Goal: Task Accomplishment & Management: Use online tool/utility

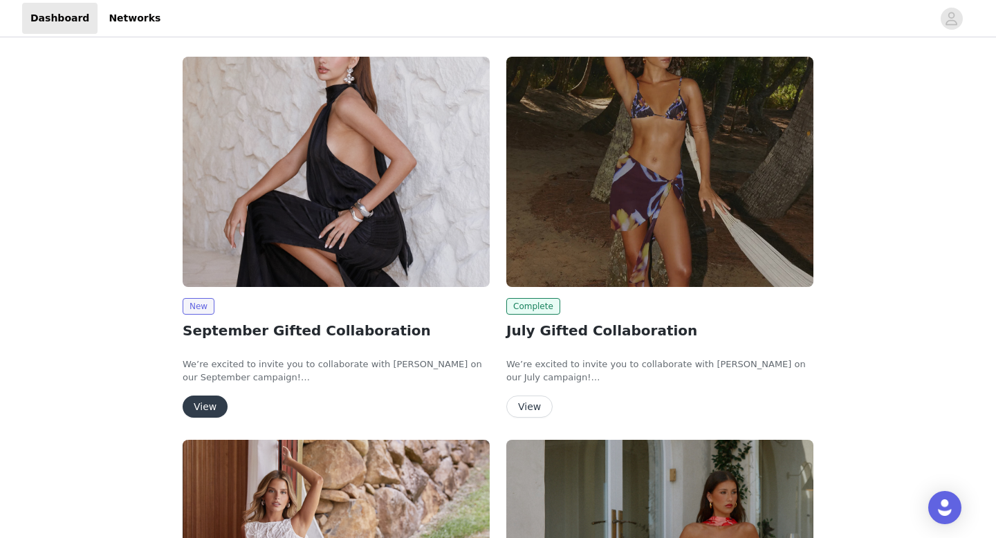
click at [199, 405] on button "View" at bounding box center [205, 407] width 45 height 22
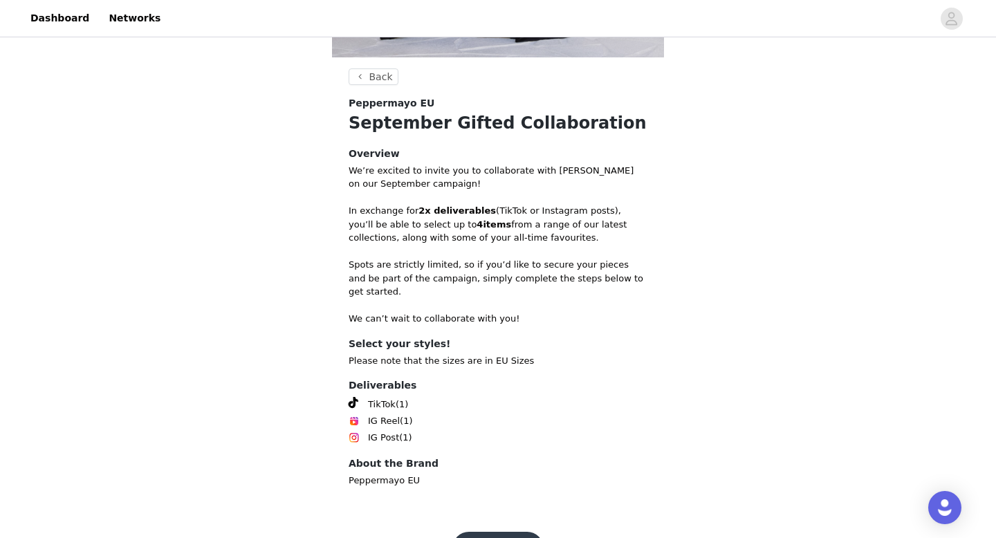
scroll to position [373, 0]
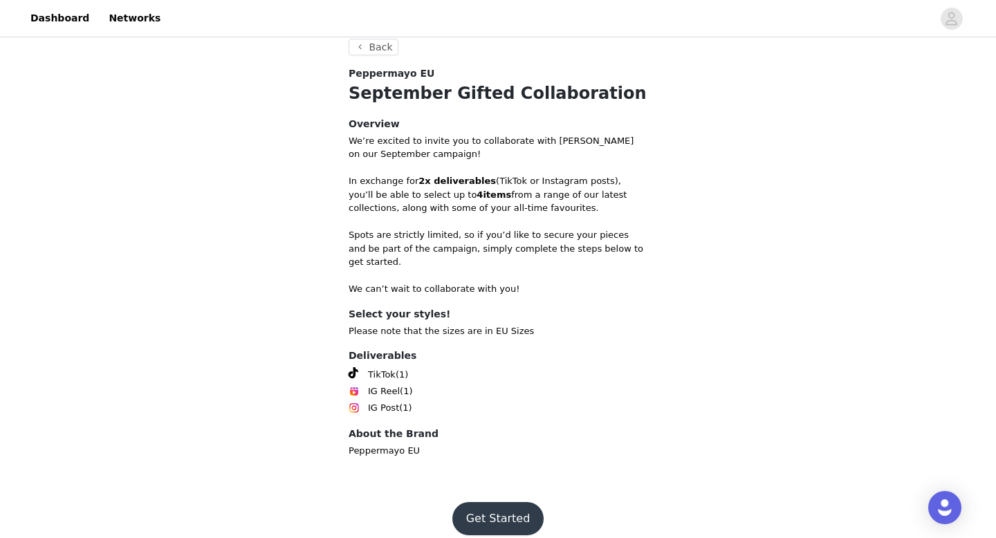
click at [468, 502] on button "Get Started" at bounding box center [498, 518] width 92 height 33
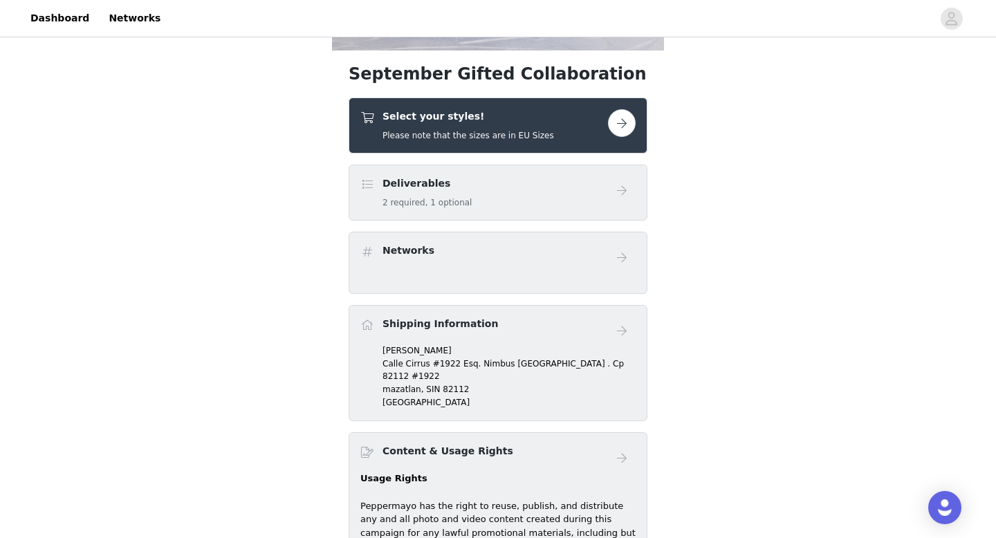
scroll to position [369, 0]
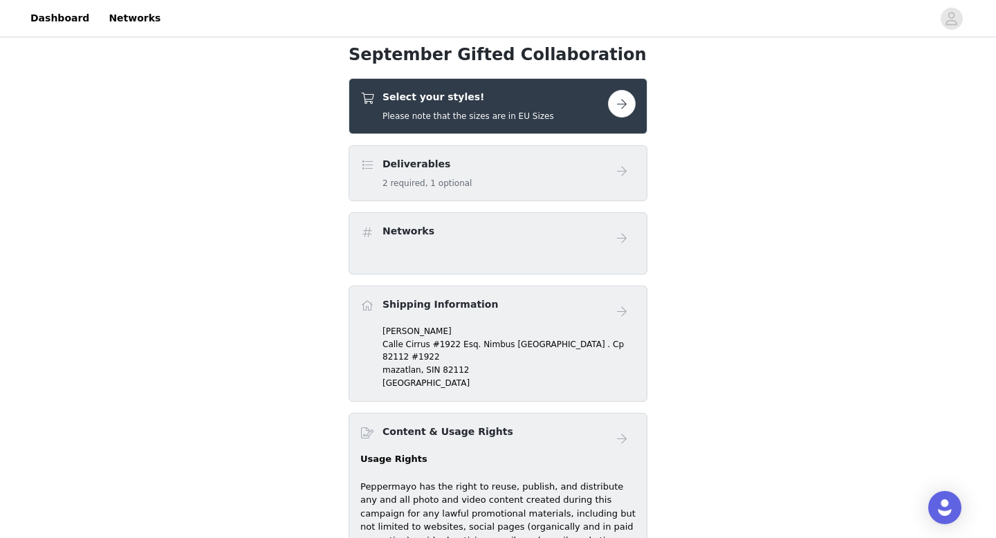
click at [628, 107] on button "button" at bounding box center [622, 104] width 28 height 28
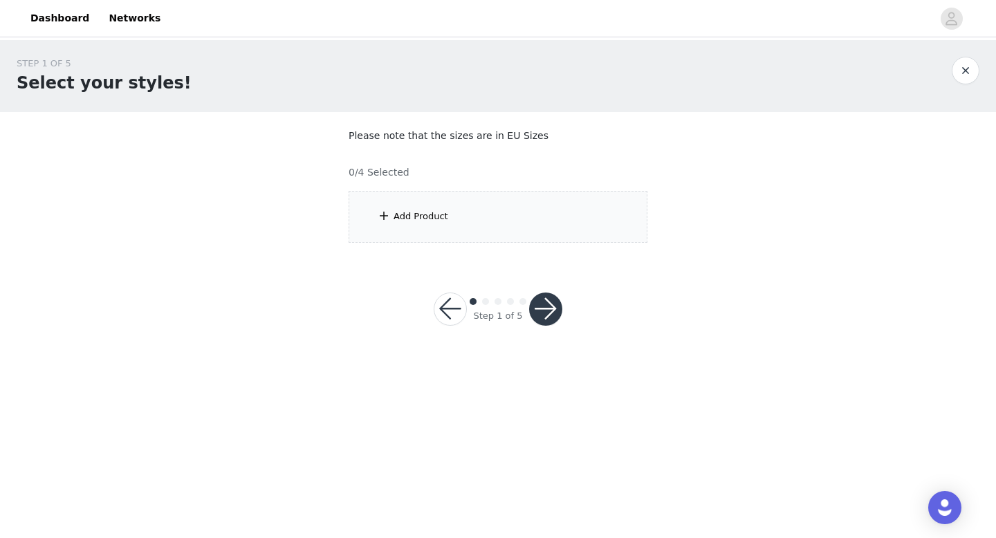
click at [504, 212] on div "Add Product" at bounding box center [498, 217] width 299 height 52
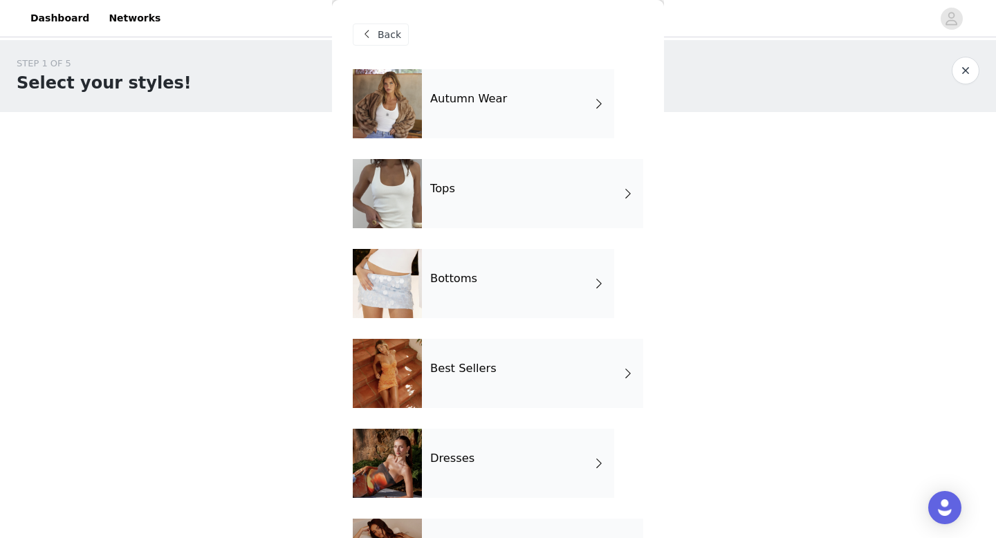
click at [495, 109] on div "Autumn Wear" at bounding box center [518, 103] width 192 height 69
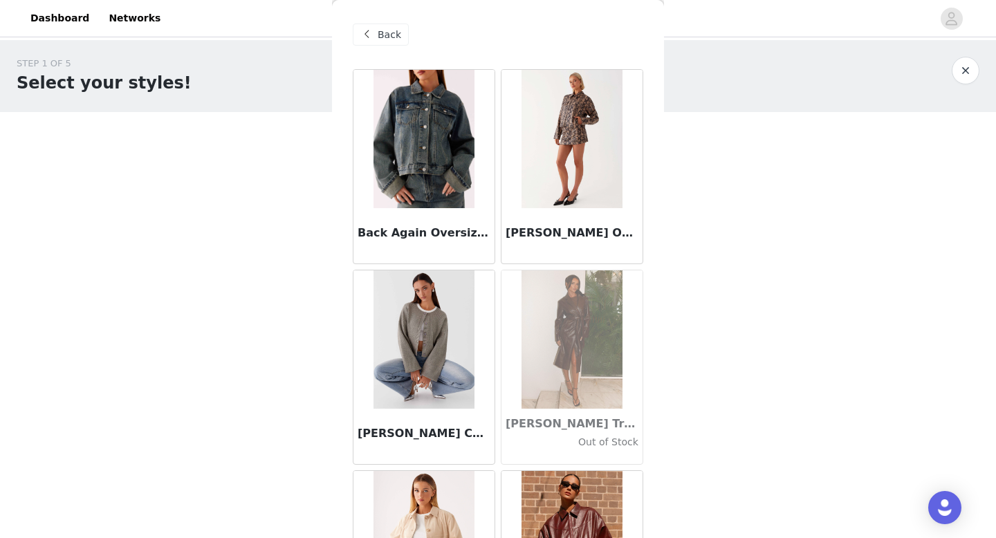
click at [369, 29] on span at bounding box center [366, 34] width 17 height 17
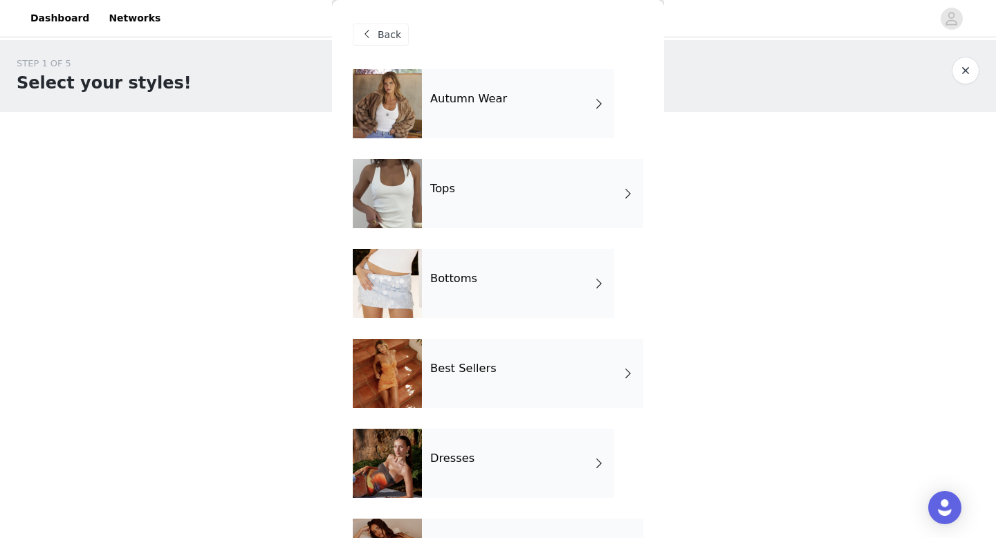
click at [377, 39] on div "Back" at bounding box center [381, 35] width 56 height 22
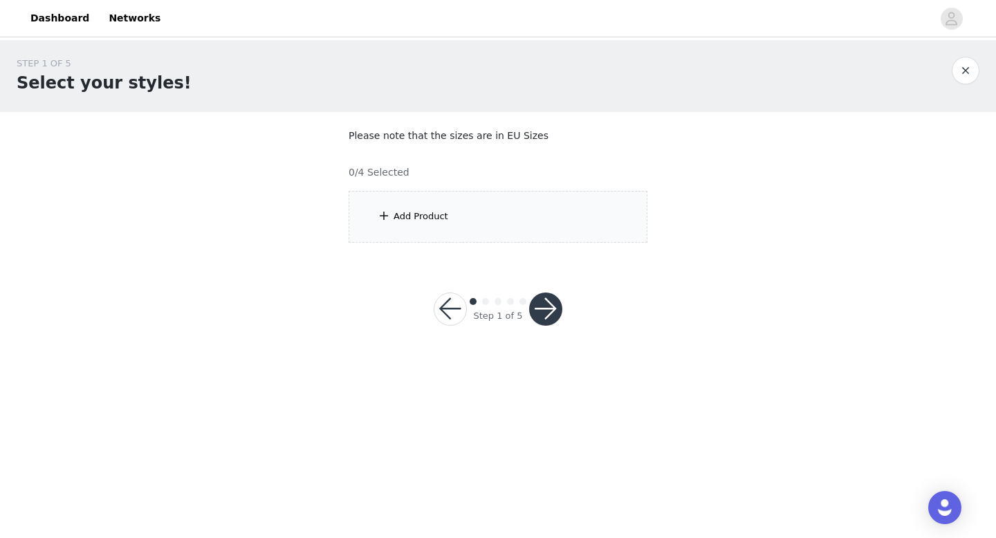
click at [421, 217] on div "Add Product" at bounding box center [421, 217] width 55 height 14
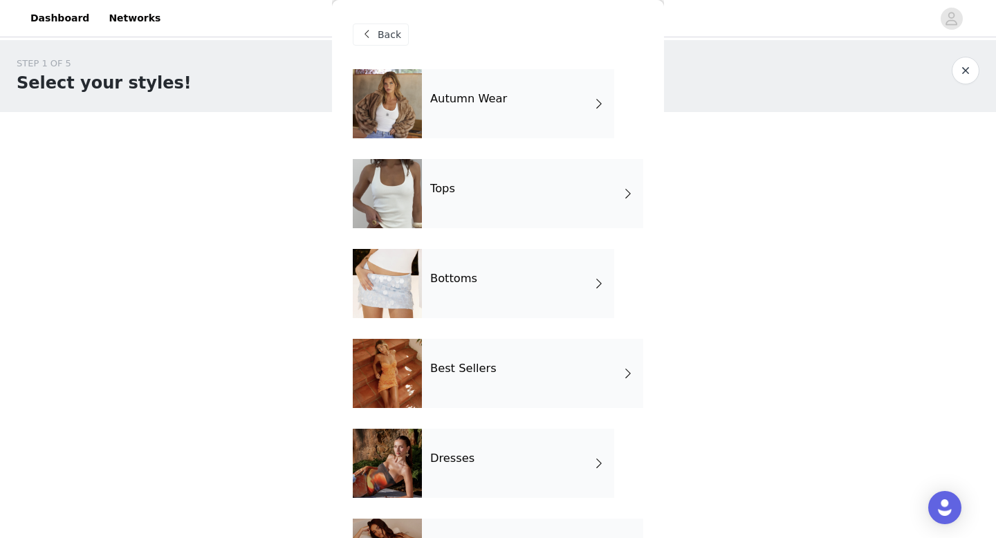
click at [441, 116] on div "Autumn Wear" at bounding box center [518, 103] width 192 height 69
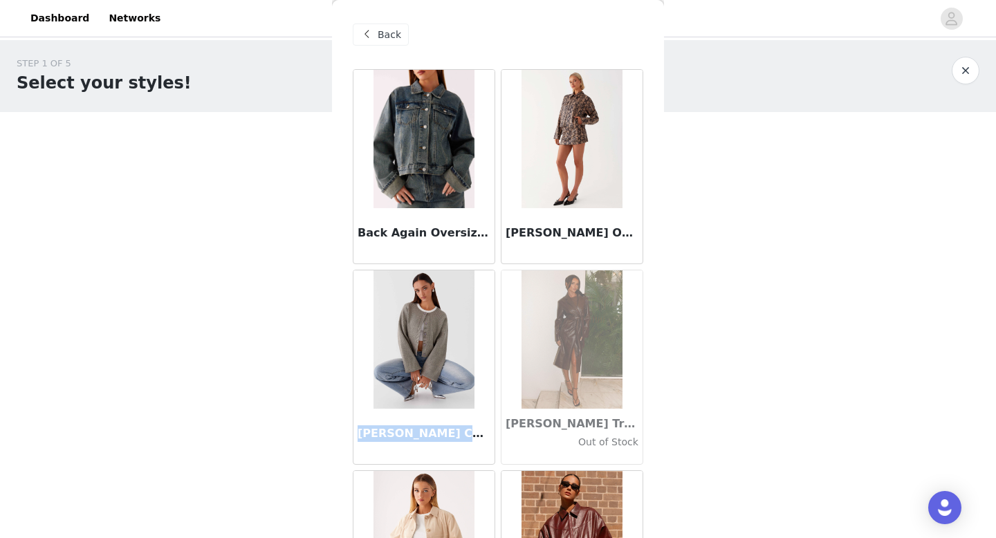
drag, startPoint x: 357, startPoint y: 435, endPoint x: 470, endPoint y: 436, distance: 112.7
click at [470, 436] on div "[PERSON_NAME] Cardigan - Light Grey" at bounding box center [423, 436] width 141 height 55
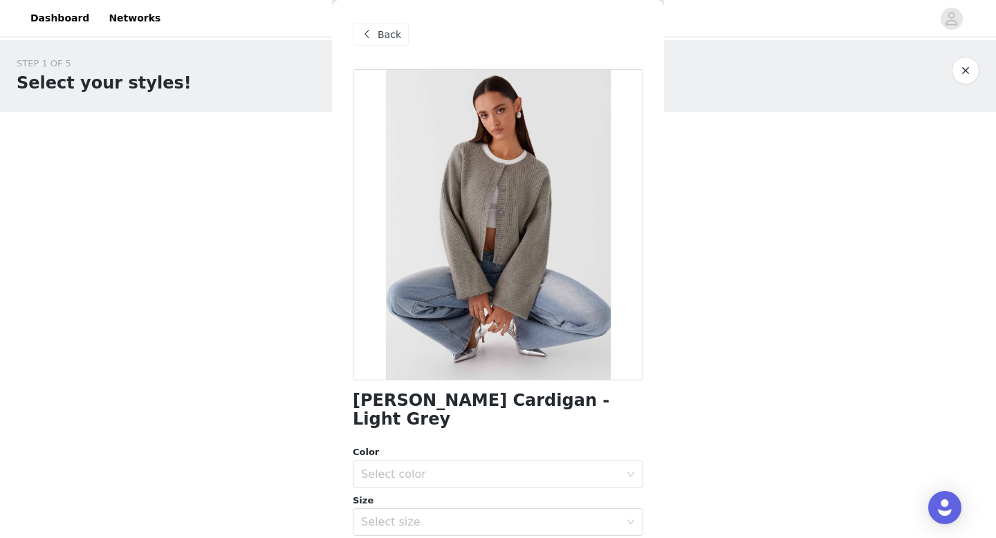
click at [371, 39] on span at bounding box center [366, 34] width 17 height 17
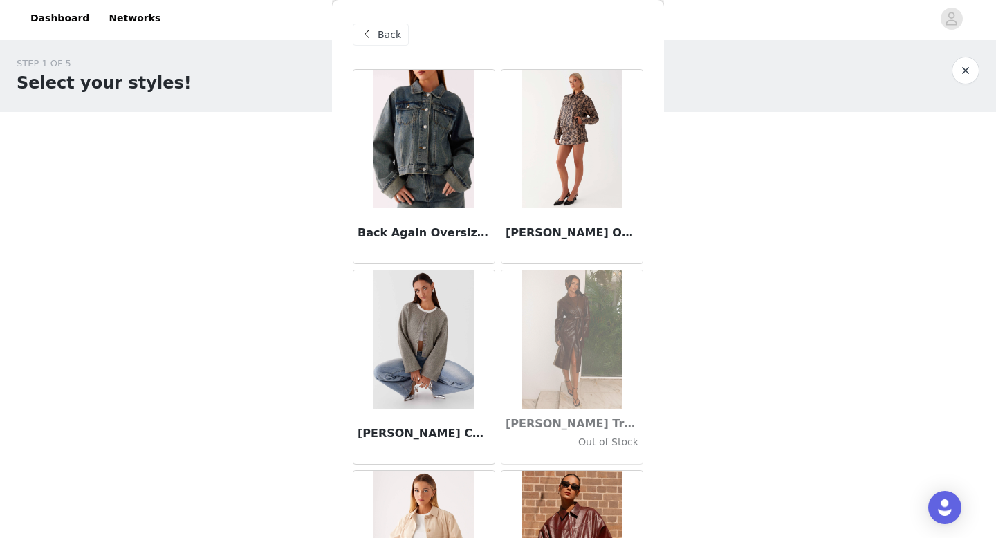
click at [418, 230] on h3 "Back Again Oversized Denim Jacket - Dirty Wash" at bounding box center [424, 233] width 133 height 17
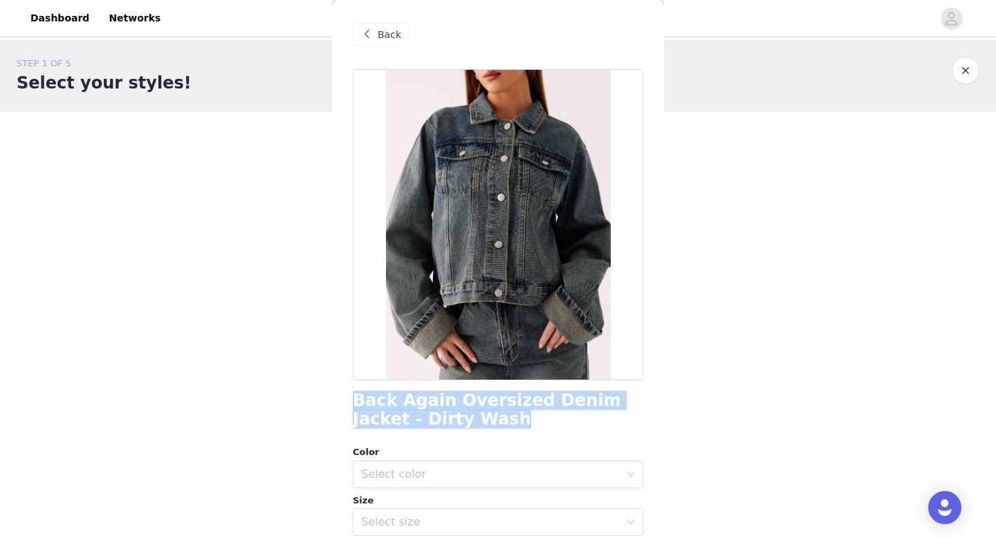
drag, startPoint x: 352, startPoint y: 405, endPoint x: 438, endPoint y: 420, distance: 87.1
click at [438, 420] on div "Back Back Again Oversized Denim Jacket - Dirty Wash Color Select color Size Sel…" at bounding box center [498, 269] width 332 height 538
copy h1 "Back Again Oversized Denim Jacket - Dirty Wash"
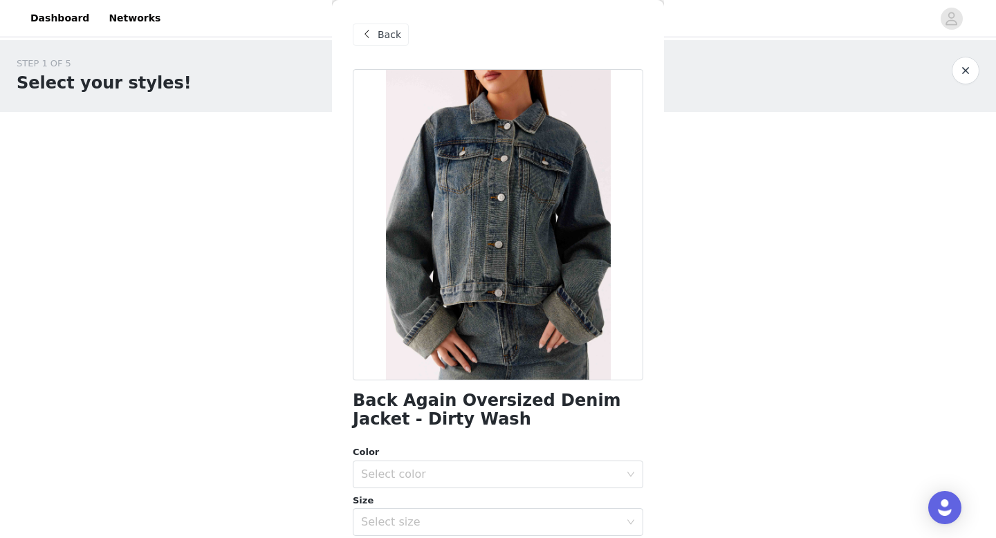
click at [383, 26] on div "Back" at bounding box center [381, 35] width 56 height 22
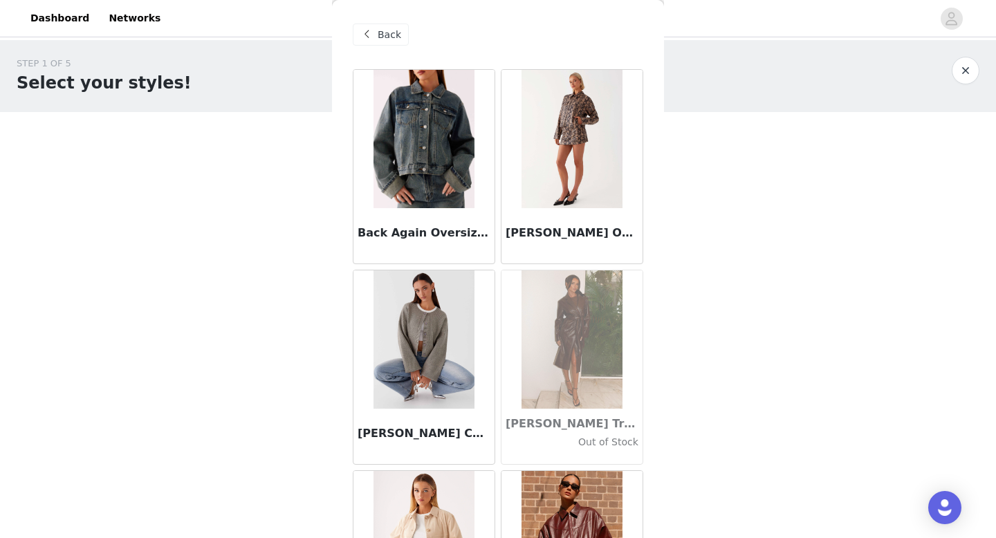
click at [580, 118] on img at bounding box center [572, 139] width 100 height 138
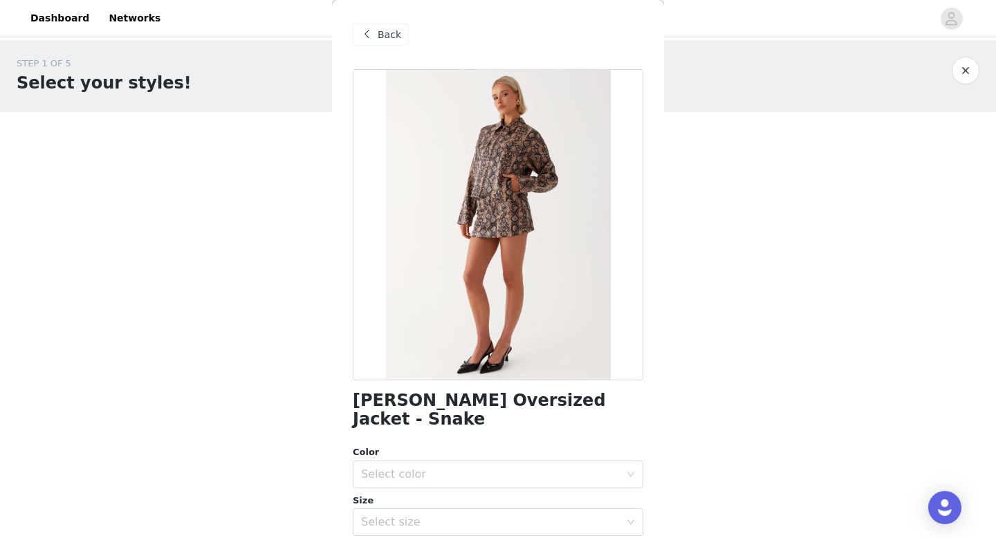
click at [373, 30] on span at bounding box center [366, 34] width 17 height 17
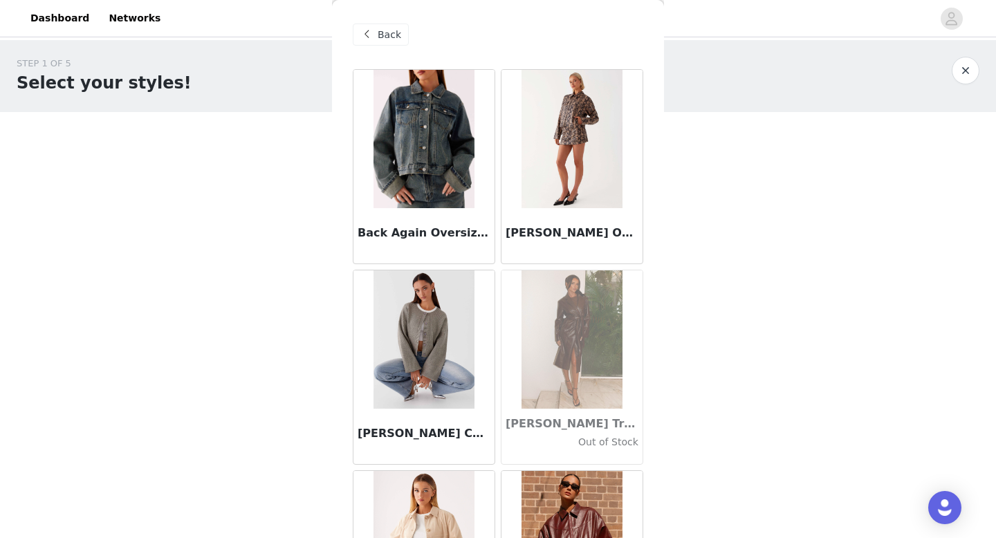
click at [433, 336] on img at bounding box center [424, 339] width 100 height 138
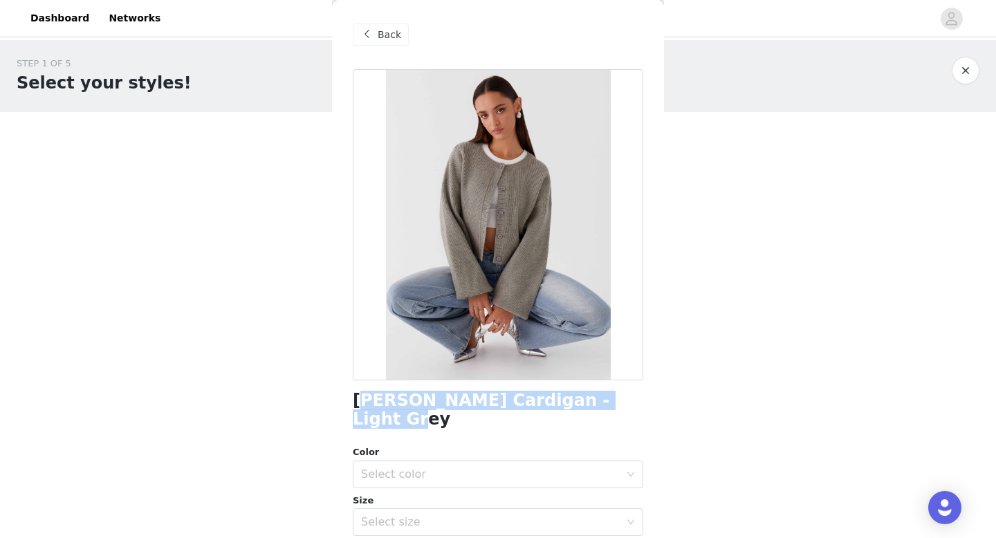
drag, startPoint x: 360, startPoint y: 395, endPoint x: 621, endPoint y: 401, distance: 260.8
click at [621, 401] on div "[PERSON_NAME] Cardigan - Light Grey" at bounding box center [498, 410] width 291 height 37
copy h1 "aphne Knit Cardigan - Light Grey"
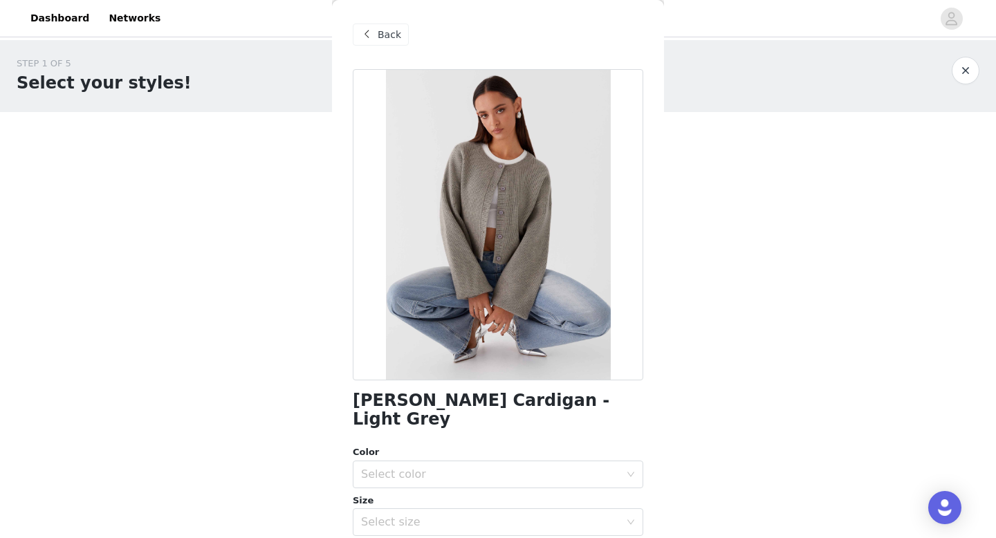
click at [281, 376] on body "Dashboard Networks STEP 1 OF 5 Select your styles! Please note that the sizes a…" at bounding box center [498, 269] width 996 height 538
click at [383, 28] on span "Back" at bounding box center [390, 35] width 24 height 15
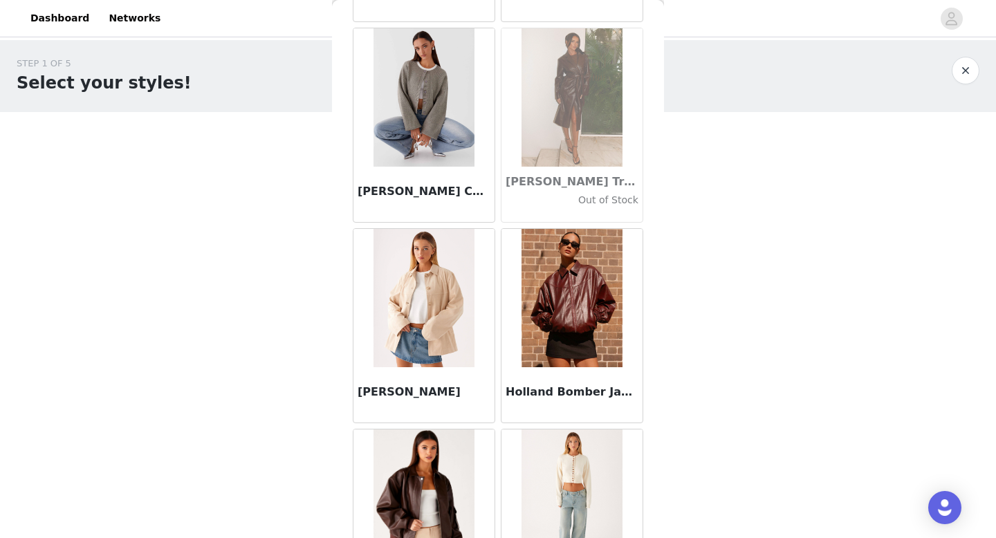
scroll to position [257, 0]
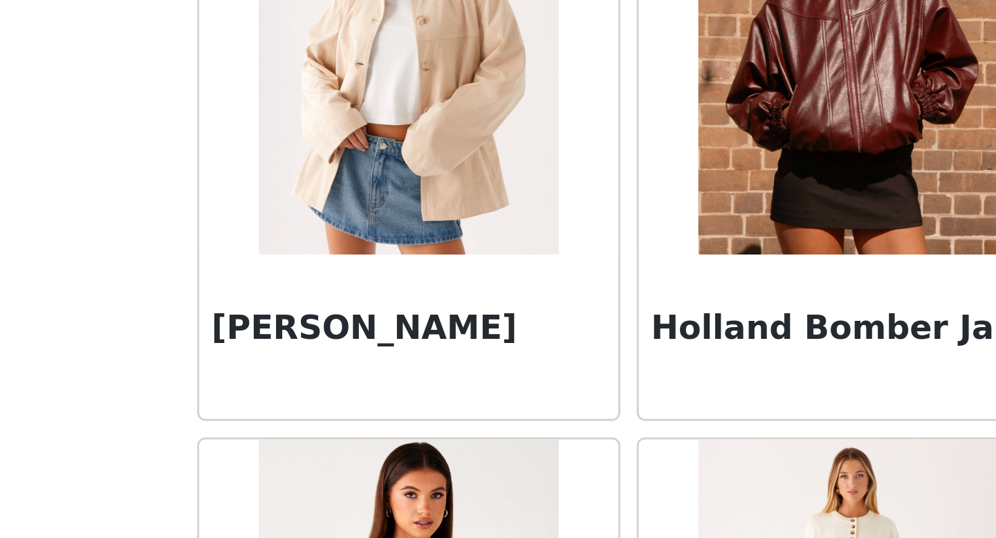
drag, startPoint x: 461, startPoint y: 380, endPoint x: 360, endPoint y: 376, distance: 101.7
click at [360, 376] on h3 "[PERSON_NAME]" at bounding box center [424, 377] width 133 height 17
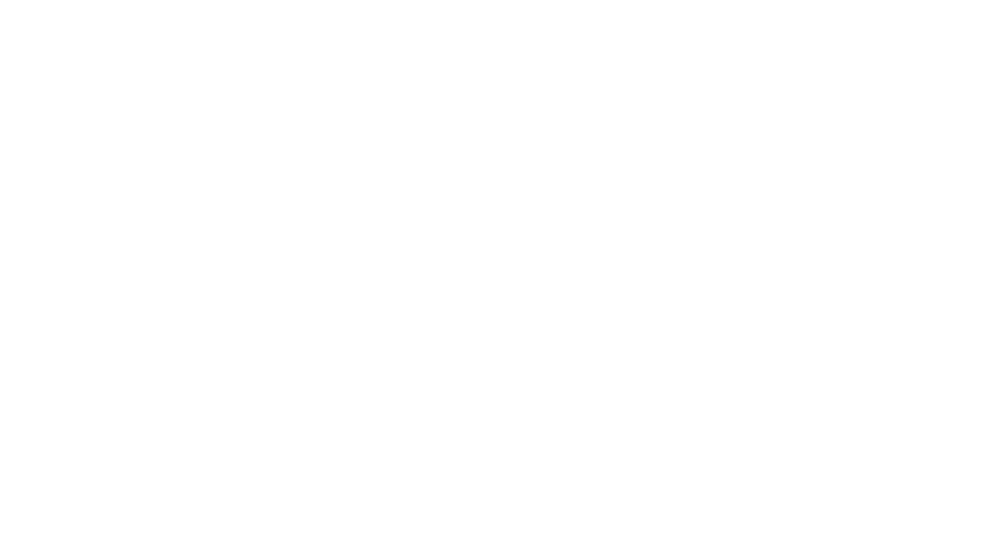
scroll to position [0, 0]
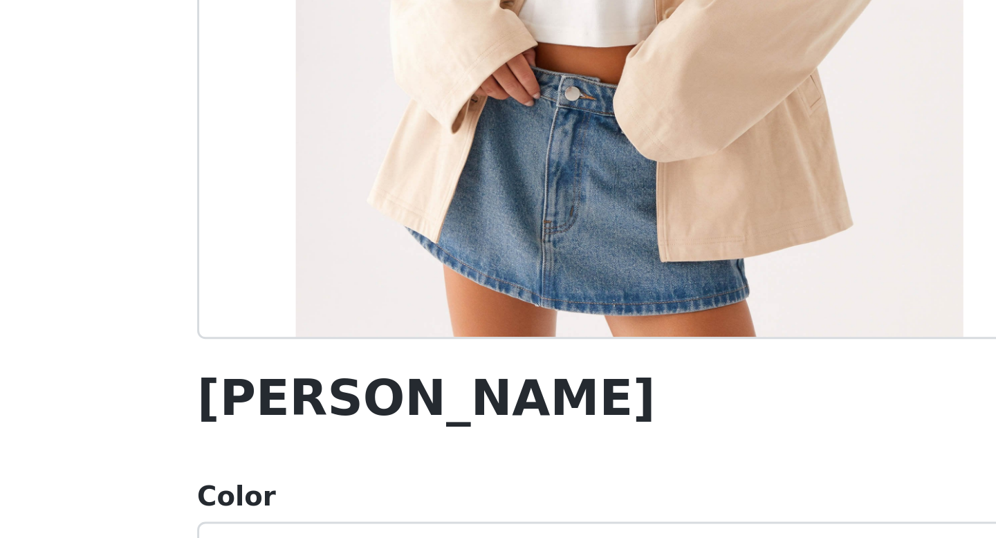
copy h3 "[PERSON_NAME]"
drag, startPoint x: 510, startPoint y: 405, endPoint x: 315, endPoint y: 404, distance: 194.4
click at [315, 404] on body "Dashboard Networks STEP 1 OF 5 Select your styles! Please note that the sizes a…" at bounding box center [498, 269] width 996 height 538
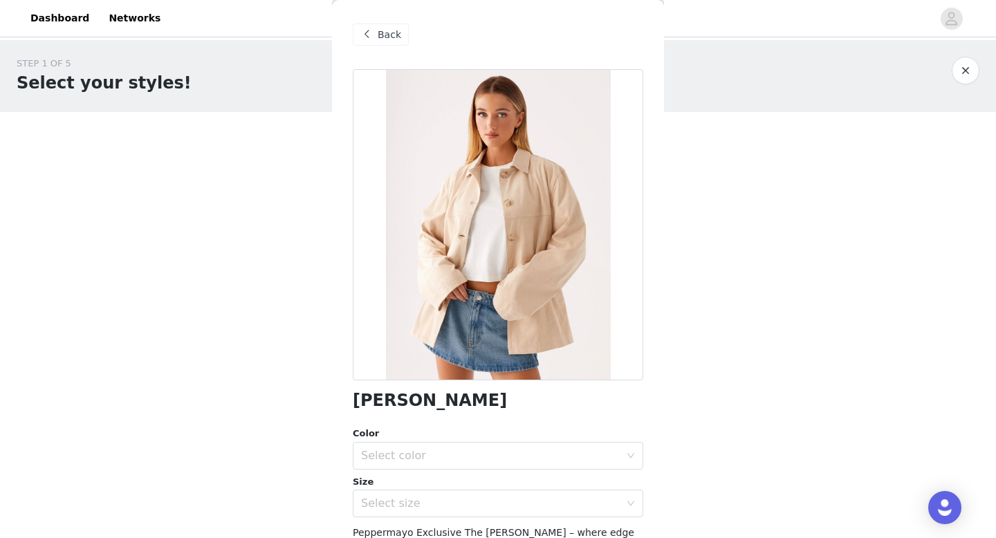
drag, startPoint x: 516, startPoint y: 403, endPoint x: 349, endPoint y: 403, distance: 167.4
click at [349, 403] on div "Back [PERSON_NAME] Jacket - Tan Color Select color Size Select size Peppermayo …" at bounding box center [498, 269] width 332 height 538
copy h1 "[PERSON_NAME]"
click at [374, 38] on span at bounding box center [366, 34] width 17 height 17
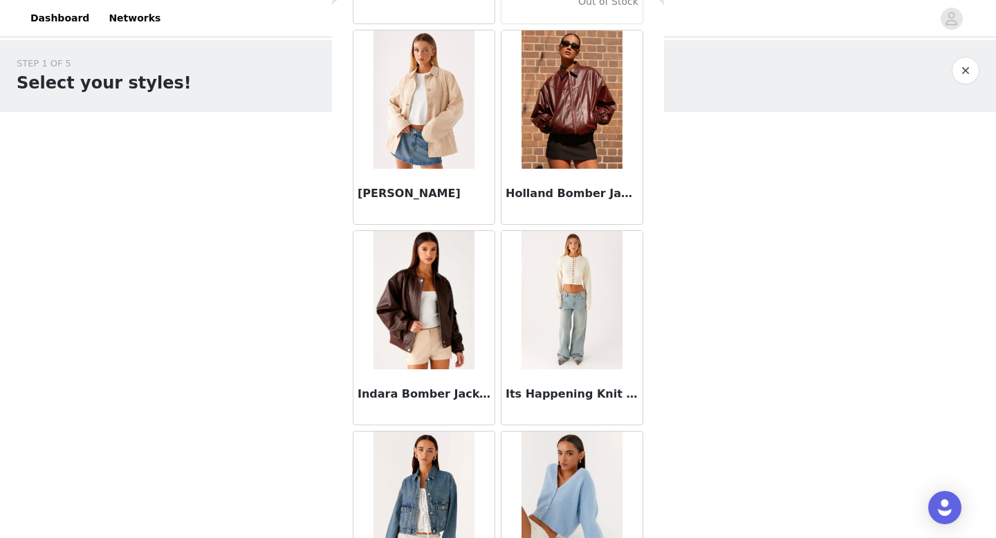
scroll to position [497, 0]
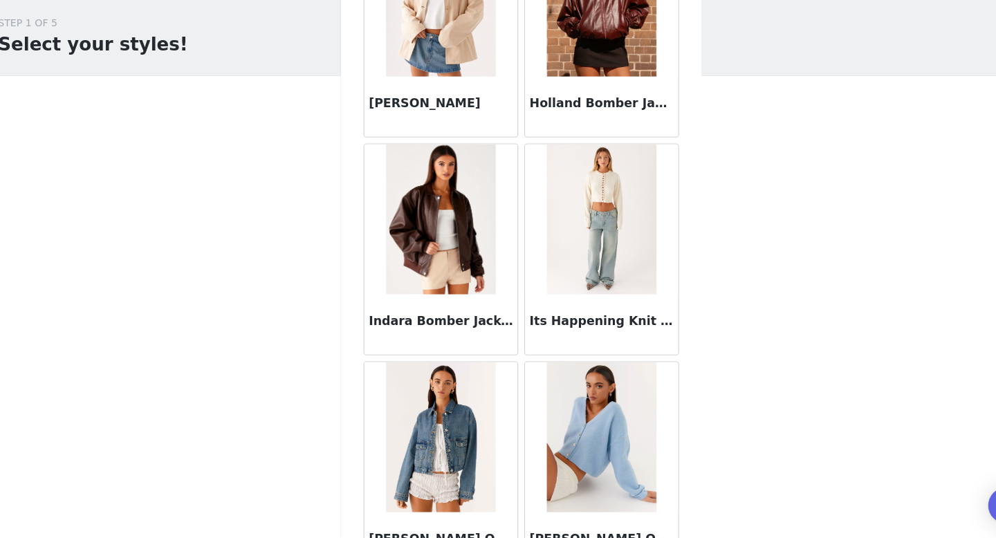
click at [561, 178] on img at bounding box center [572, 244] width 100 height 138
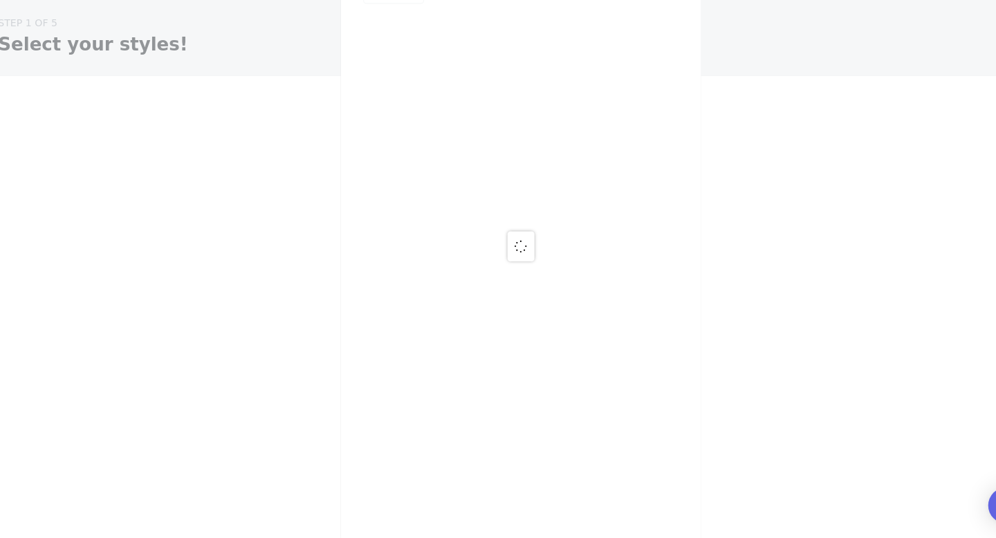
scroll to position [0, 0]
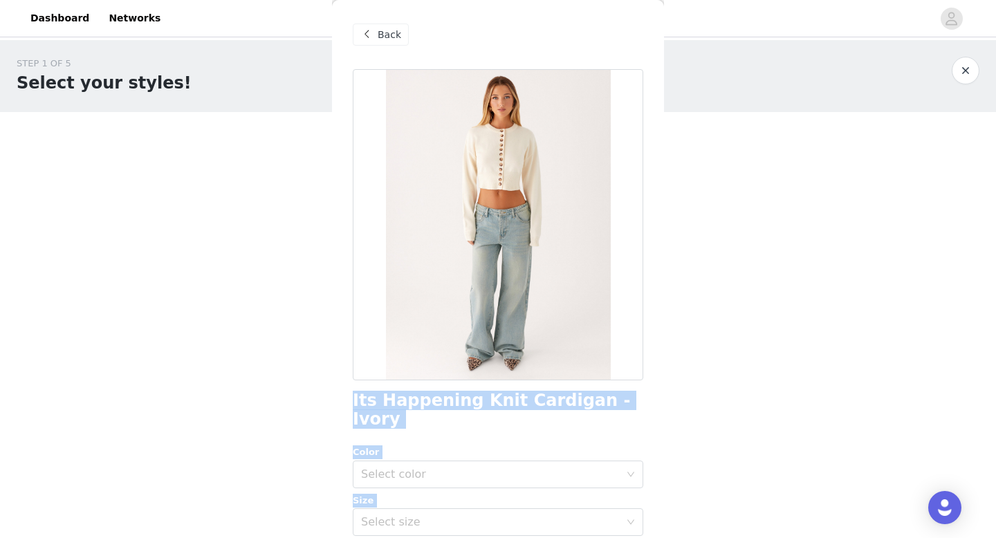
drag, startPoint x: 352, startPoint y: 398, endPoint x: 670, endPoint y: 398, distance: 318.2
click at [670, 398] on body "Dashboard Networks STEP 1 OF 5 Select your styles! Please note that the sizes a…" at bounding box center [498, 269] width 996 height 538
drag, startPoint x: 670, startPoint y: 398, endPoint x: 376, endPoint y: 394, distance: 294.7
click at [376, 394] on body "Dashboard Networks STEP 1 OF 5 Select your styles! Please note that the sizes a…" at bounding box center [498, 269] width 996 height 538
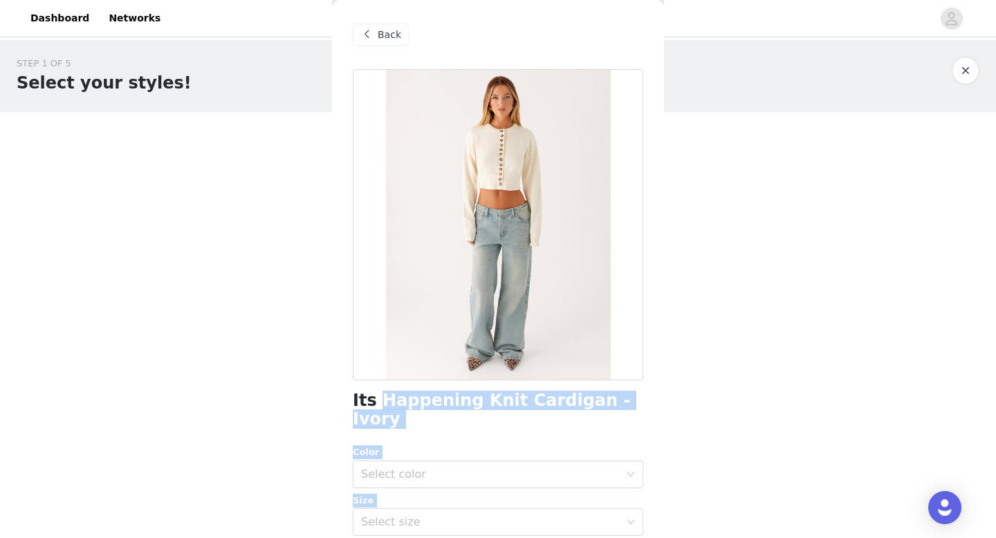
click at [376, 394] on h1 "Its Happening Knit Cardigan - Ivory" at bounding box center [498, 410] width 291 height 37
drag, startPoint x: 345, startPoint y: 397, endPoint x: 634, endPoint y: 397, distance: 288.4
click at [634, 397] on div "Back Its Happening Knit Cardigan - Ivory Color Select color Size Select size Pe…" at bounding box center [498, 269] width 332 height 538
copy h1 "Its Happening Knit Cardigan - Ivory"
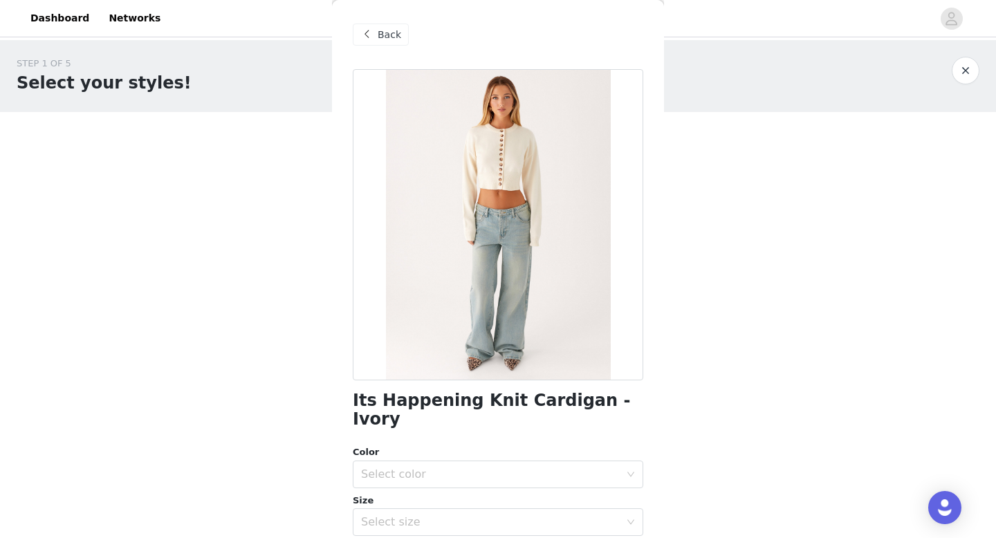
click at [371, 32] on span at bounding box center [366, 34] width 17 height 17
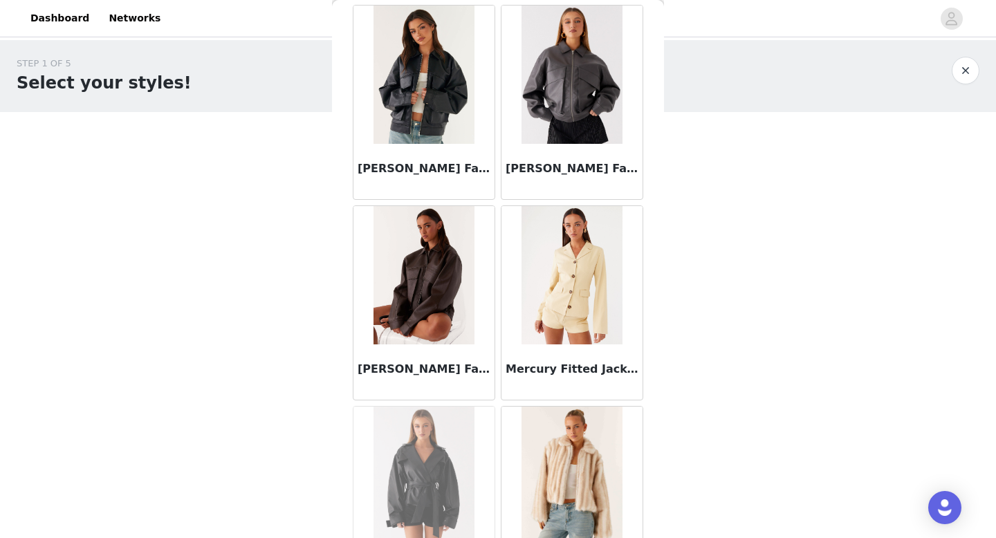
scroll to position [1078, 0]
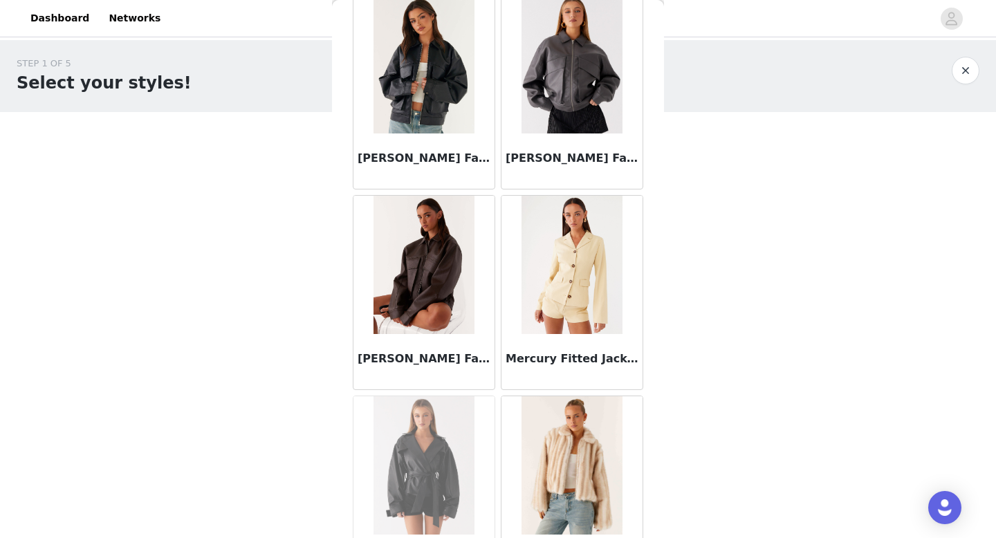
click at [433, 297] on img at bounding box center [424, 265] width 100 height 138
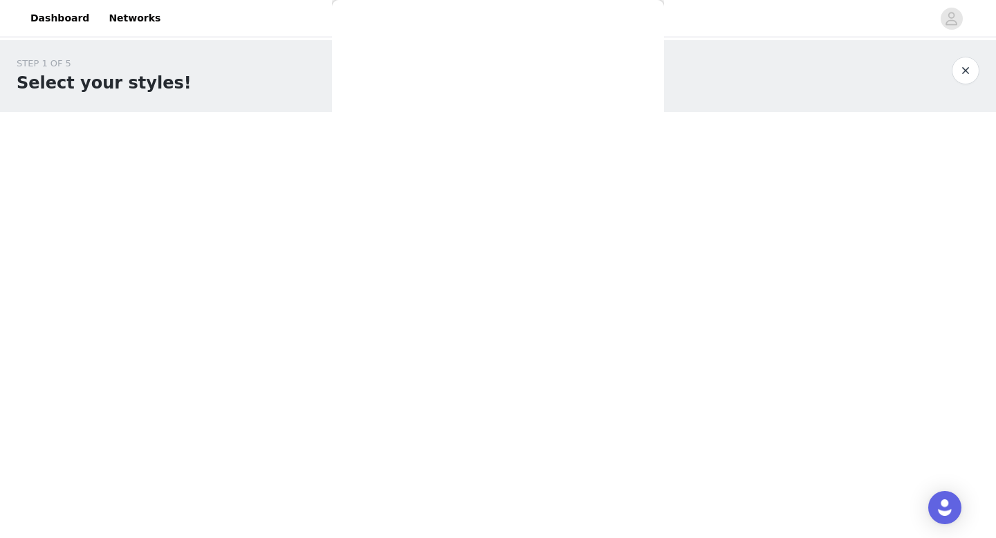
scroll to position [0, 0]
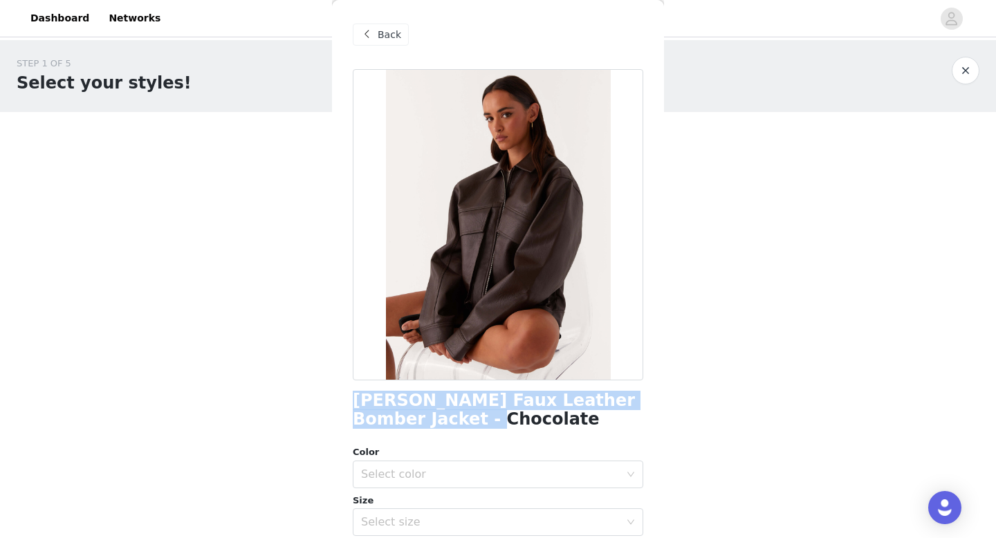
drag, startPoint x: 450, startPoint y: 418, endPoint x: 343, endPoint y: 403, distance: 108.4
click at [343, 403] on div "Back [PERSON_NAME] Faux Leather Bomber Jacket - Chocolate Color Select color Si…" at bounding box center [498, 269] width 332 height 538
copy h1 "[PERSON_NAME] Faux Leather Bomber Jacket - Chocolate"
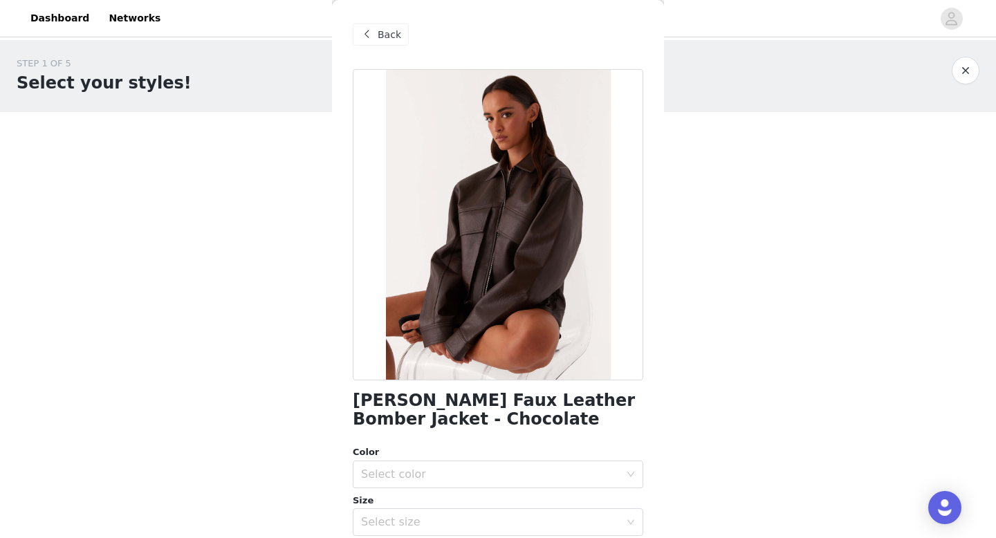
click at [322, 239] on div "STEP 1 OF 5 Select your styles! Please note that the sizes are in EU Sizes 0/4 …" at bounding box center [498, 149] width 996 height 219
click at [379, 37] on span "Back" at bounding box center [390, 35] width 24 height 15
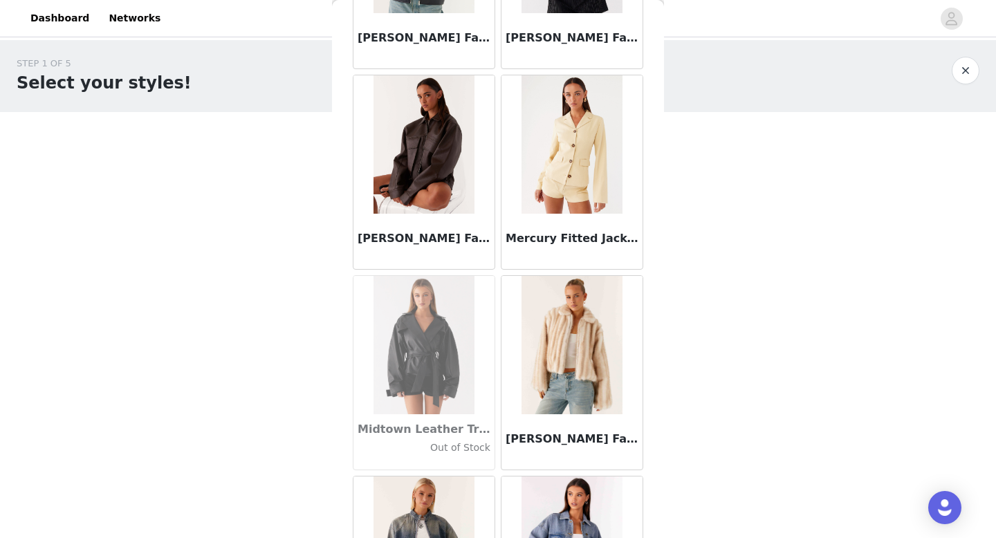
scroll to position [1260, 0]
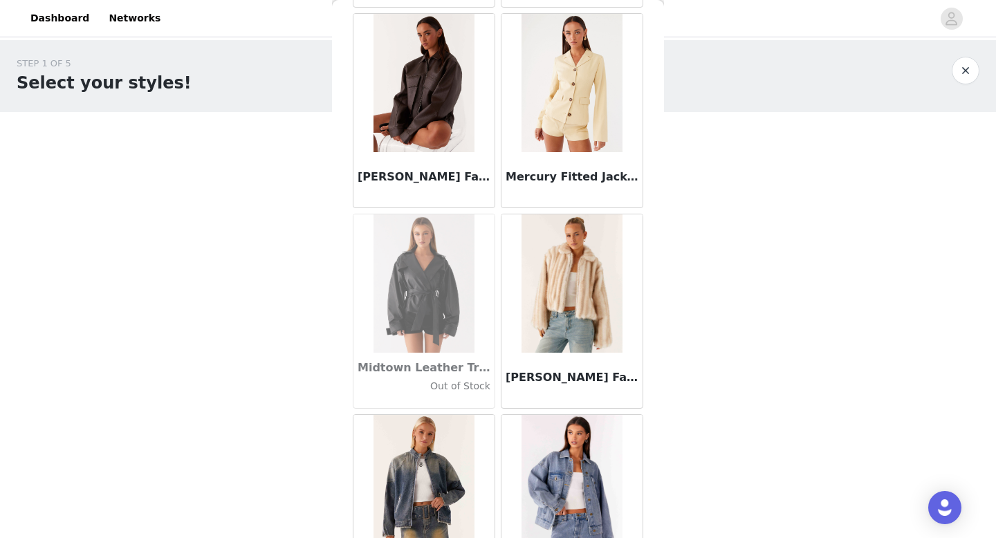
click at [582, 359] on div "[PERSON_NAME] Faux Fur Jacket - Blonde" at bounding box center [571, 380] width 141 height 55
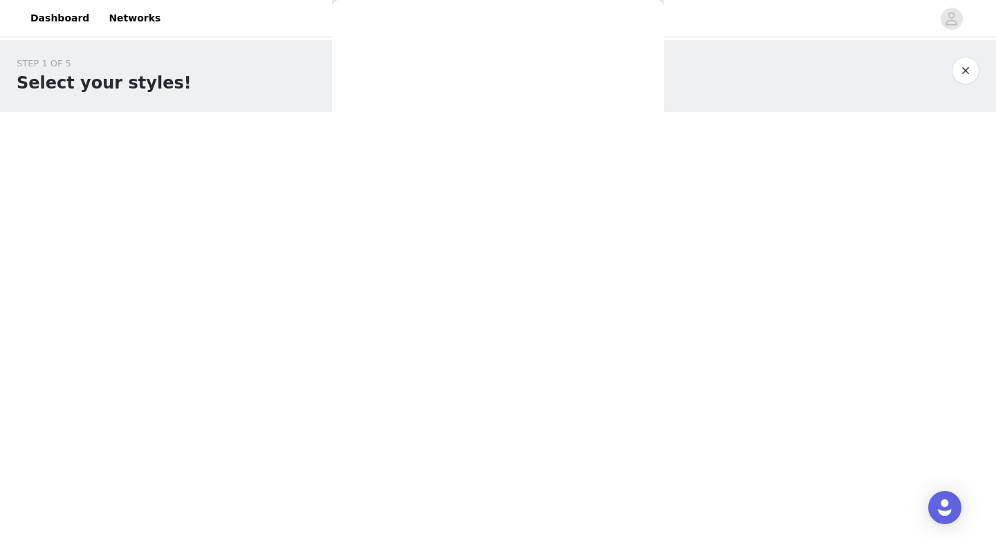
scroll to position [0, 0]
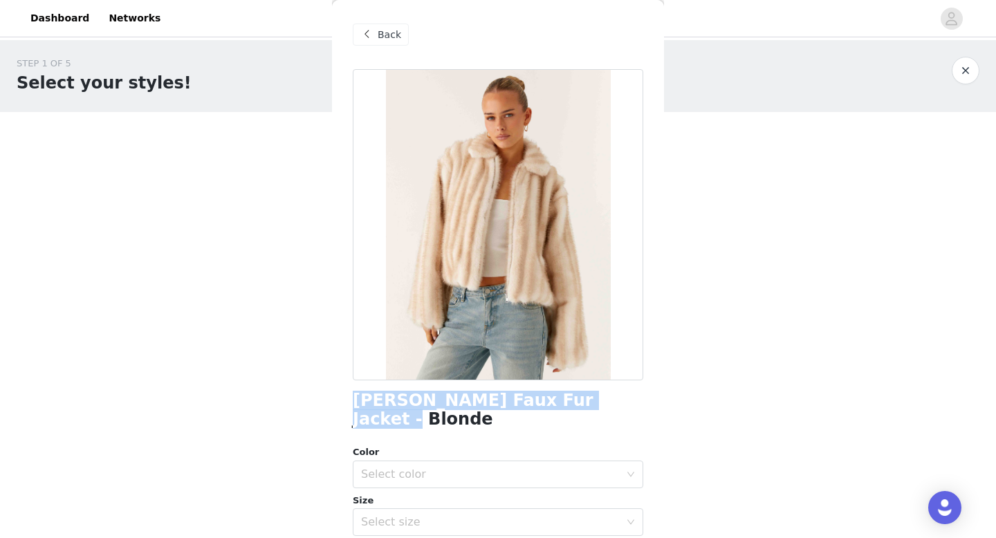
drag, startPoint x: 342, startPoint y: 392, endPoint x: 644, endPoint y: 394, distance: 301.6
click at [644, 394] on div "Back [PERSON_NAME] Faux Fur Jacket - Blonde Color Select color Size Select size…" at bounding box center [498, 269] width 332 height 538
copy h1 "[PERSON_NAME] Faux Fur Jacket - Blonde"
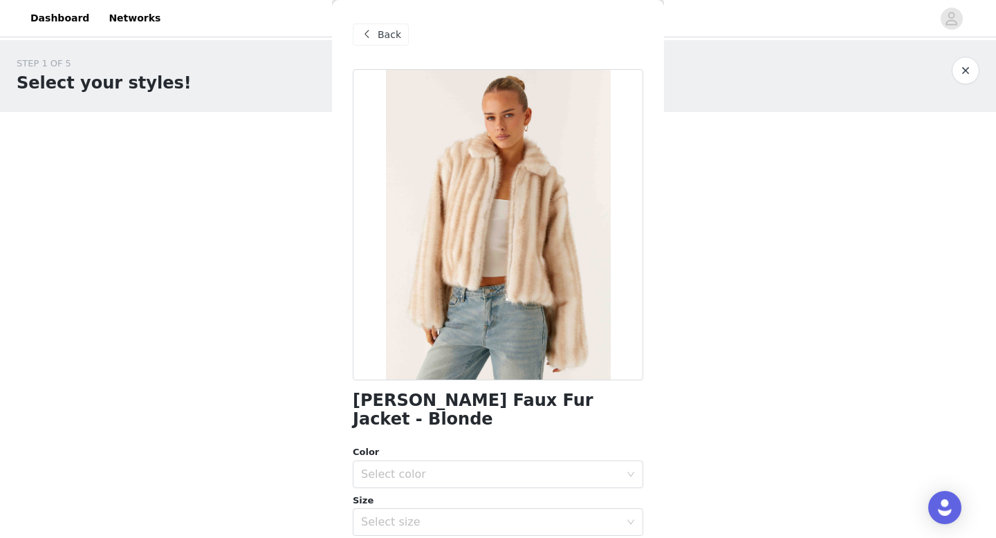
click at [377, 26] on div "Back" at bounding box center [381, 35] width 56 height 22
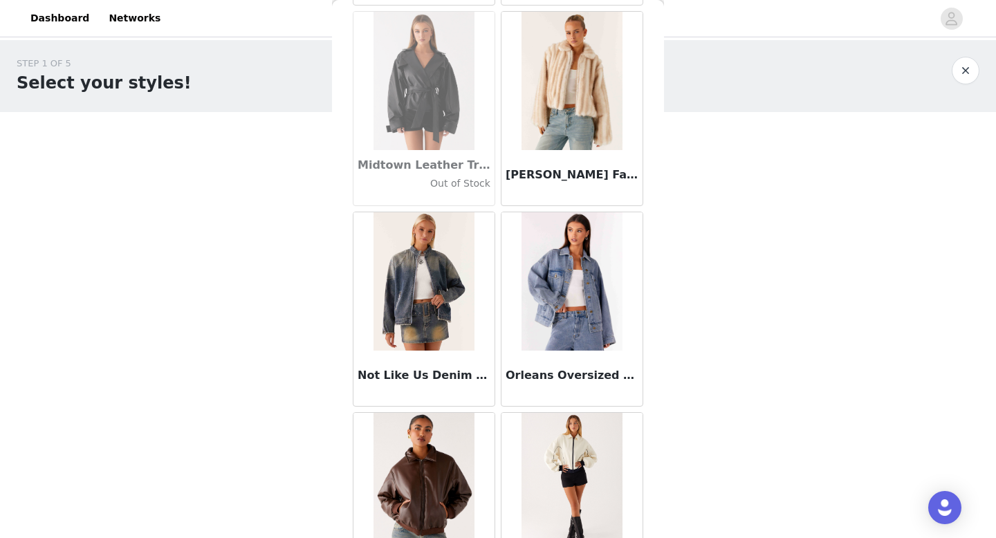
scroll to position [1578, 0]
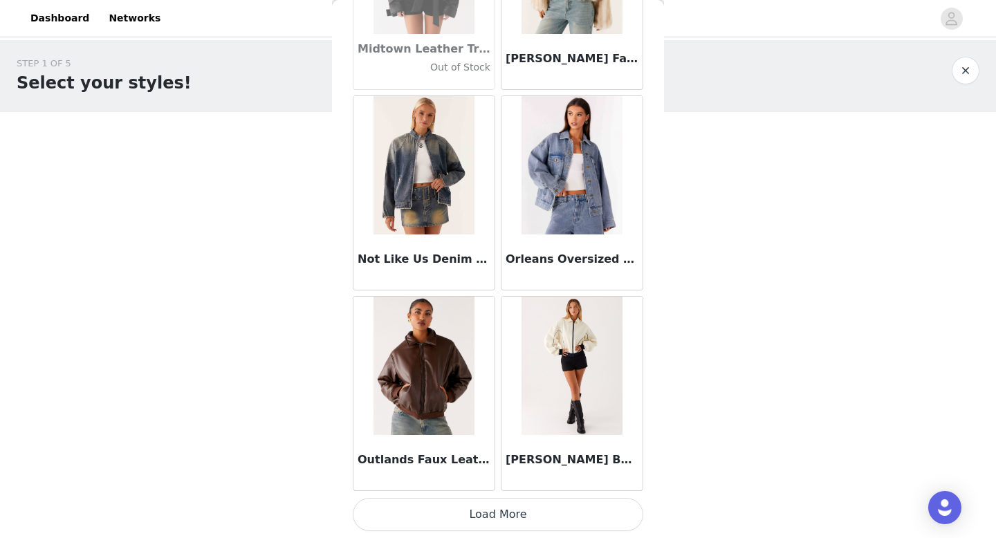
click at [533, 513] on button "Load More" at bounding box center [498, 514] width 291 height 33
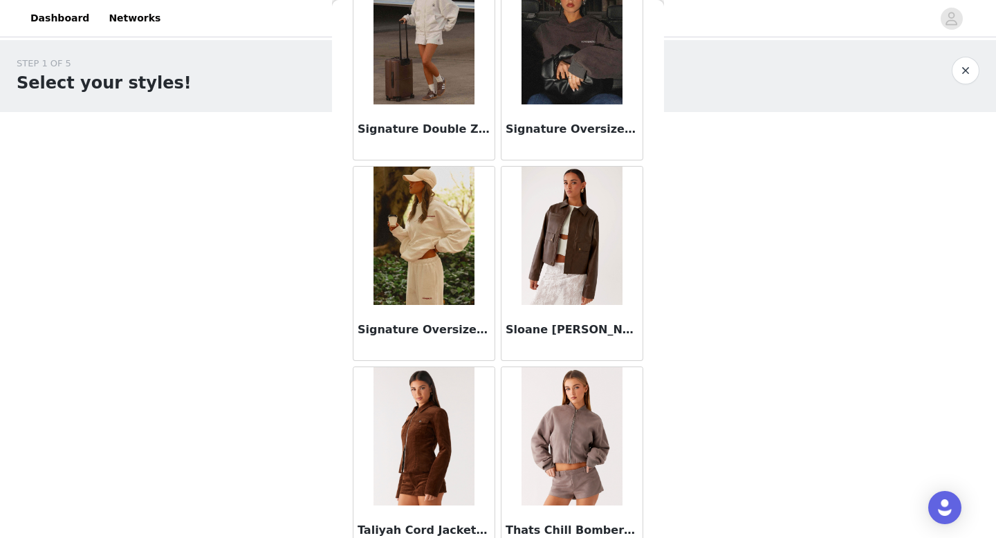
scroll to position [2115, 0]
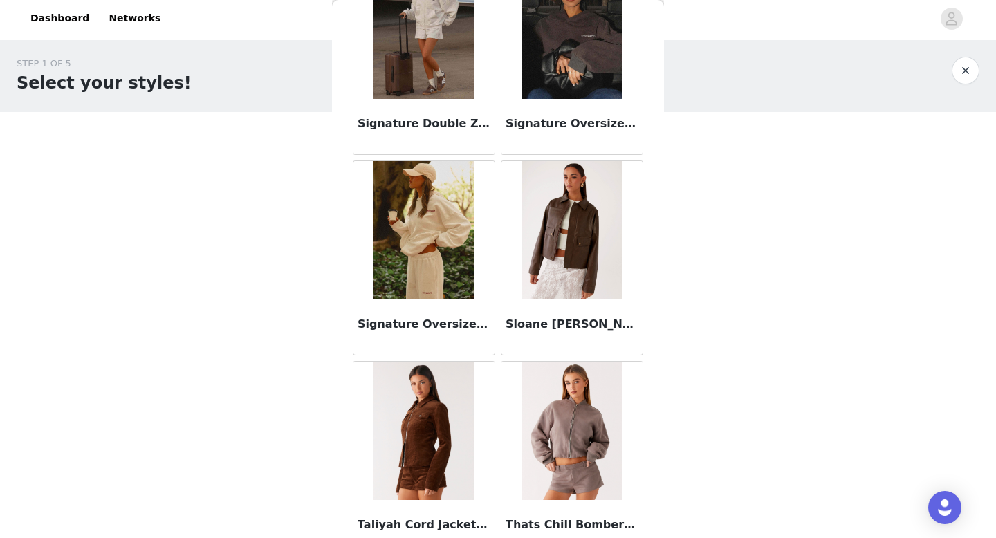
click at [564, 331] on h3 "Sloane [PERSON_NAME]" at bounding box center [572, 324] width 133 height 17
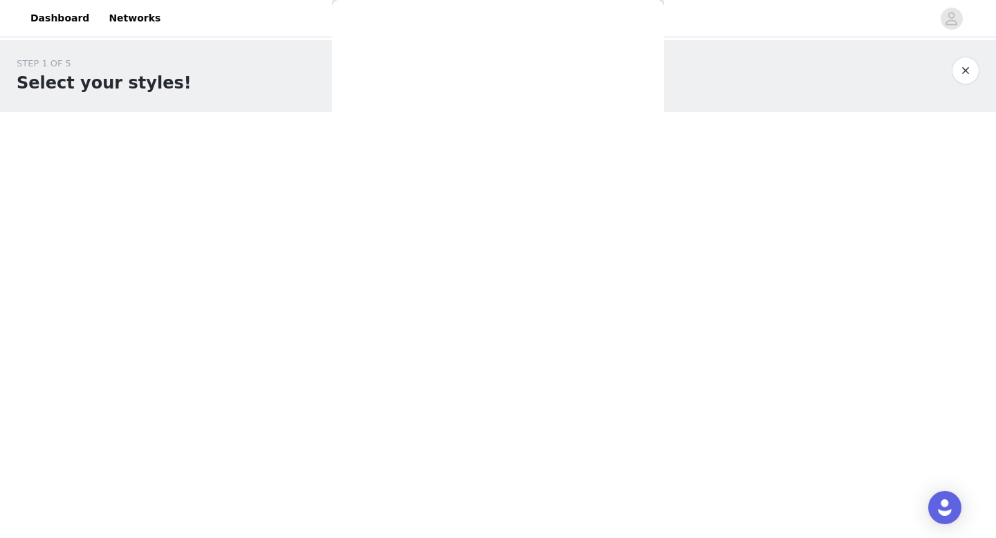
scroll to position [0, 0]
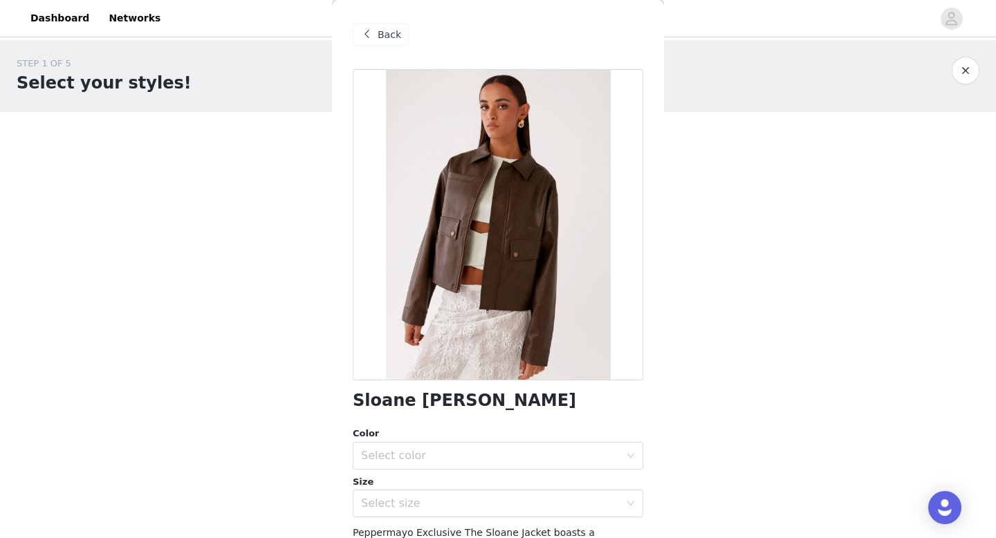
drag, startPoint x: 532, startPoint y: 403, endPoint x: 351, endPoint y: 396, distance: 180.7
click at [351, 396] on div "Back Sloane Jacket - Brown Color Select color Size Select size Peppermayo Exclu…" at bounding box center [498, 269] width 332 height 538
copy h1 "Sloane [PERSON_NAME]"
click at [374, 30] on span at bounding box center [366, 34] width 17 height 17
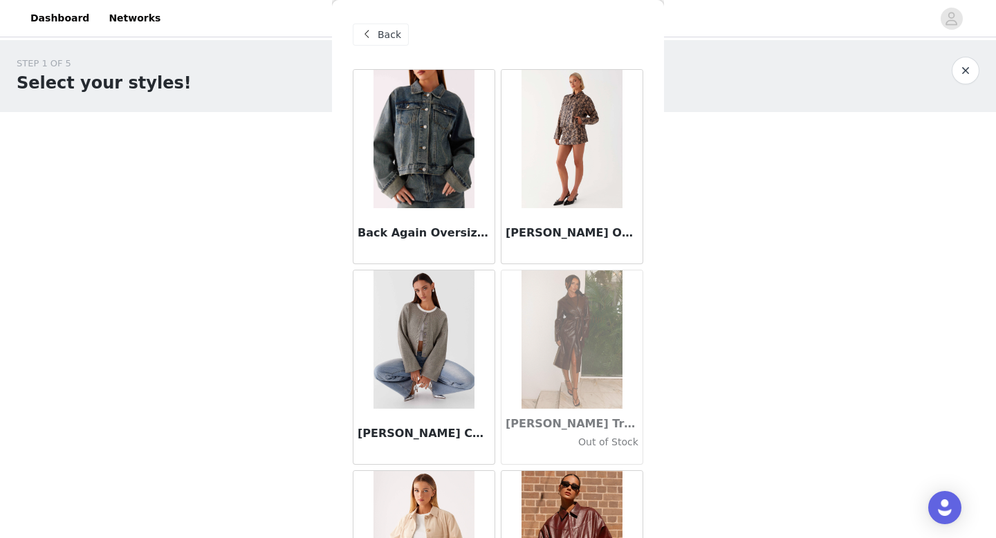
click at [367, 37] on span at bounding box center [366, 34] width 17 height 17
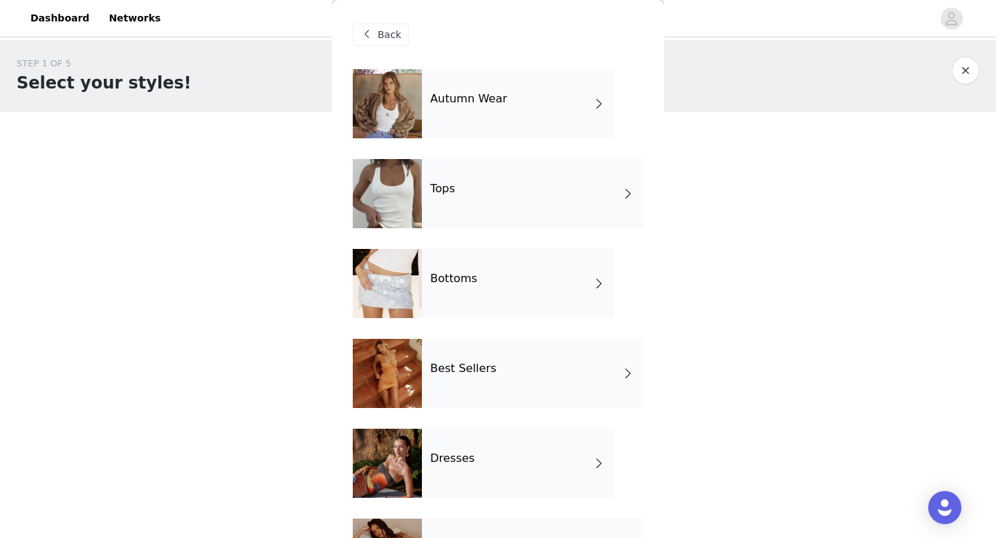
click at [498, 184] on div "Tops" at bounding box center [532, 193] width 221 height 69
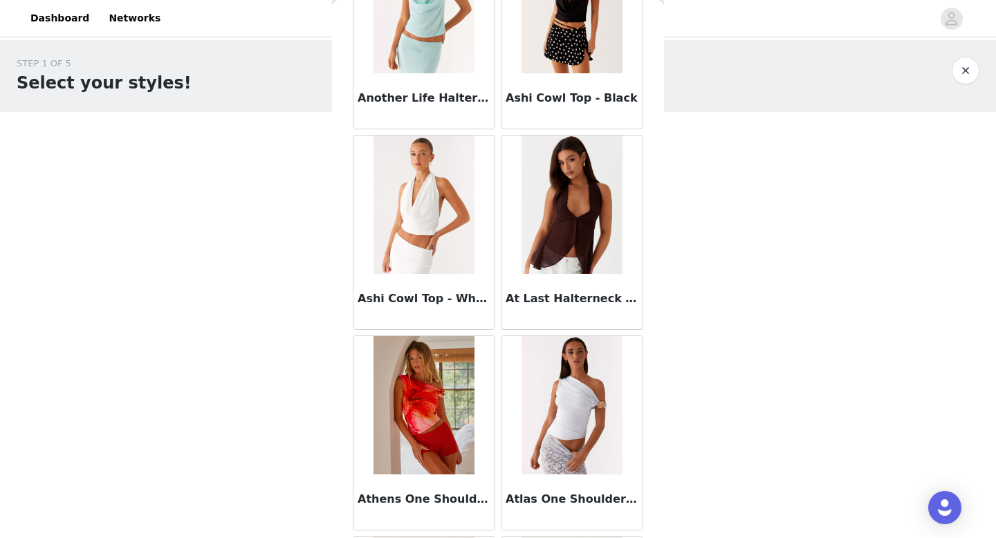
scroll to position [937, 0]
drag, startPoint x: 505, startPoint y: 296, endPoint x: 630, endPoint y: 295, distance: 125.2
click at [630, 295] on div "At Last Halterneck Top - Brown" at bounding box center [571, 302] width 141 height 55
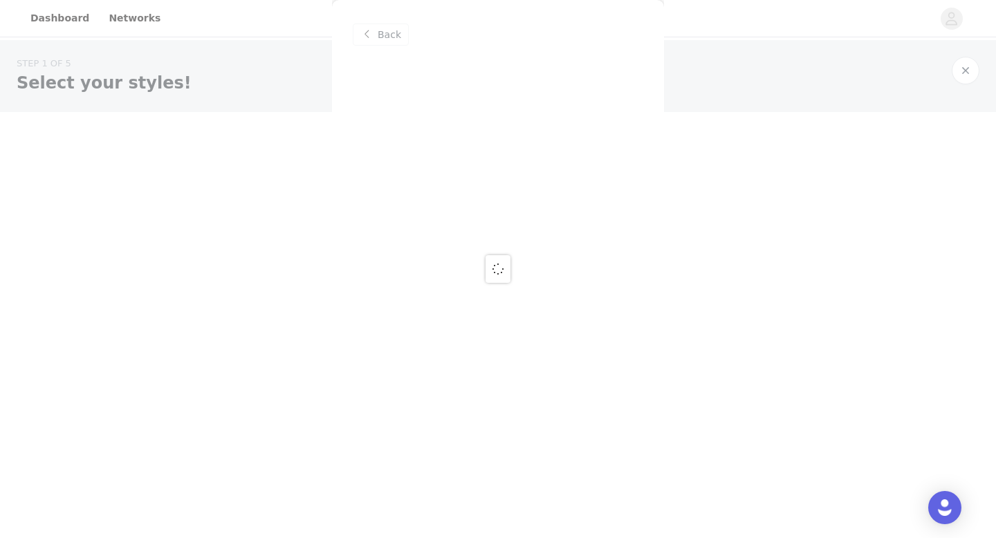
scroll to position [0, 0]
copy h3 "At Last Halterneck Top -"
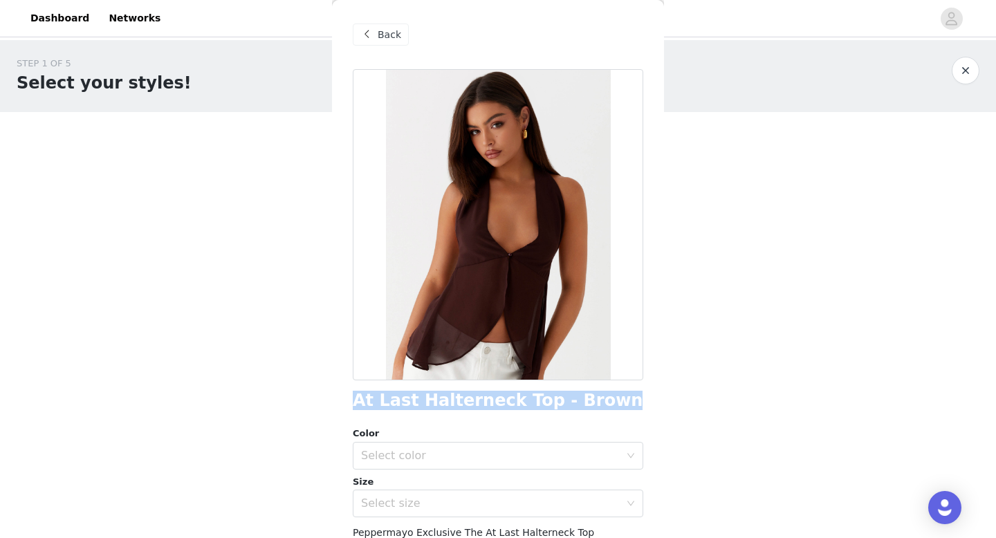
drag, startPoint x: 590, startPoint y: 405, endPoint x: 352, endPoint y: 394, distance: 238.2
click at [352, 394] on div "Back At Last Halterneck Top - Brown Color Select color Size Select size Pepperm…" at bounding box center [498, 269] width 332 height 538
copy h1 "At Last Halterneck Top - Brown"
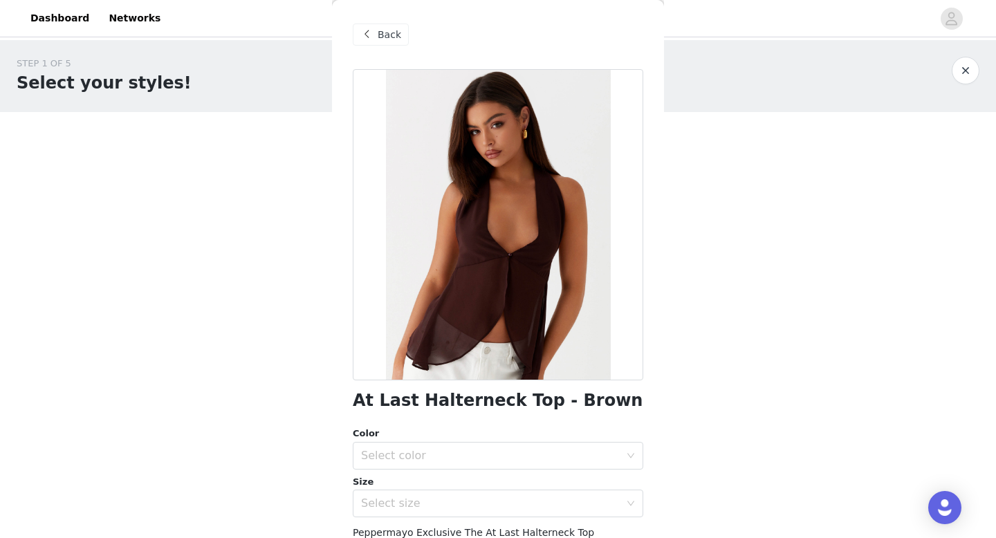
click at [383, 34] on span "Back" at bounding box center [390, 35] width 24 height 15
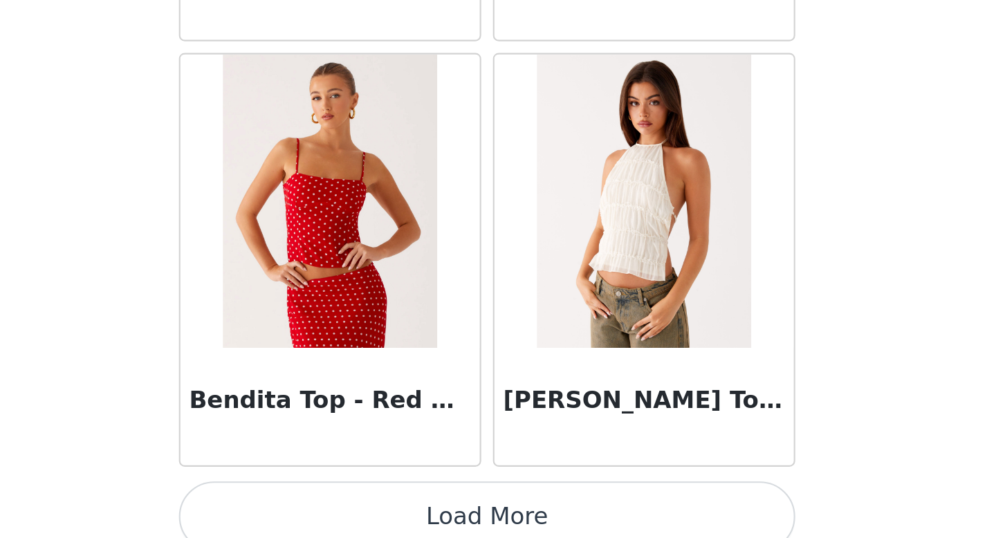
scroll to position [1578, 0]
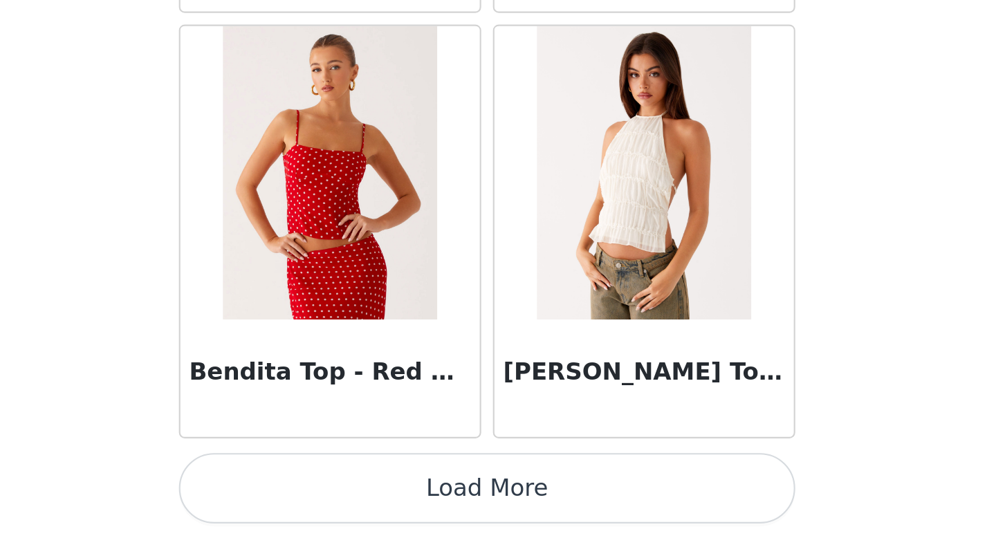
click at [537, 513] on button "Load More" at bounding box center [498, 514] width 291 height 33
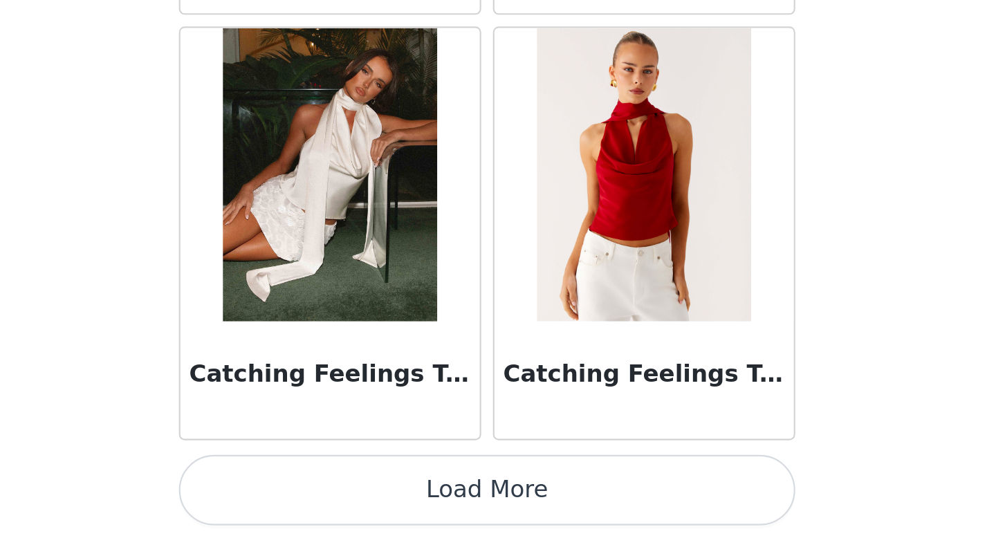
scroll to position [3584, 0]
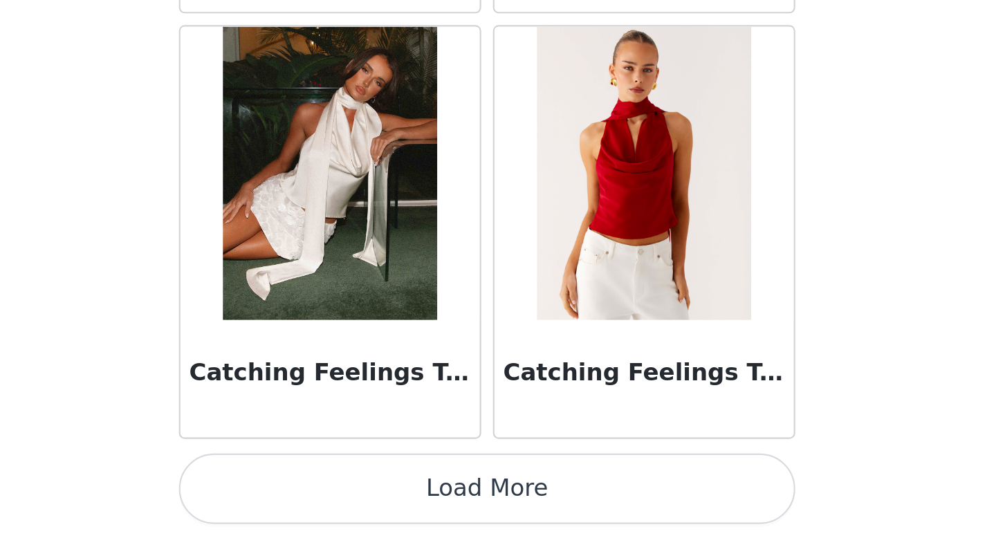
click at [537, 513] on button "Load More" at bounding box center [498, 514] width 291 height 33
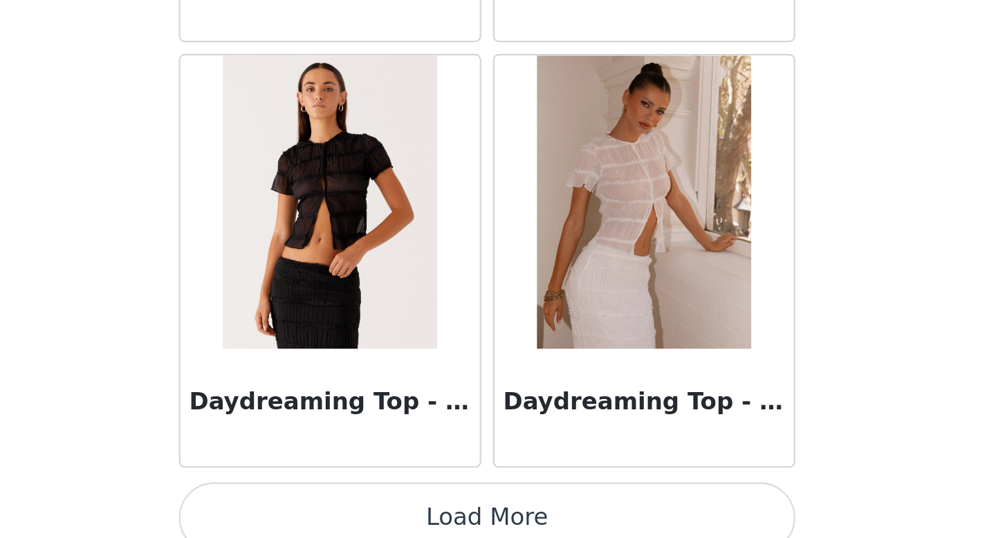
scroll to position [5590, 0]
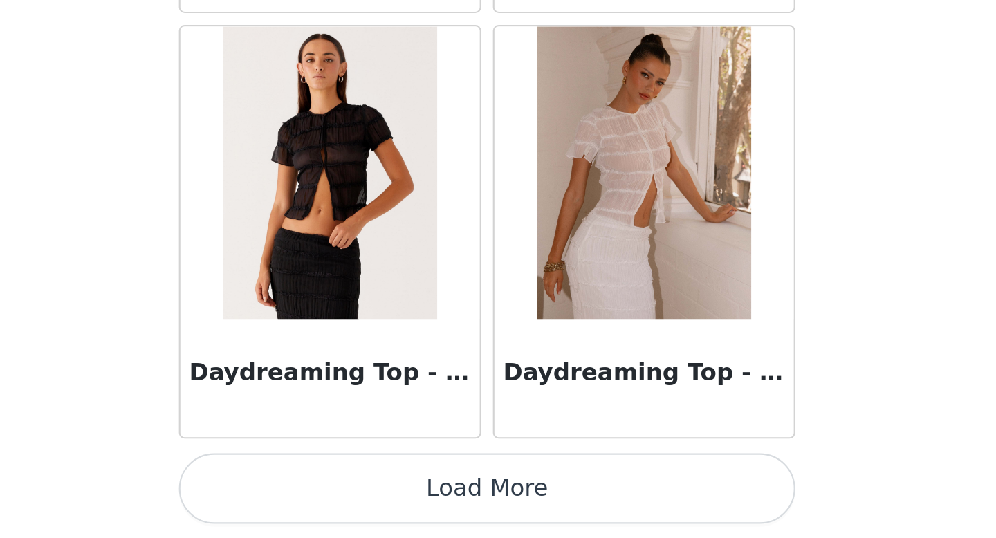
click at [482, 507] on button "Load More" at bounding box center [498, 514] width 291 height 33
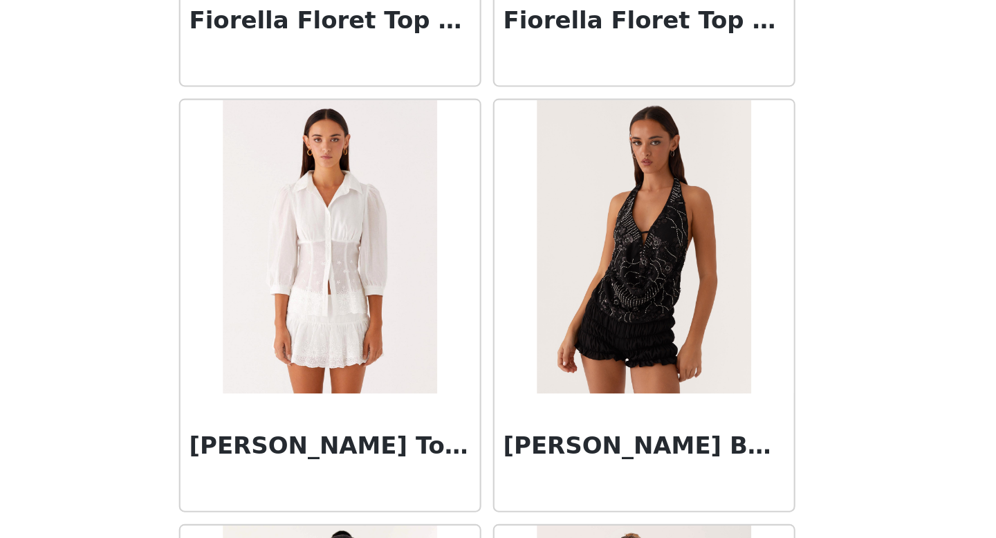
scroll to position [7389, 0]
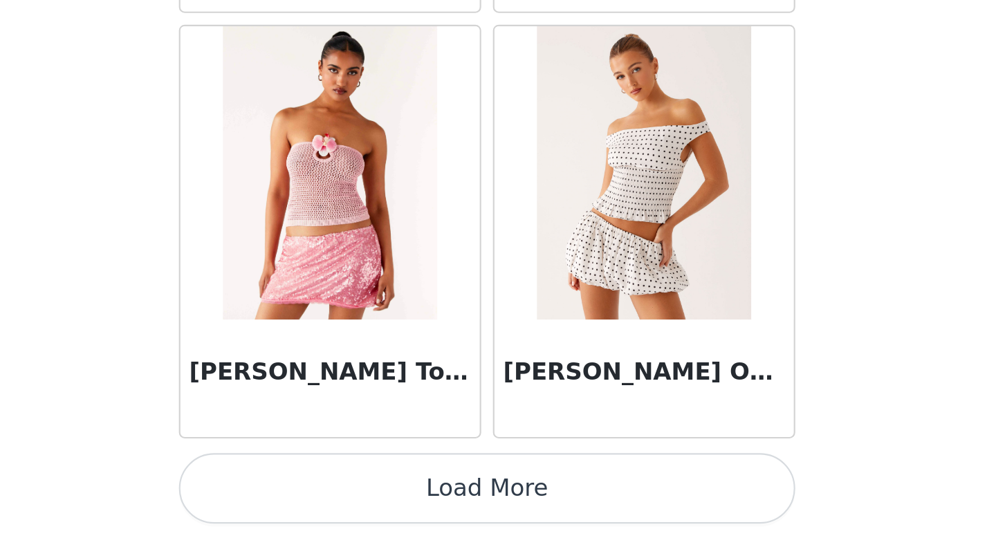
click at [488, 513] on button "Load More" at bounding box center [498, 514] width 291 height 33
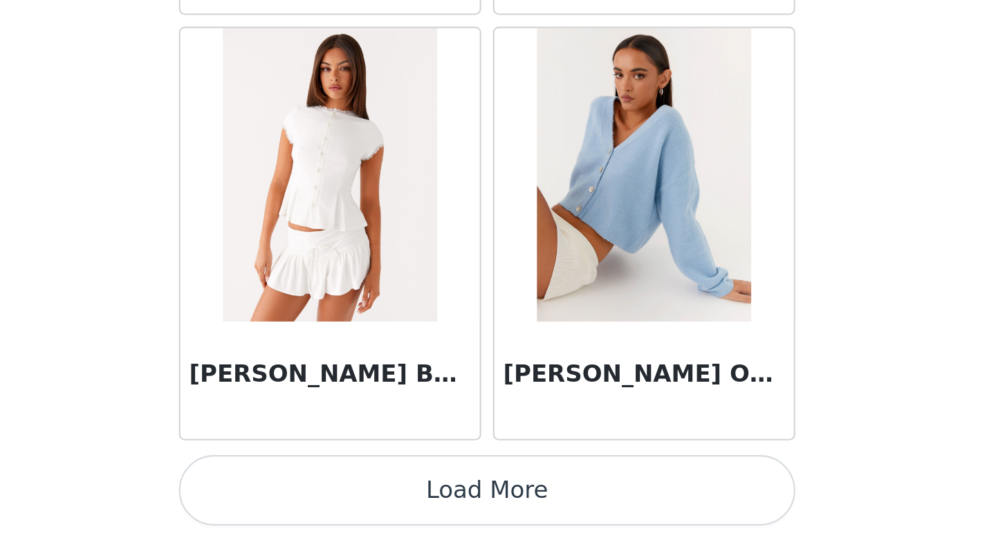
scroll to position [9602, 0]
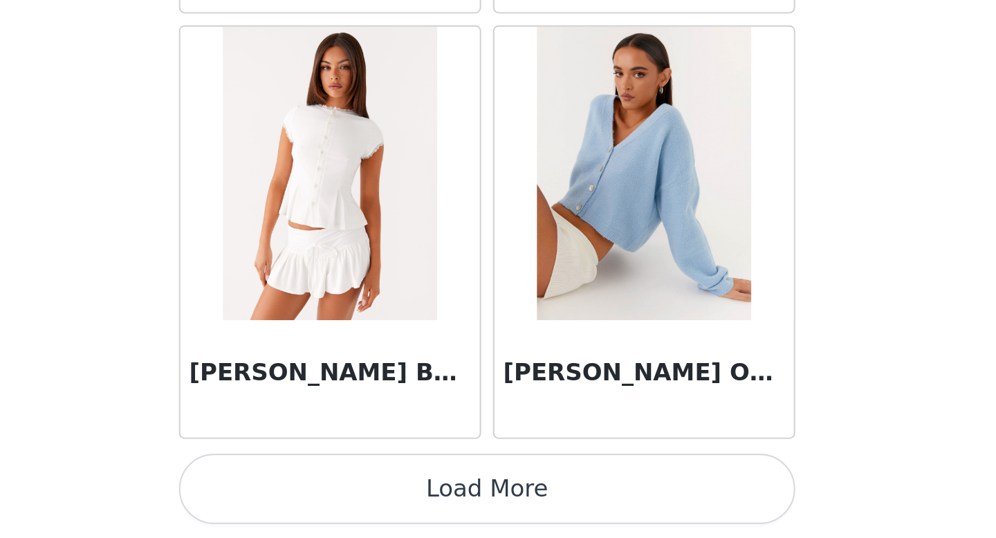
click at [497, 523] on button "Load More" at bounding box center [498, 514] width 291 height 33
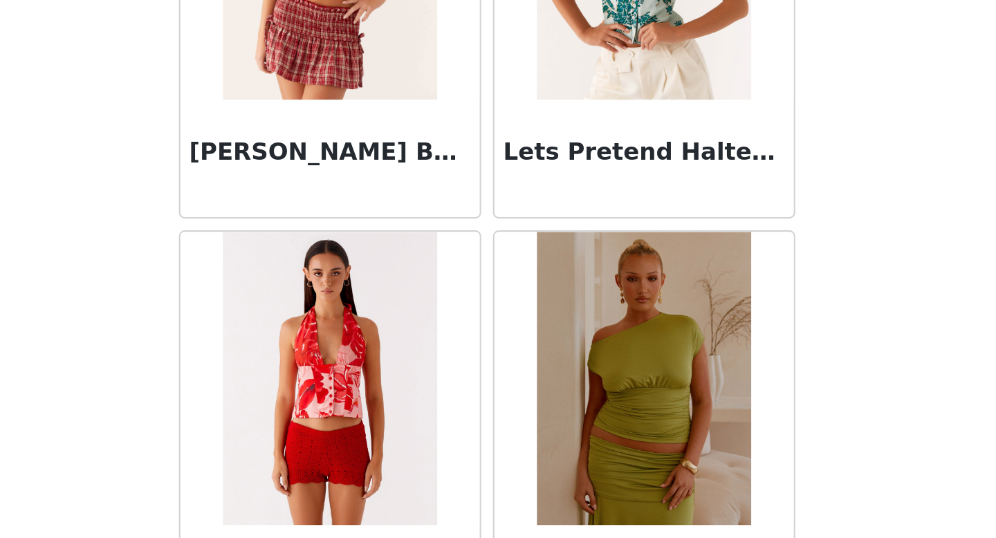
scroll to position [9934, 0]
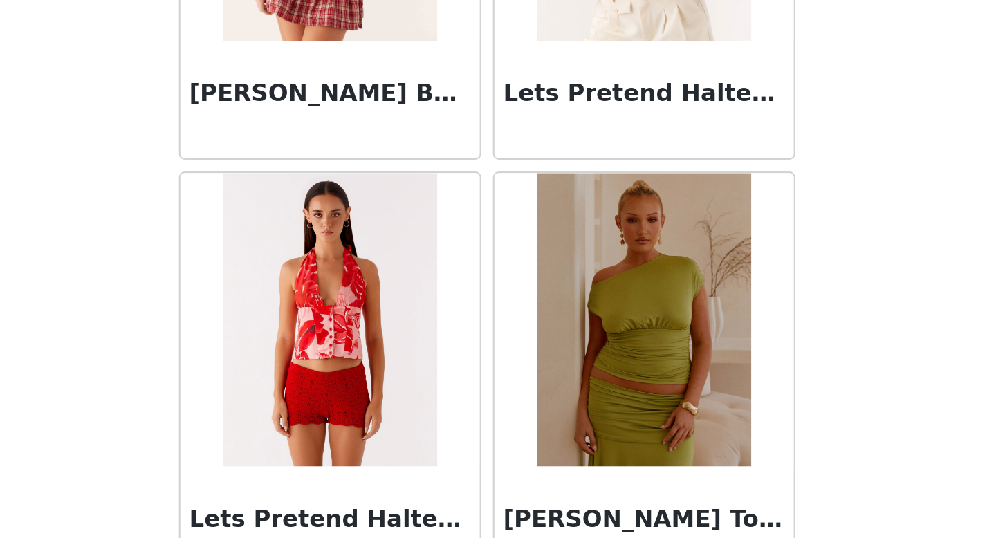
click at [663, 418] on div "Back Adored By You Mini Skirt - Fuchsia Agathe One Shoulder Top - [PERSON_NAME]…" at bounding box center [498, 269] width 332 height 538
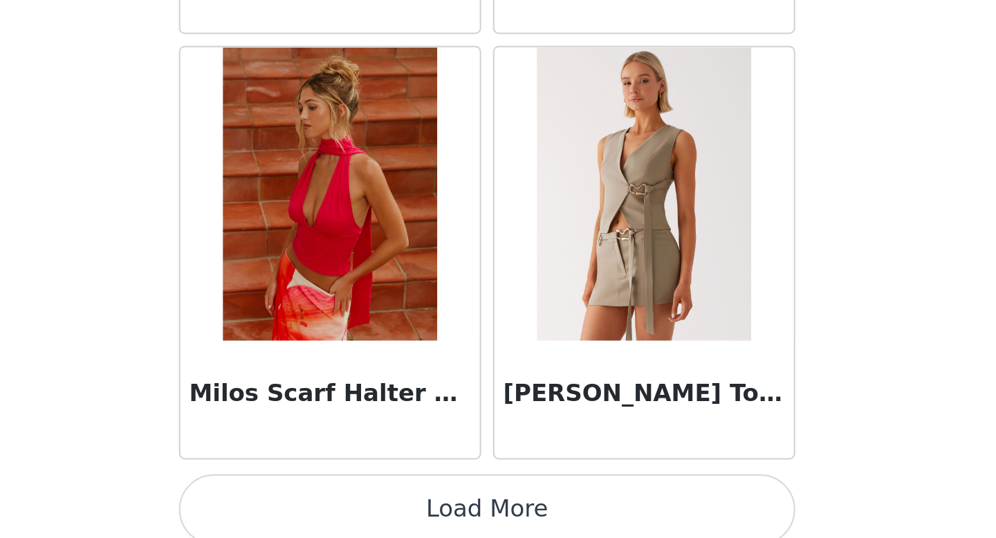
scroll to position [11608, 0]
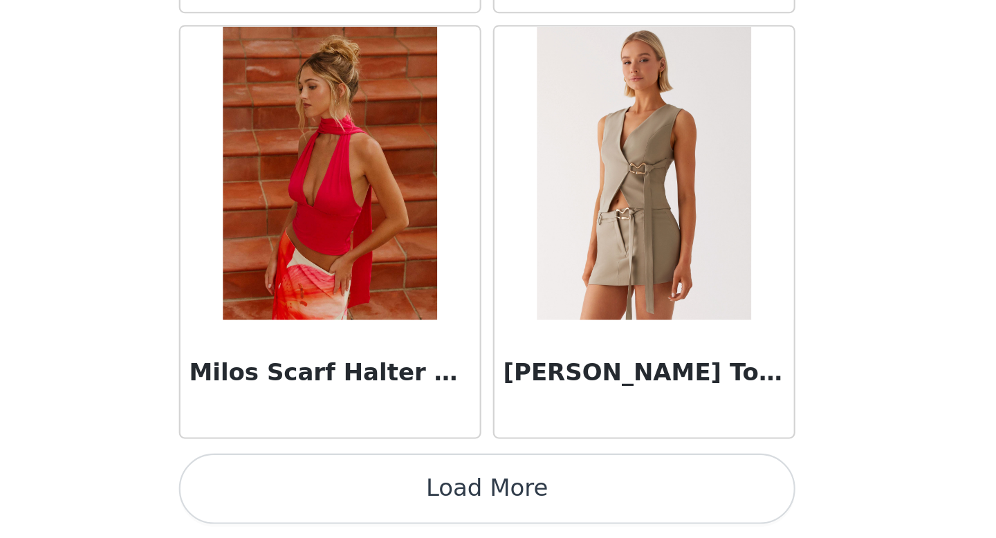
click at [602, 513] on button "Load More" at bounding box center [498, 514] width 291 height 33
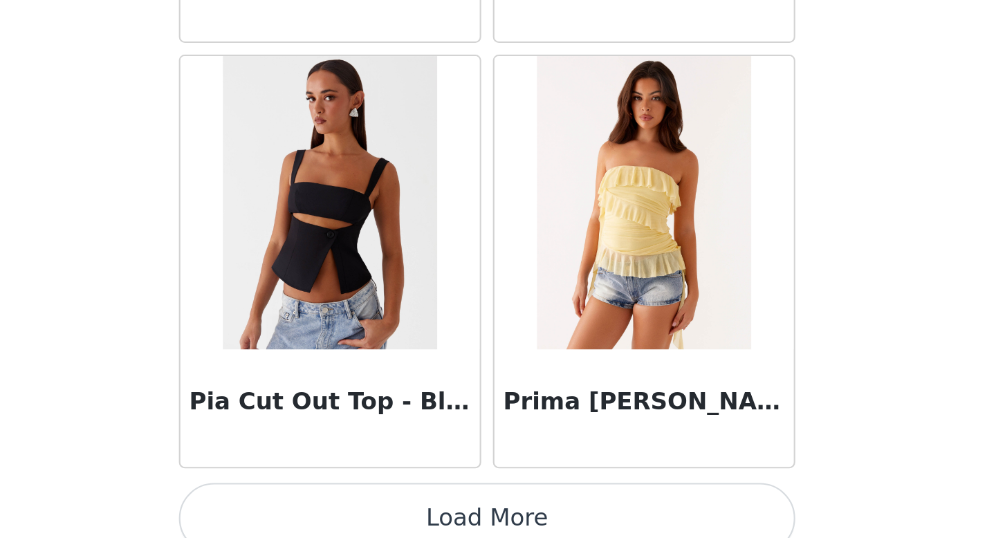
scroll to position [13614, 0]
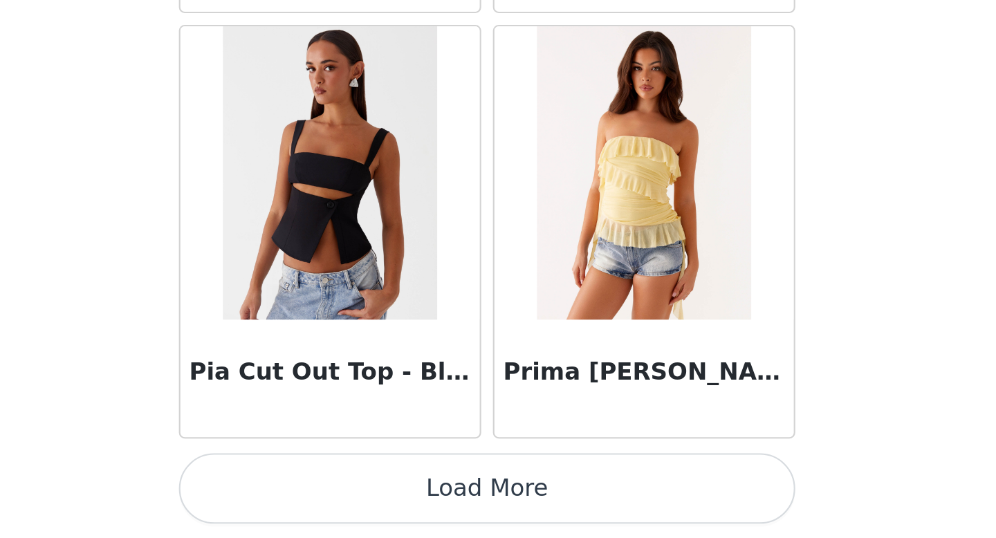
click at [602, 513] on button "Load More" at bounding box center [498, 514] width 291 height 33
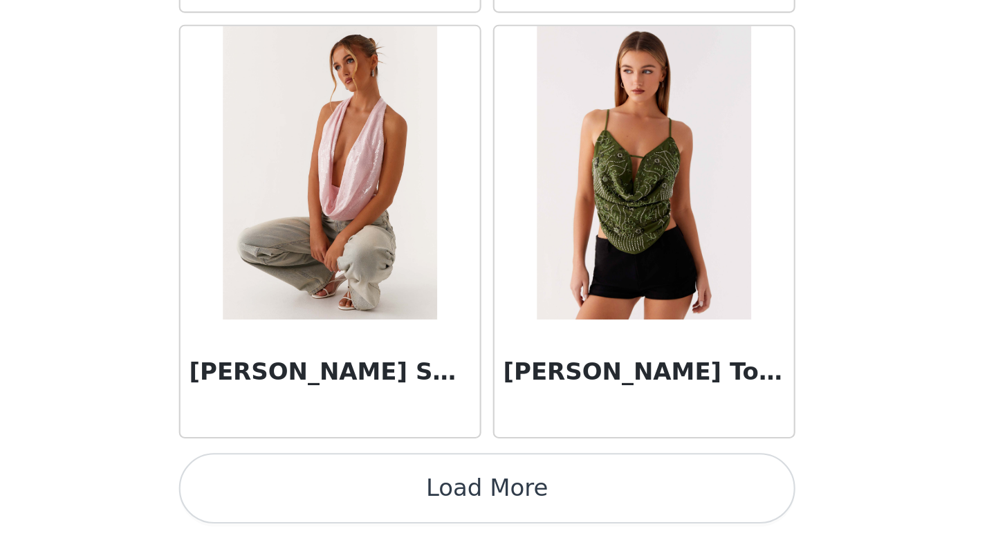
click at [602, 513] on button "Load More" at bounding box center [498, 514] width 291 height 33
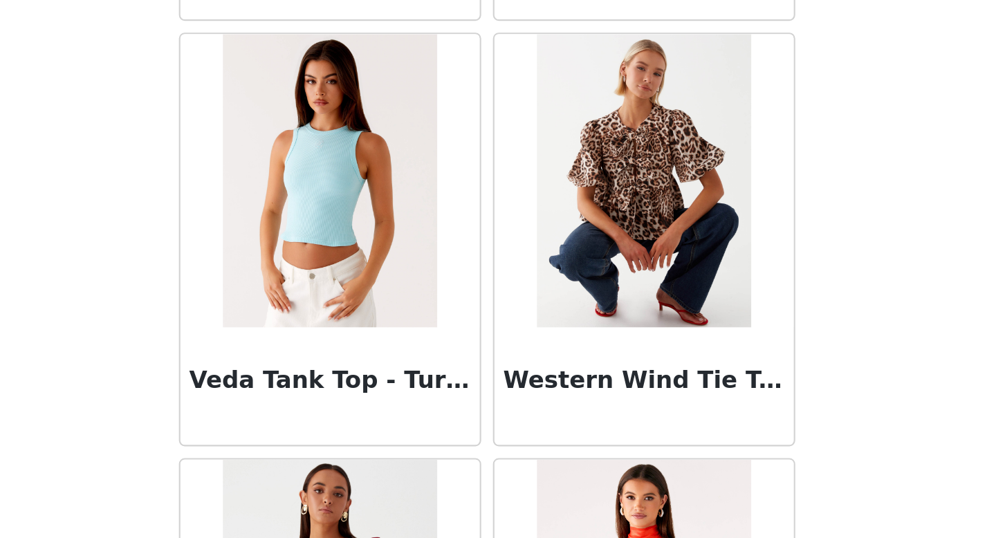
scroll to position [17425, 0]
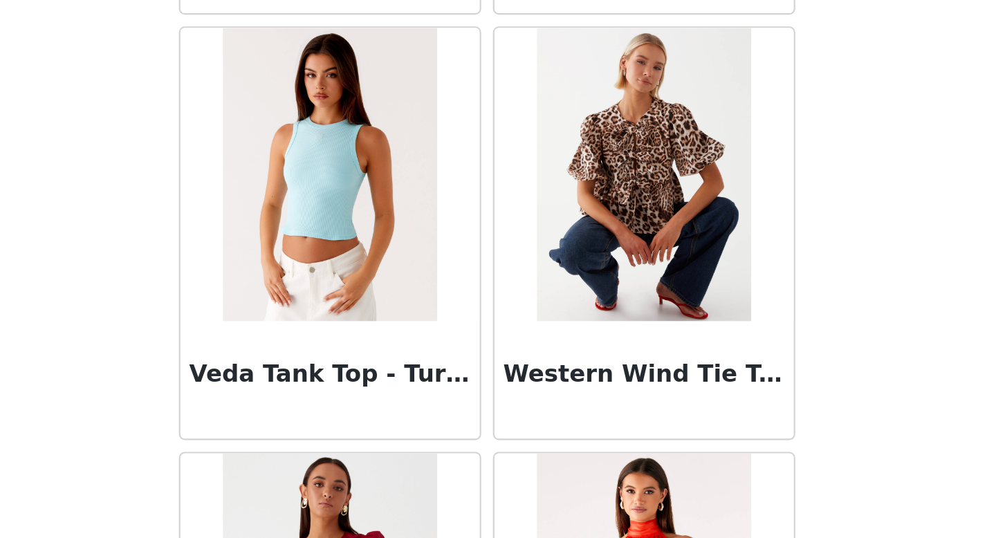
click at [662, 429] on div "Back Adored By You Mini Skirt - Fuchsia Agathe One Shoulder Top - [PERSON_NAME]…" at bounding box center [498, 269] width 332 height 538
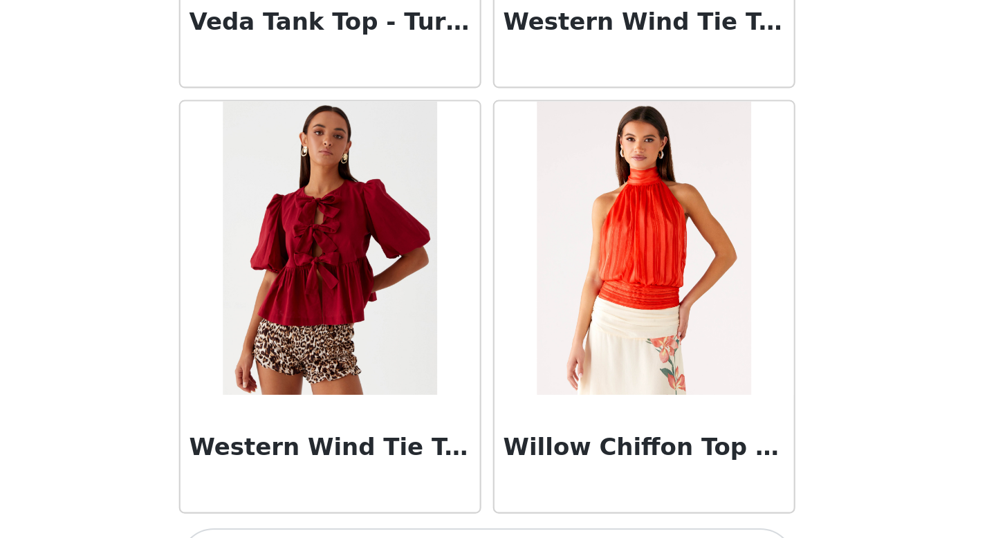
scroll to position [17626, 0]
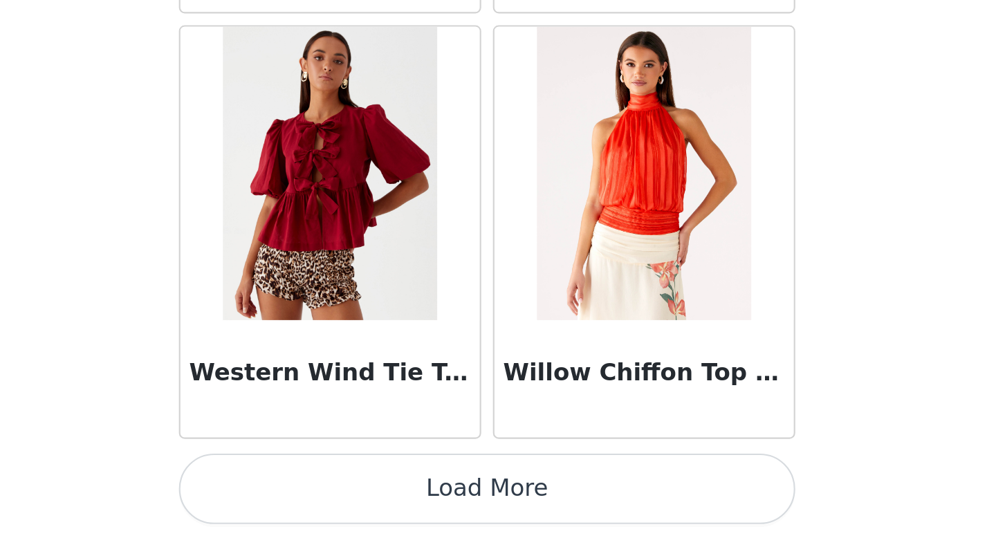
click at [598, 520] on button "Load More" at bounding box center [498, 514] width 291 height 33
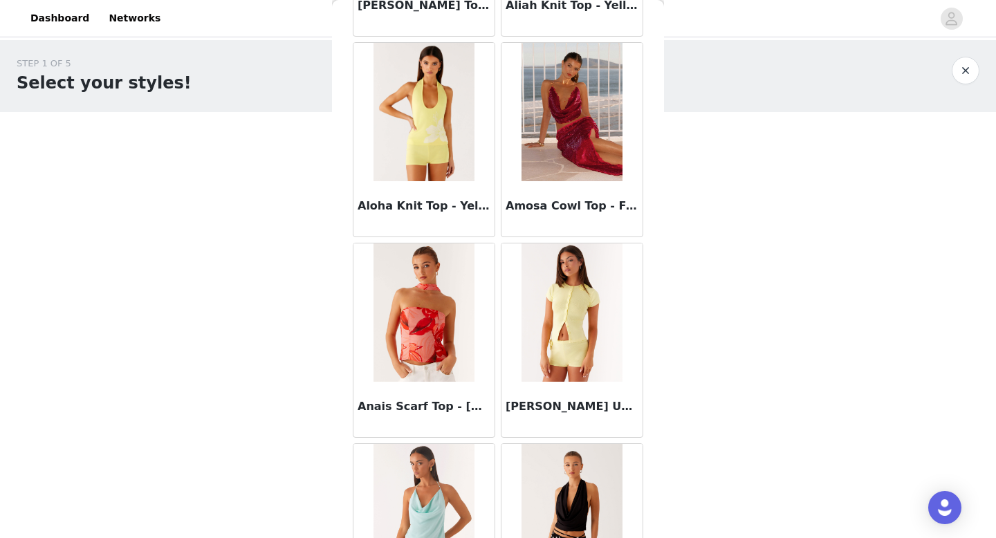
scroll to position [0, 0]
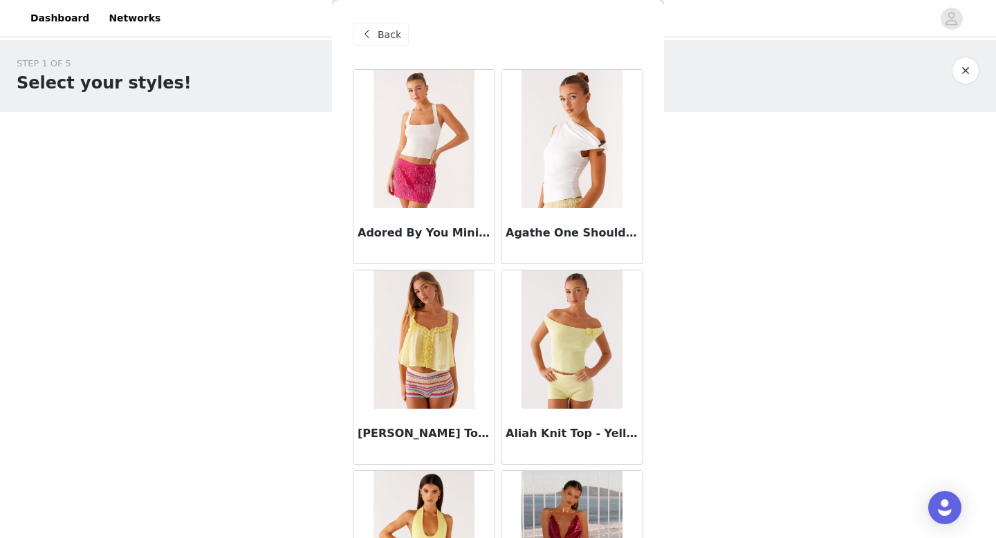
click at [358, 34] on span at bounding box center [366, 34] width 17 height 17
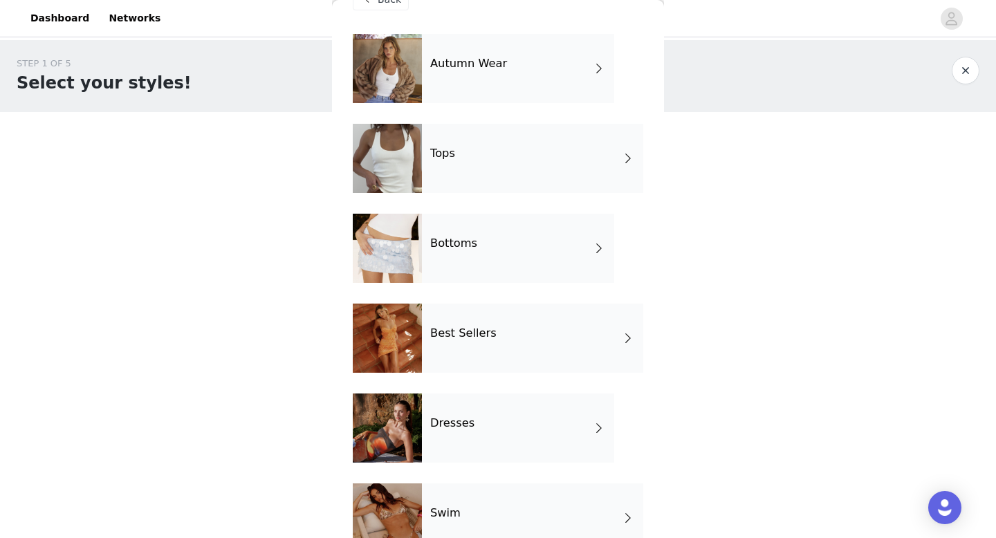
scroll to position [26, 0]
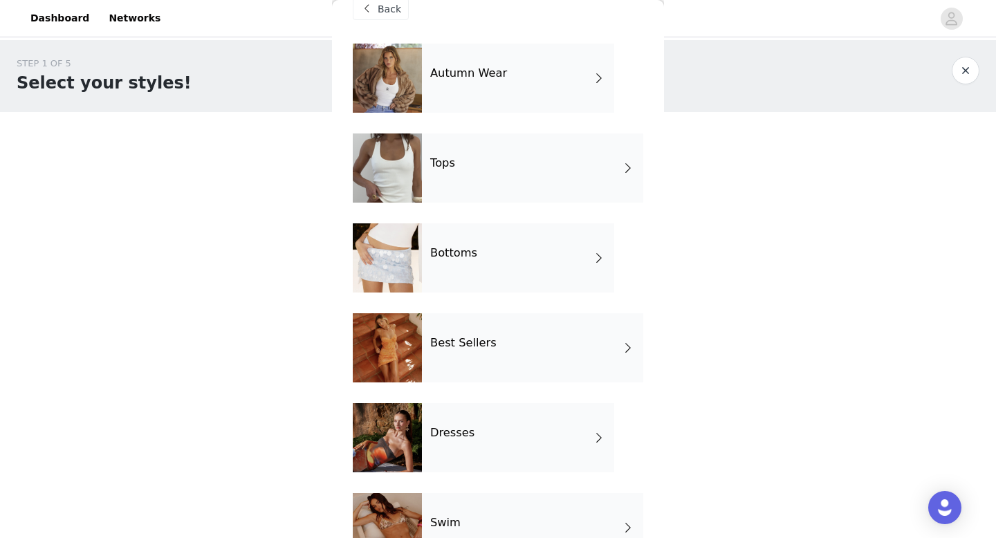
click at [471, 249] on h4 "Bottoms" at bounding box center [453, 253] width 47 height 12
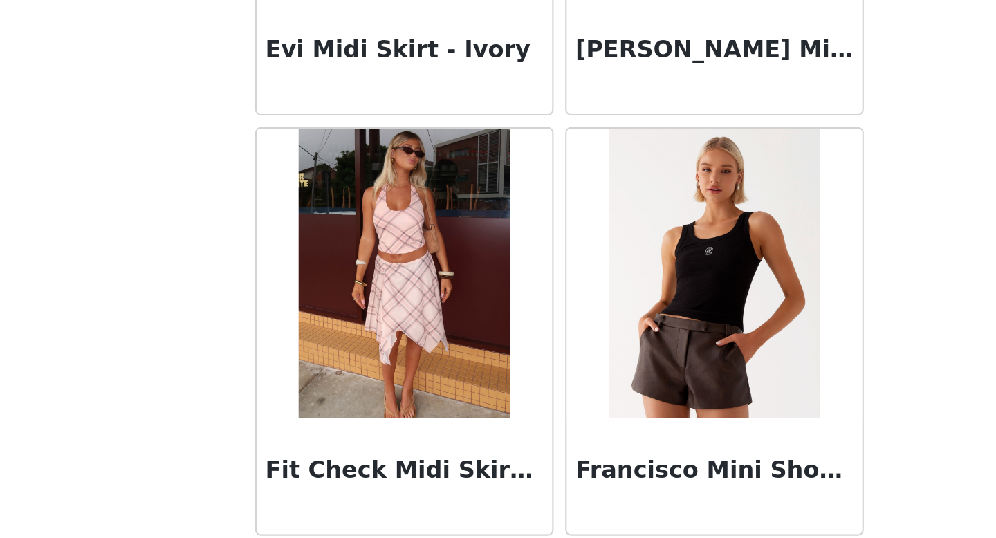
scroll to position [1578, 0]
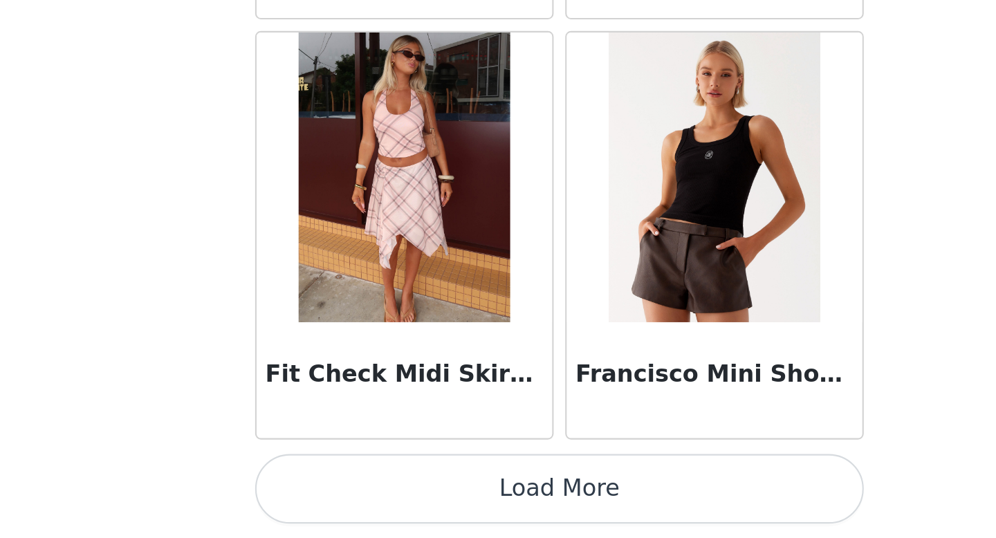
click at [510, 519] on button "Load More" at bounding box center [498, 514] width 291 height 33
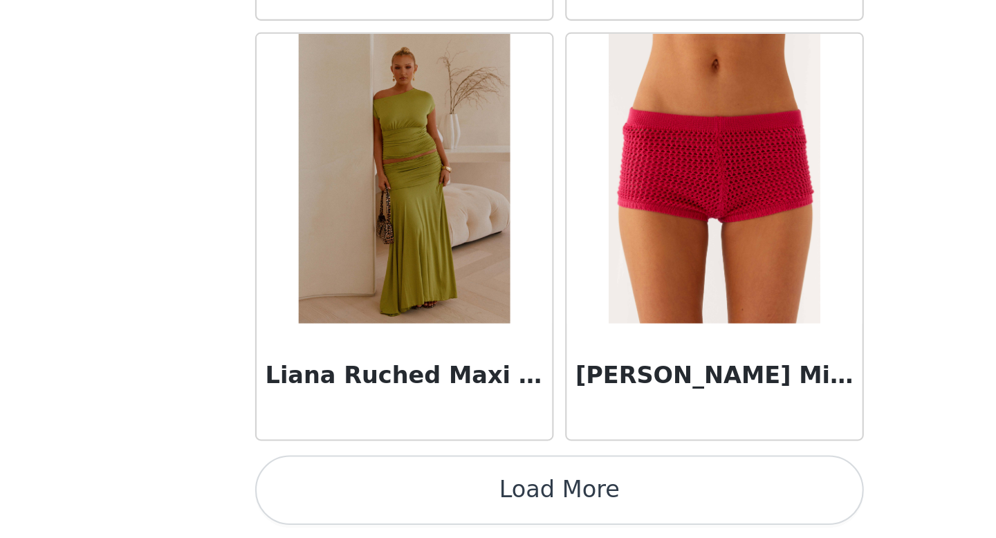
scroll to position [3584, 0]
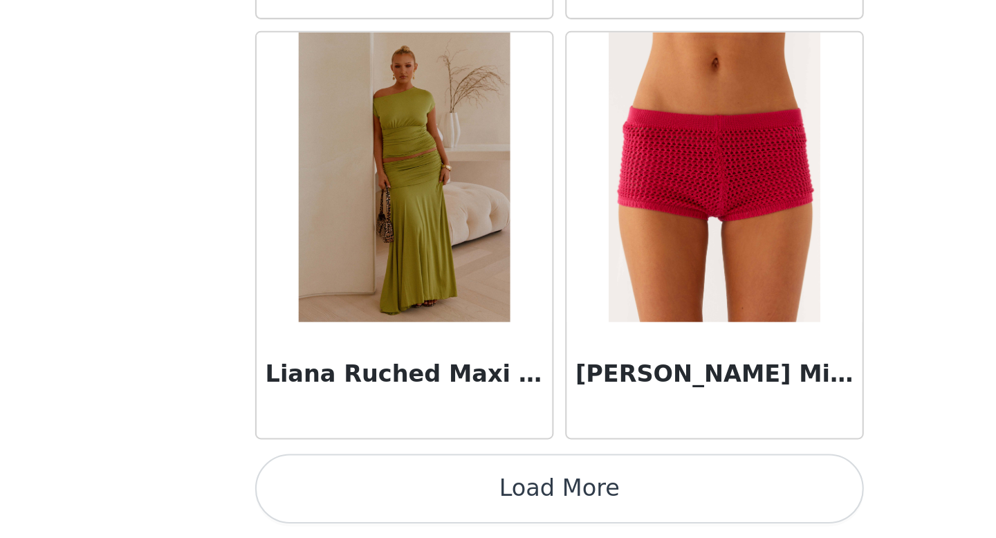
click at [486, 519] on button "Load More" at bounding box center [498, 514] width 291 height 33
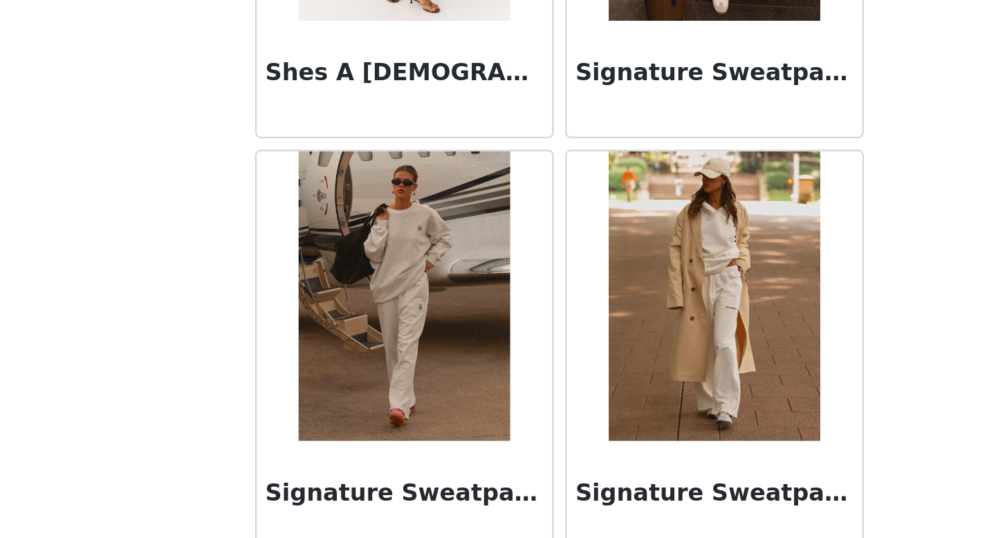
scroll to position [5590, 0]
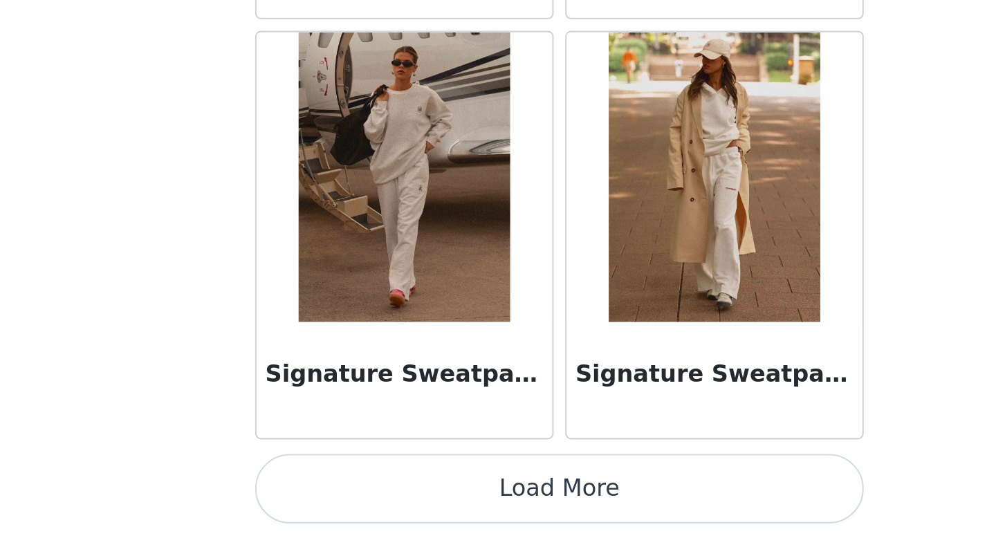
click at [496, 520] on button "Load More" at bounding box center [498, 514] width 291 height 33
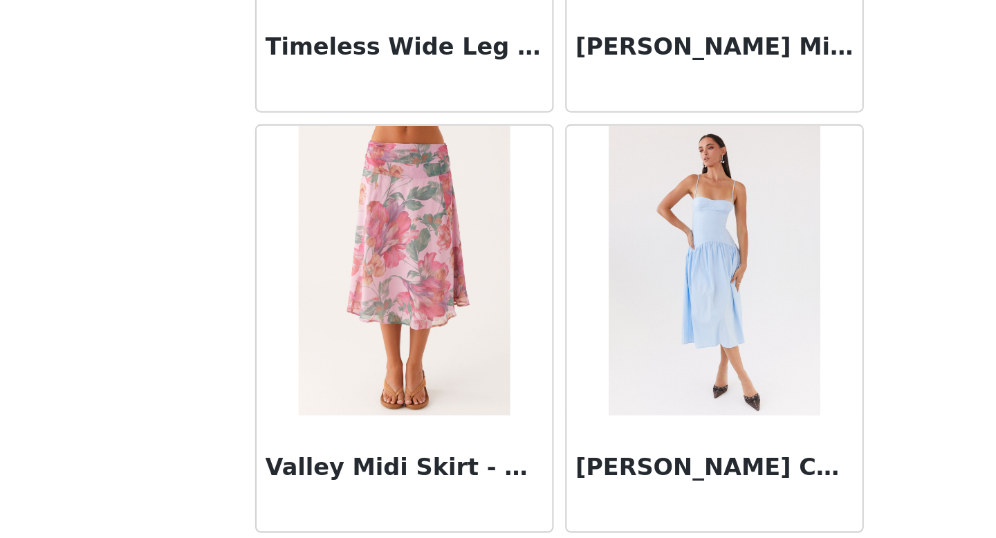
scroll to position [0, 0]
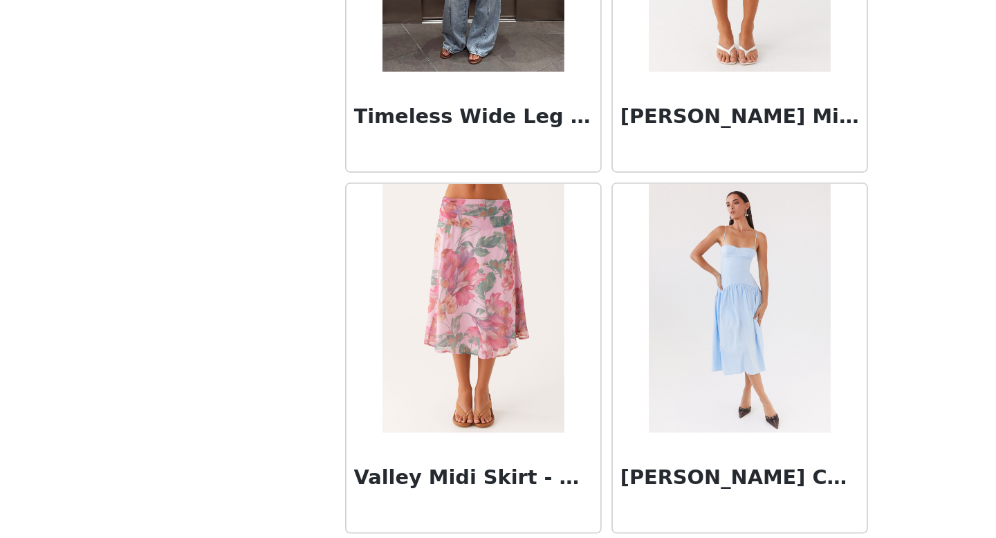
drag, startPoint x: 657, startPoint y: 351, endPoint x: 634, endPoint y: 344, distance: 24.1
click at [634, 344] on div "Back After Midnight Low Rise Sequin Mini Shorts - Olive After Midnight Low Rise…" at bounding box center [498, 269] width 332 height 538
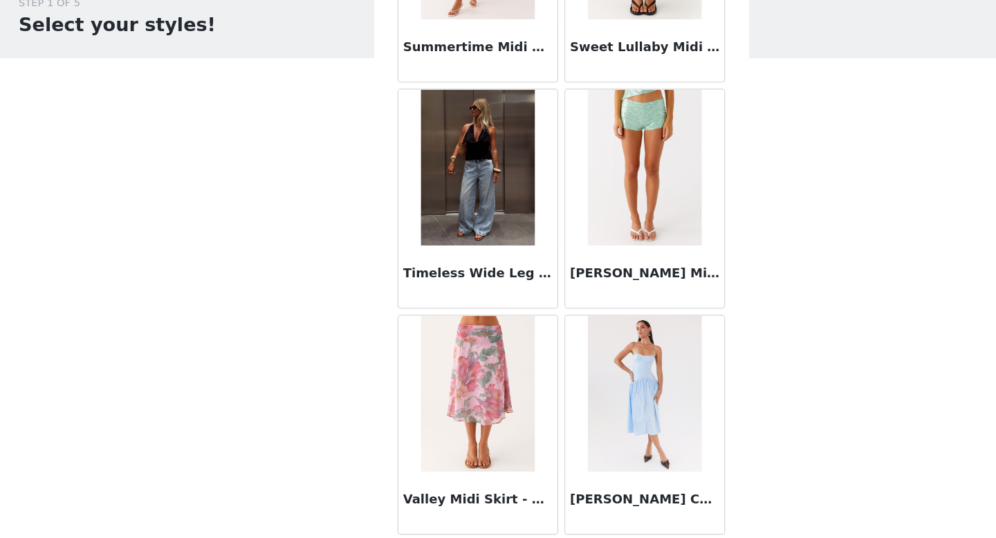
click at [688, 349] on div "STEP 1 OF 5 Select your styles! Please note that the sizes are in EU Sizes 0/4 …" at bounding box center [498, 199] width 996 height 319
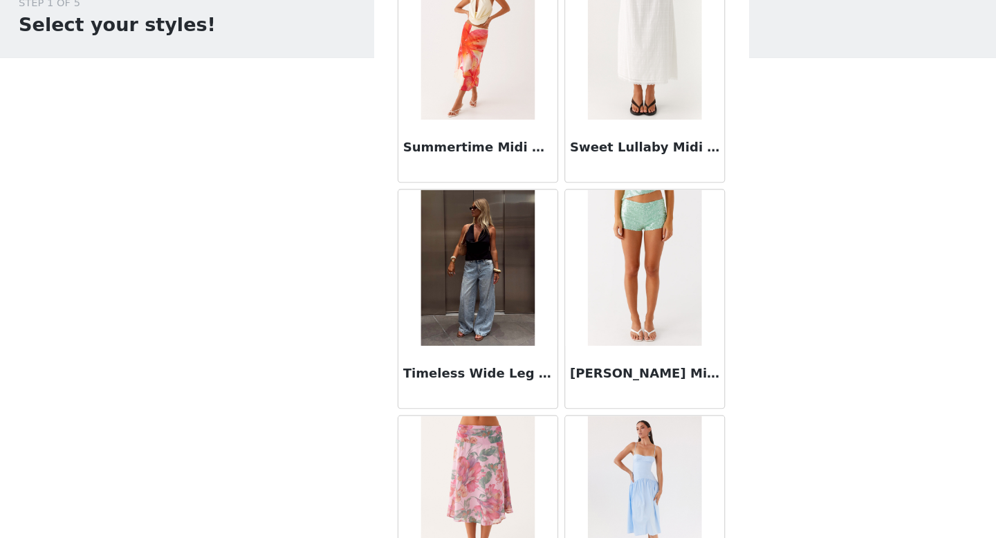
scroll to position [6549, 0]
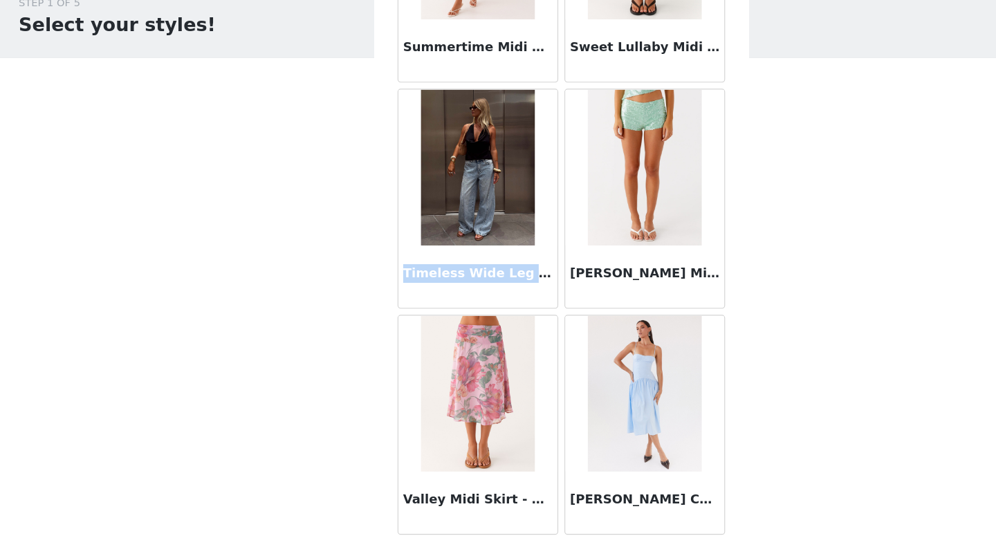
drag, startPoint x: 478, startPoint y: 305, endPoint x: 360, endPoint y: 304, distance: 118.3
click at [360, 304] on h3 "Timeless Wide Leg Jeans - Bleached Blue" at bounding box center [424, 303] width 133 height 17
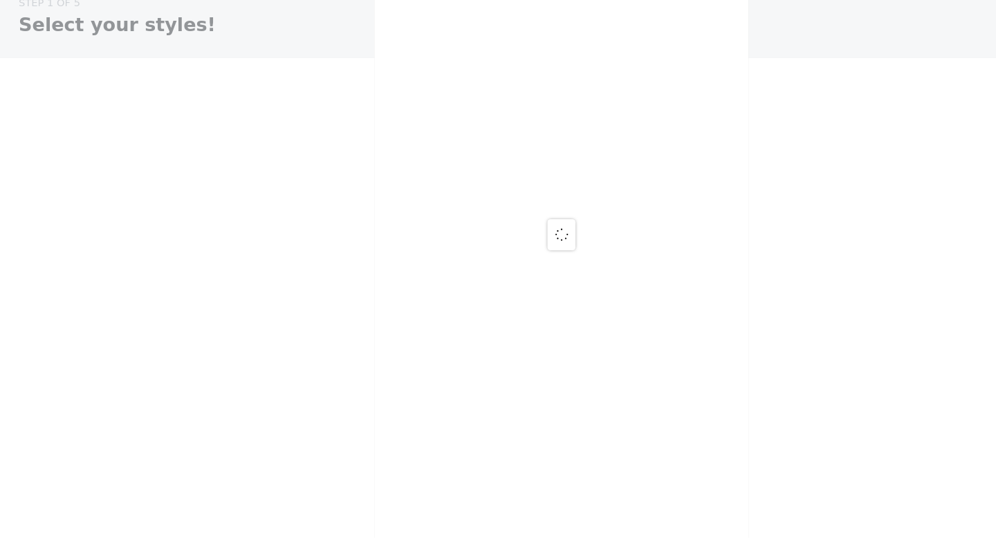
scroll to position [0, 0]
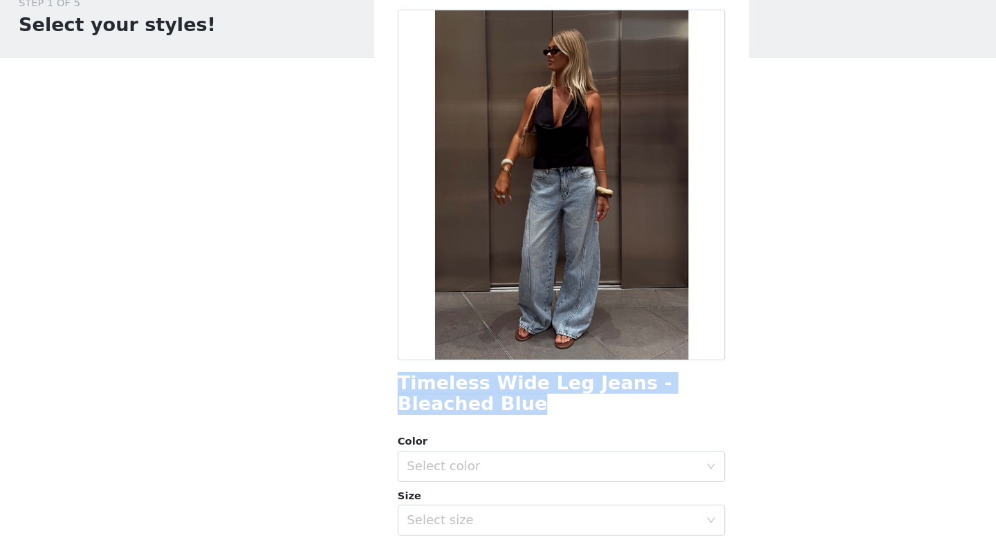
drag, startPoint x: 403, startPoint y: 418, endPoint x: 354, endPoint y: 397, distance: 53.0
click at [354, 397] on h1 "Timeless Wide Leg Jeans - Bleached Blue" at bounding box center [498, 410] width 291 height 37
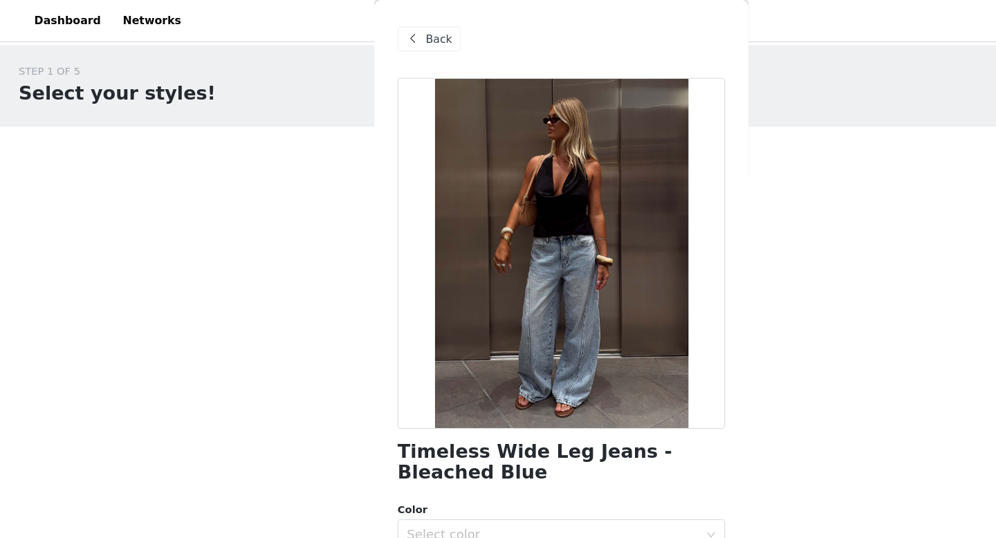
click at [366, 35] on span at bounding box center [366, 34] width 17 height 17
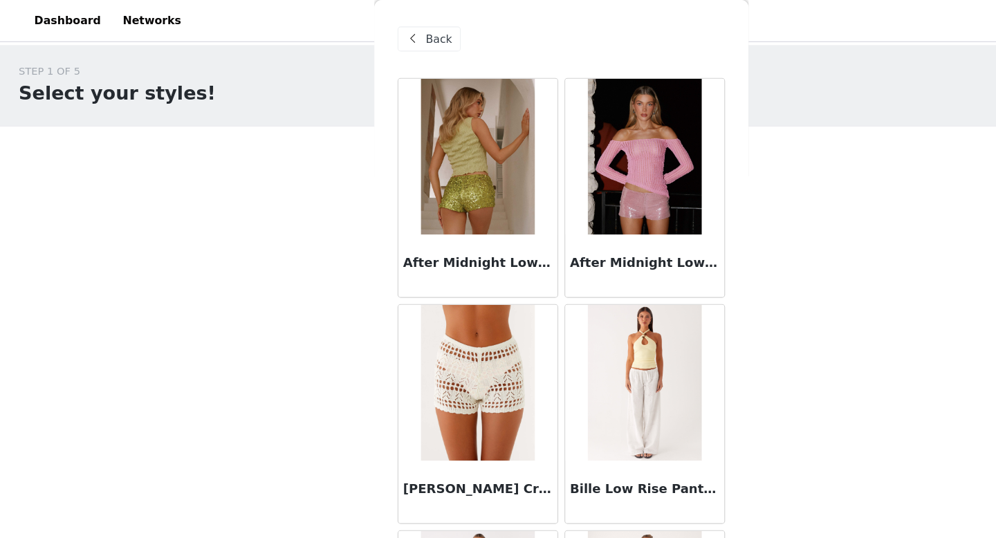
click at [372, 49] on div "Back" at bounding box center [498, 34] width 291 height 69
click at [368, 36] on span at bounding box center [366, 34] width 17 height 17
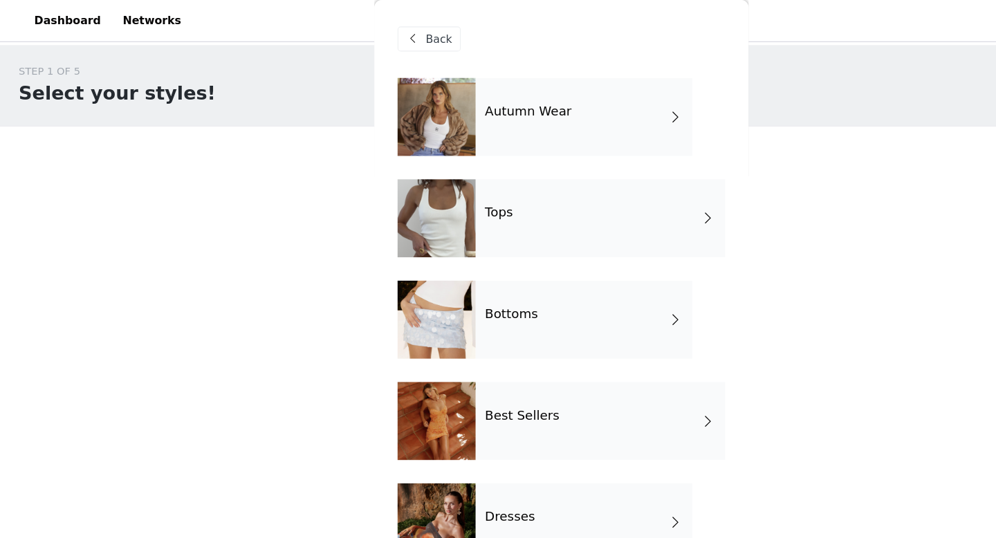
click at [468, 199] on div "Tops" at bounding box center [532, 193] width 221 height 69
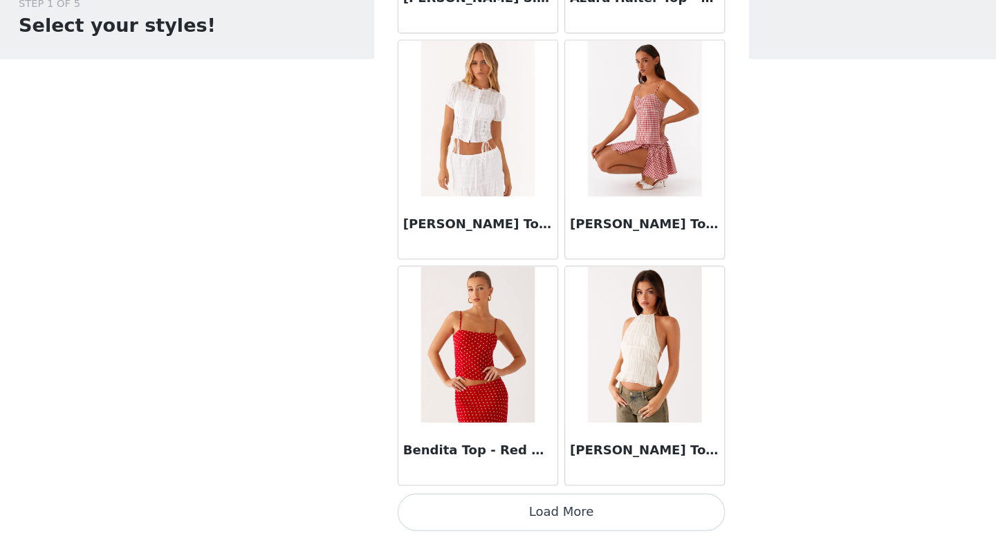
click at [501, 517] on button "Load More" at bounding box center [498, 514] width 291 height 33
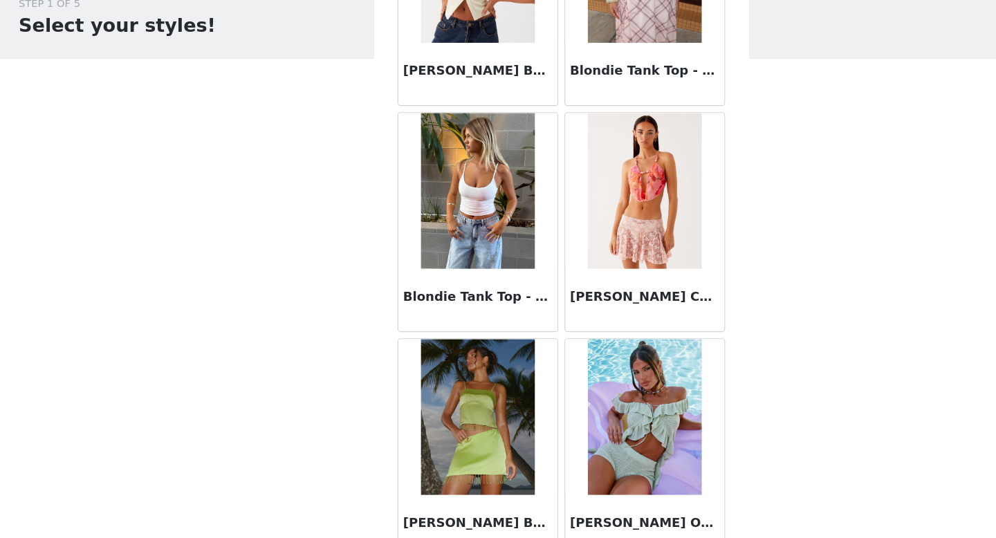
scroll to position [2314, 0]
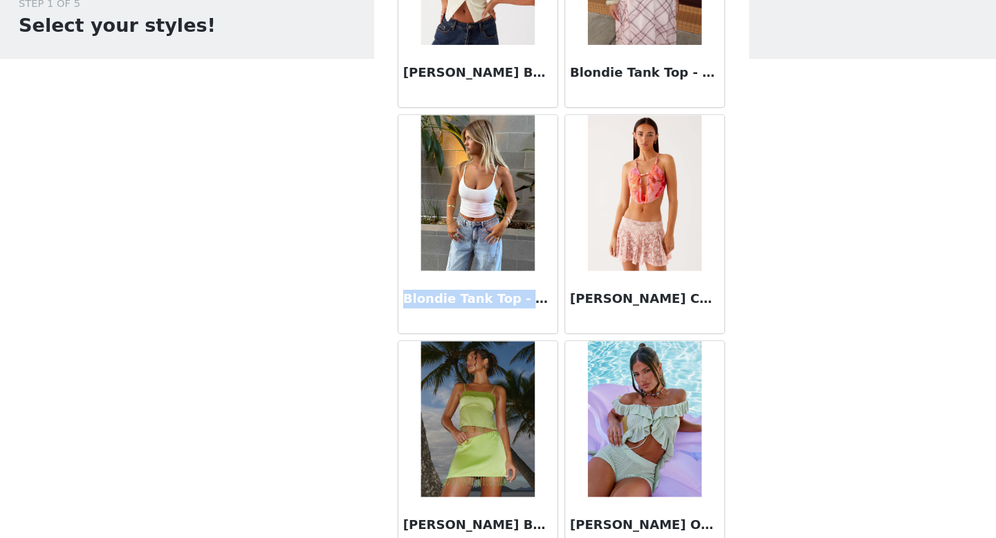
drag, startPoint x: 358, startPoint y: 327, endPoint x: 491, endPoint y: 324, distance: 132.9
click at [491, 324] on div "Blondie Tank Top - White" at bounding box center [423, 328] width 141 height 55
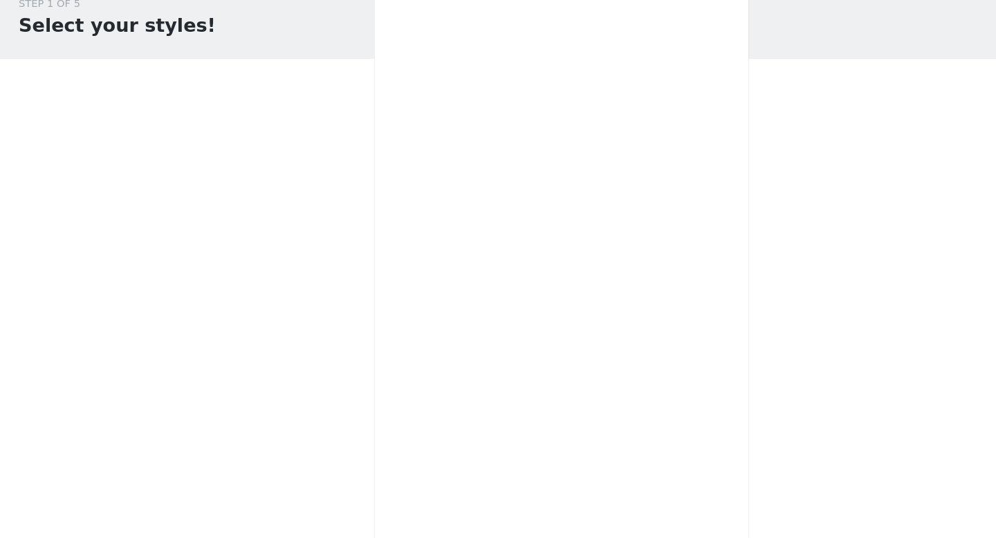
scroll to position [0, 0]
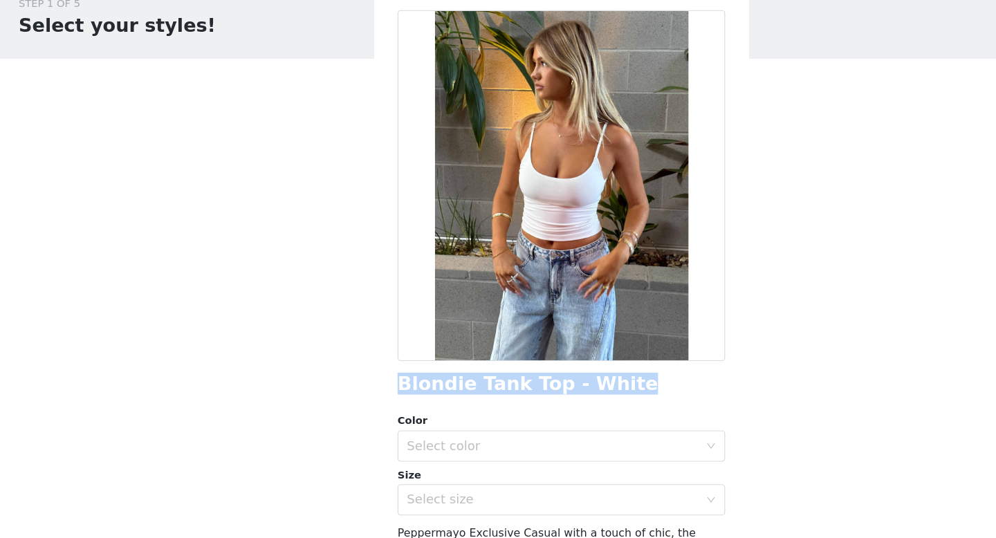
drag, startPoint x: 552, startPoint y: 405, endPoint x: 342, endPoint y: 399, distance: 209.7
click at [342, 399] on div "Back Blondie Tank Top - White Color Select color Size Select size Peppermayo Ex…" at bounding box center [498, 269] width 332 height 538
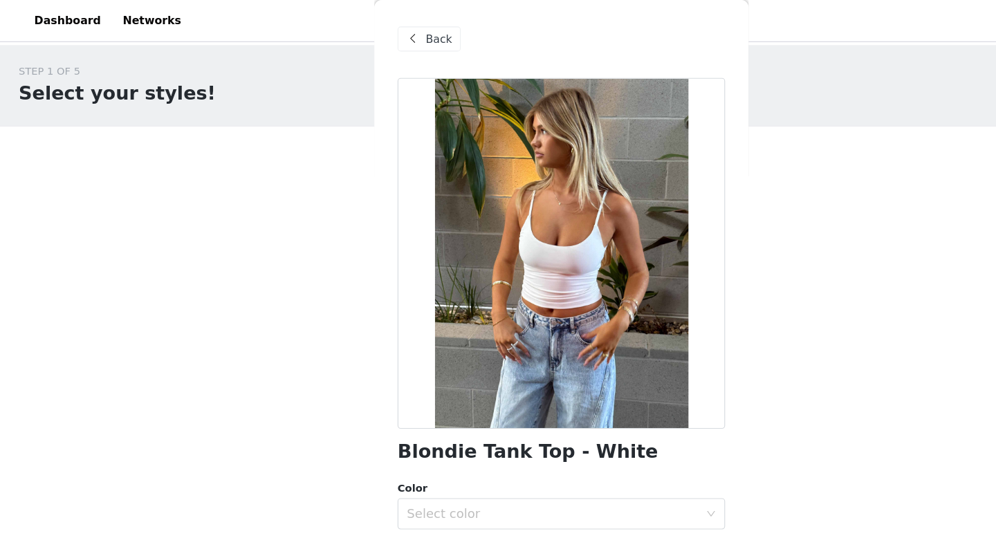
click at [375, 29] on div "Back" at bounding box center [381, 35] width 56 height 22
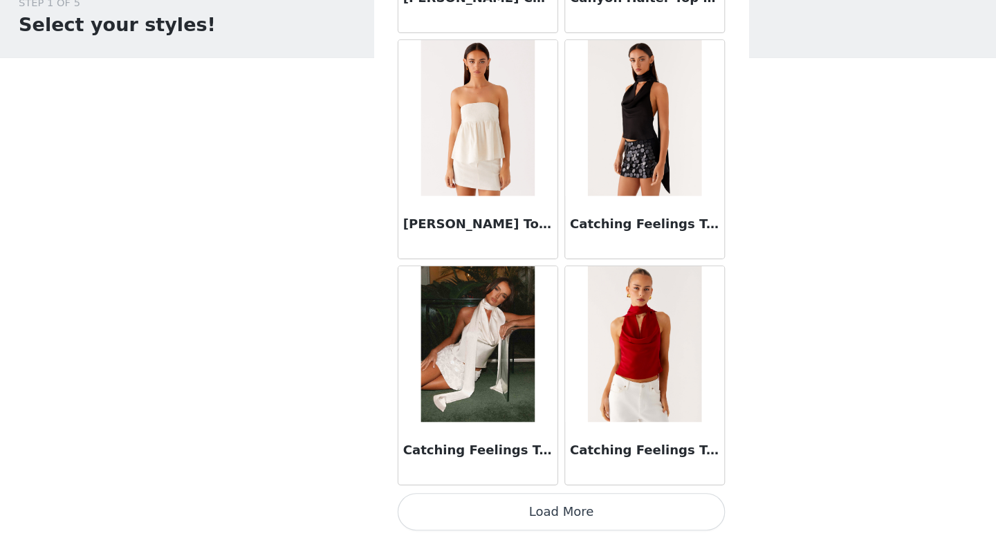
click at [537, 507] on button "Load More" at bounding box center [498, 514] width 291 height 33
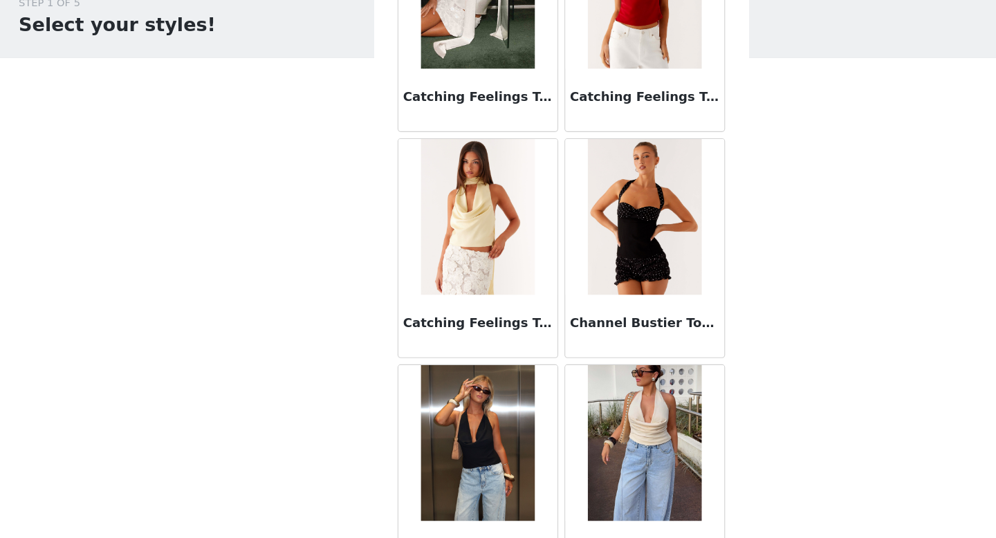
scroll to position [3900, 0]
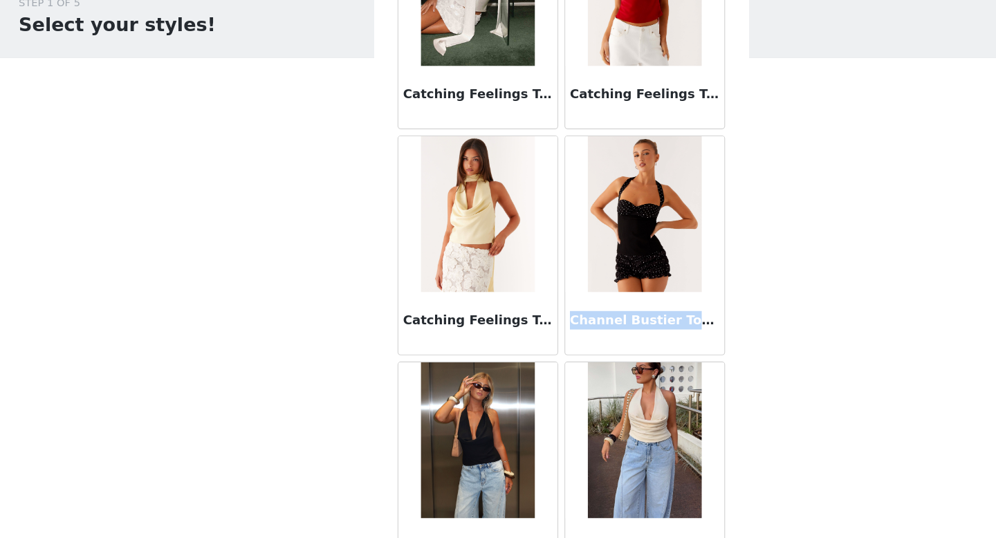
drag, startPoint x: 504, startPoint y: 346, endPoint x: 606, endPoint y: 344, distance: 101.7
click at [606, 344] on div "Channel Bustier Top - Black Polka Dot" at bounding box center [571, 347] width 141 height 55
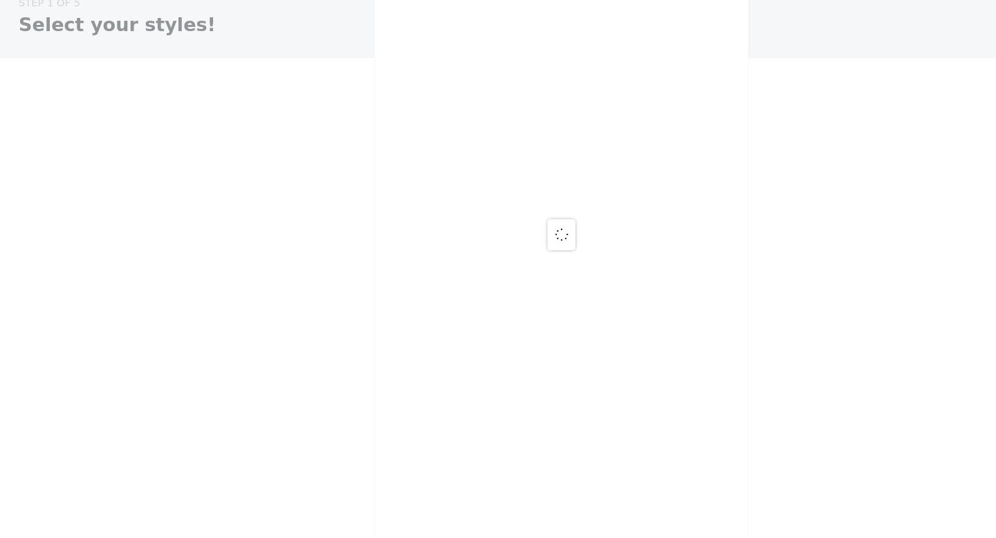
scroll to position [0, 0]
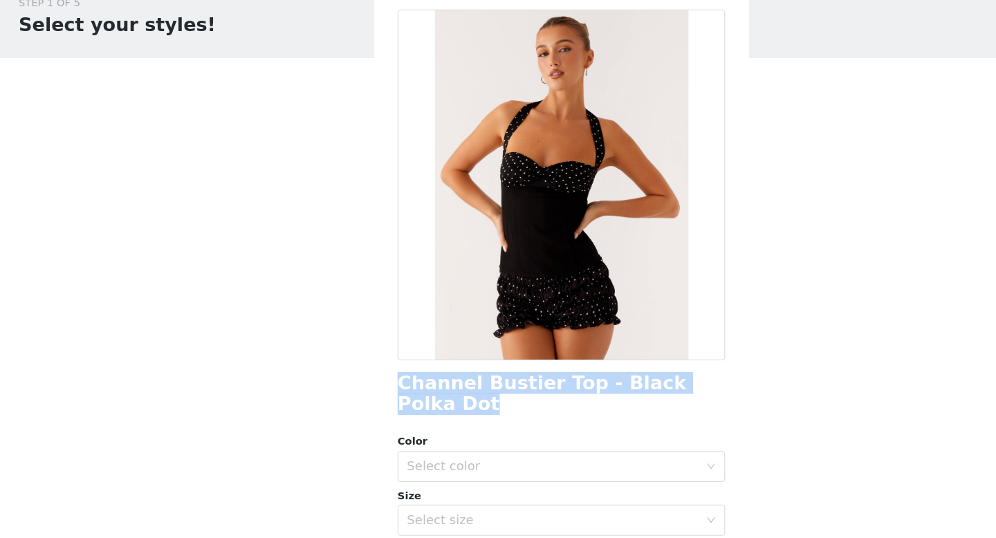
drag, startPoint x: 645, startPoint y: 399, endPoint x: 344, endPoint y: 403, distance: 300.2
click at [344, 403] on div "Back Channel Bustier Top - Black Polka Dot Color Select color Size Select size …" at bounding box center [498, 269] width 332 height 538
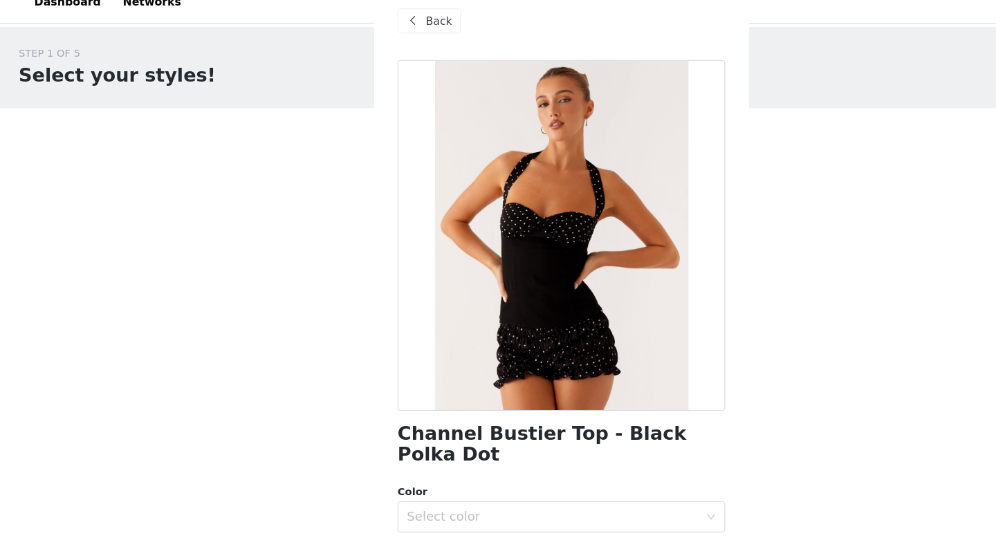
click at [365, 42] on span at bounding box center [366, 34] width 17 height 17
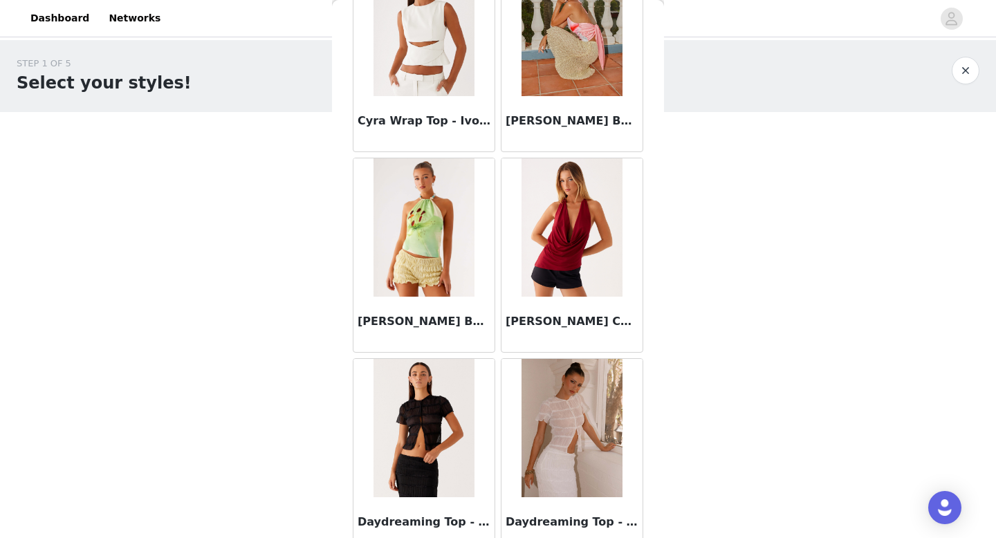
scroll to position [5590, 0]
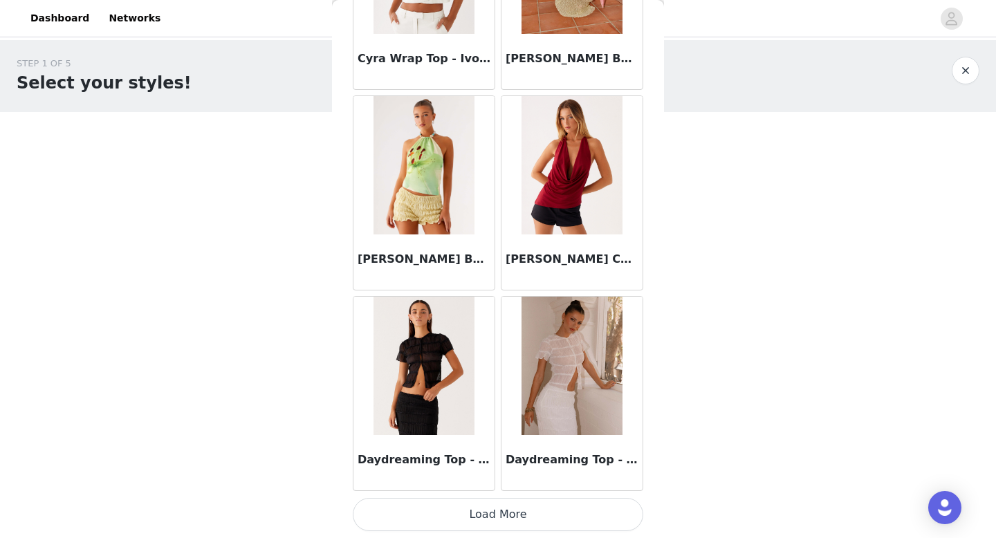
click at [531, 508] on button "Load More" at bounding box center [498, 514] width 291 height 33
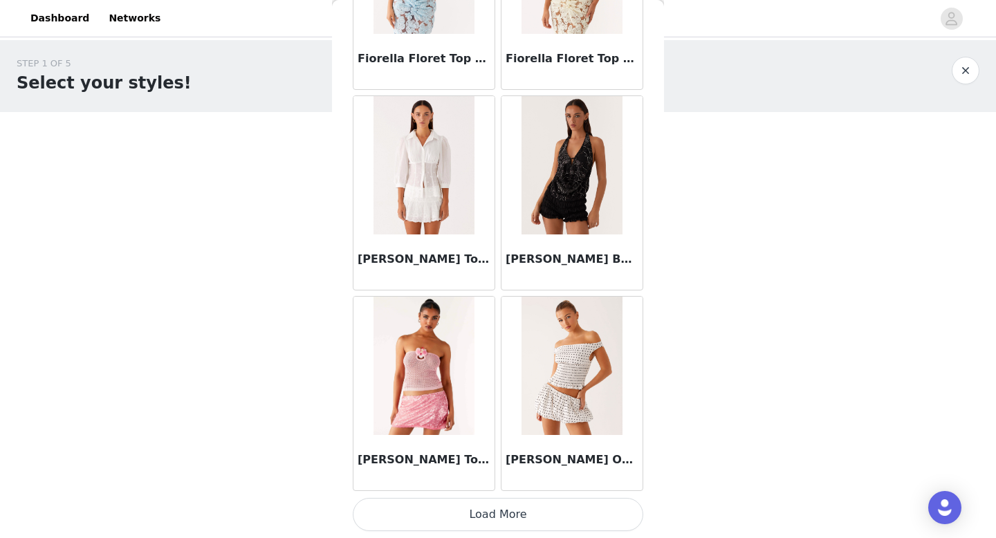
scroll to position [7596, 0]
click at [574, 510] on button "Load More" at bounding box center [498, 515] width 291 height 33
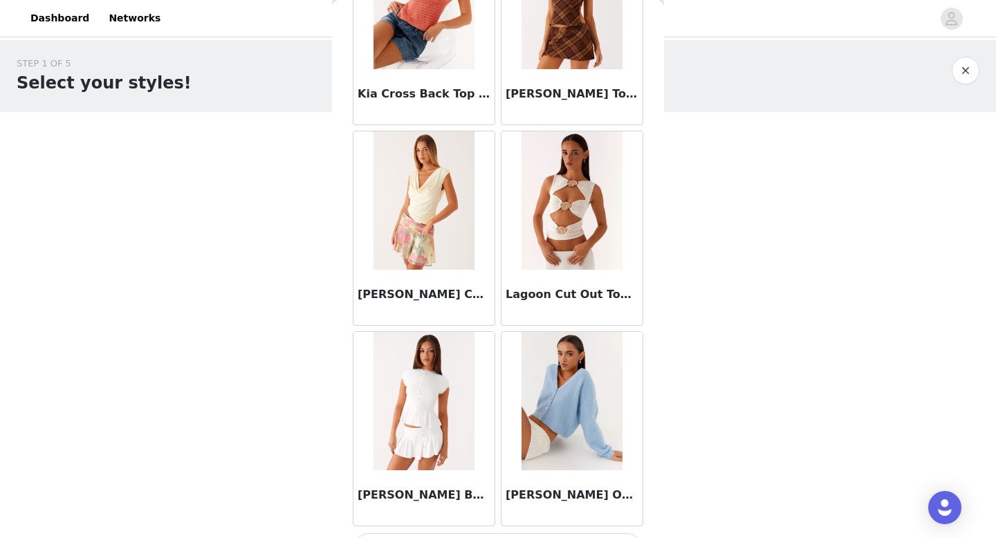
scroll to position [9602, 0]
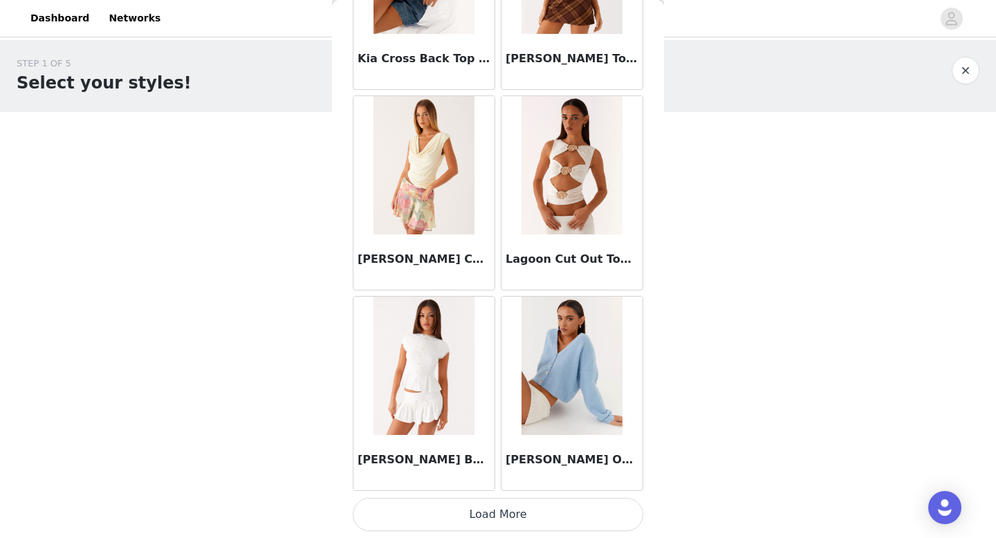
click at [523, 520] on button "Load More" at bounding box center [498, 514] width 291 height 33
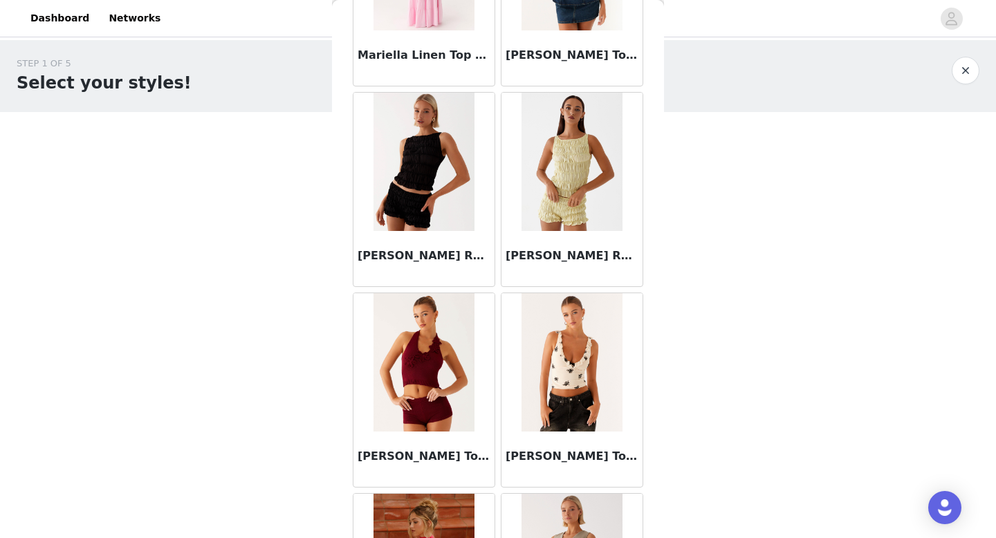
scroll to position [11608, 0]
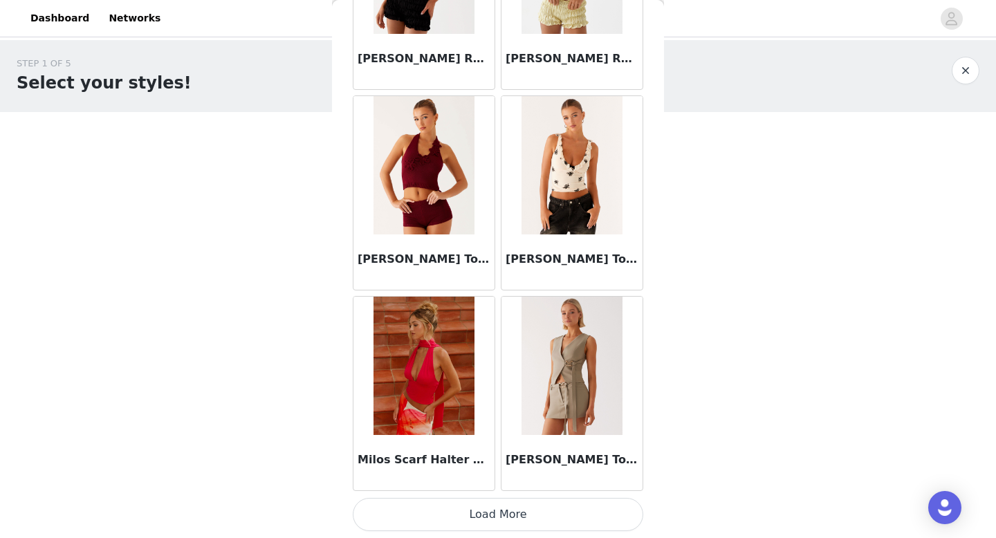
click at [519, 523] on button "Load More" at bounding box center [498, 514] width 291 height 33
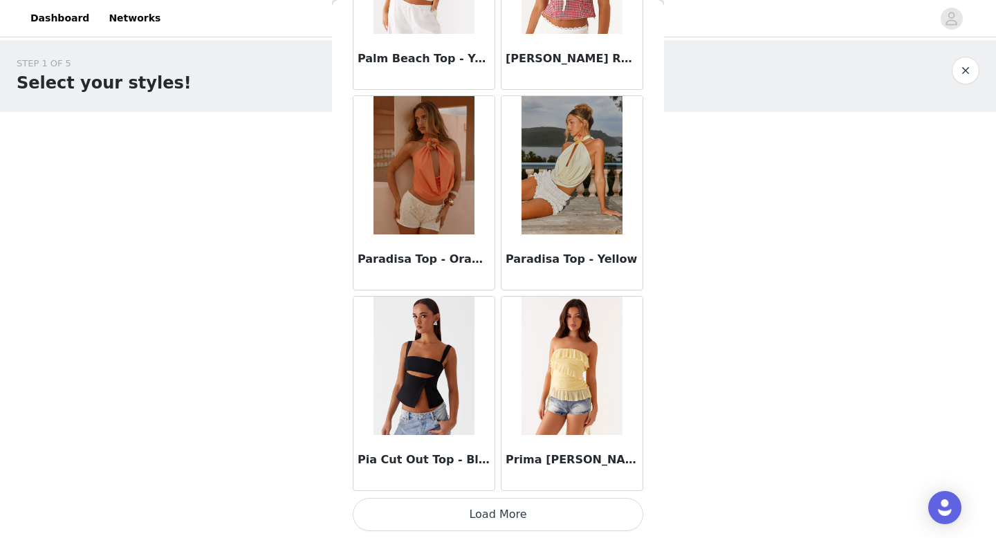
click at [527, 513] on button "Load More" at bounding box center [498, 514] width 291 height 33
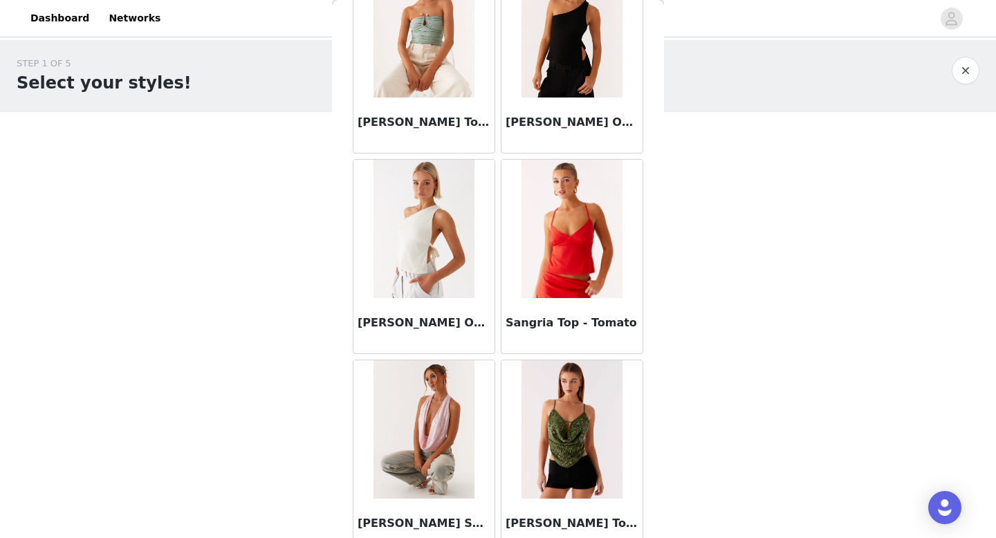
scroll to position [15620, 0]
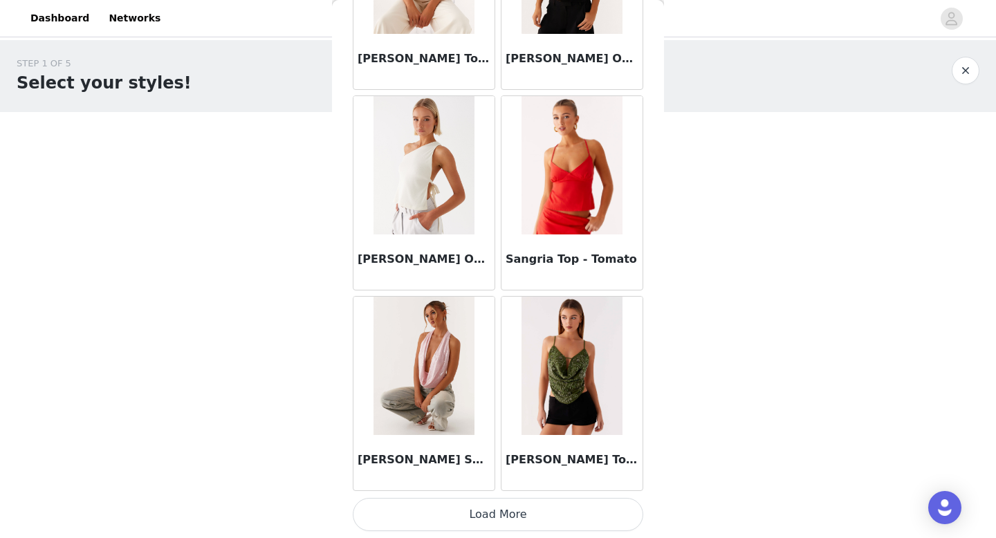
click at [517, 517] on button "Load More" at bounding box center [498, 514] width 291 height 33
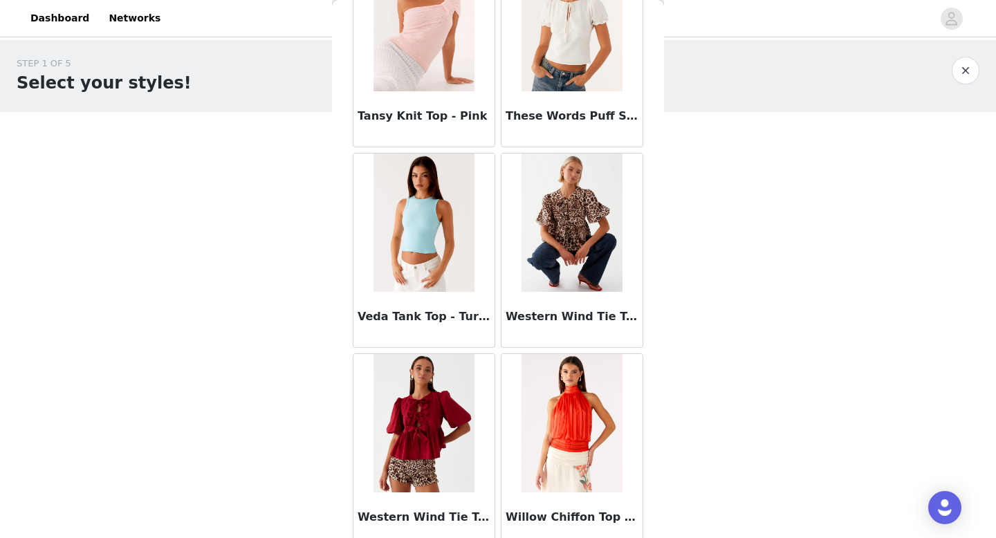
scroll to position [17626, 0]
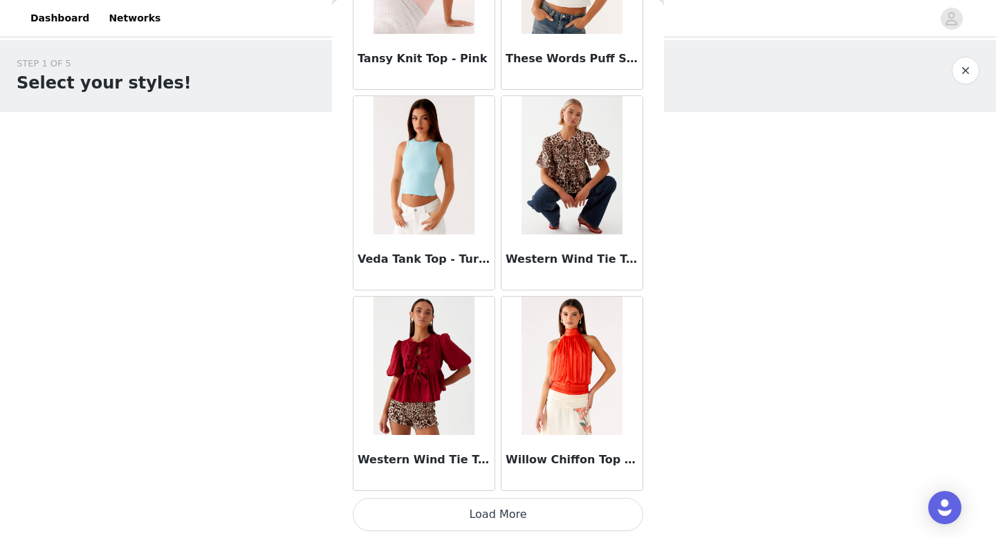
click at [515, 520] on button "Load More" at bounding box center [498, 514] width 291 height 33
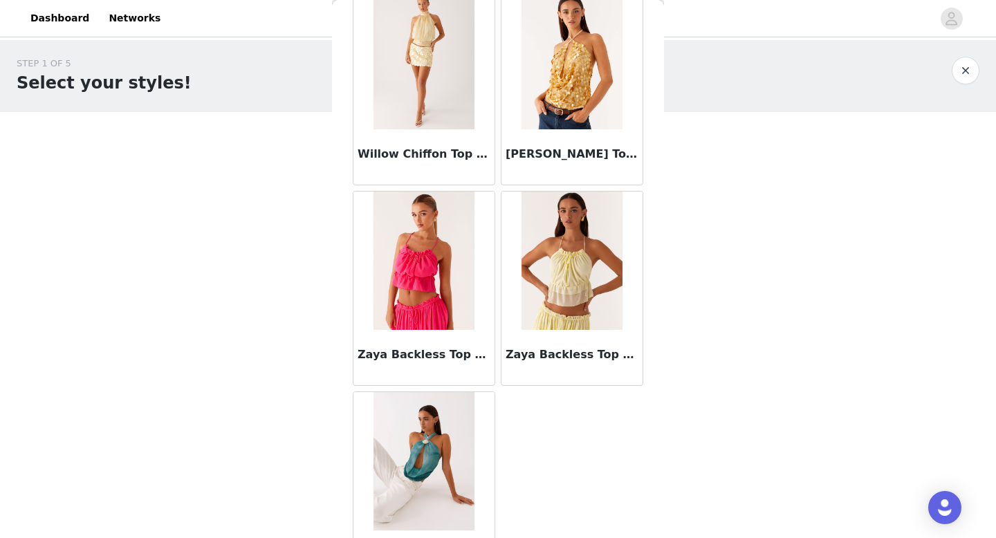
scroll to position [18183, 0]
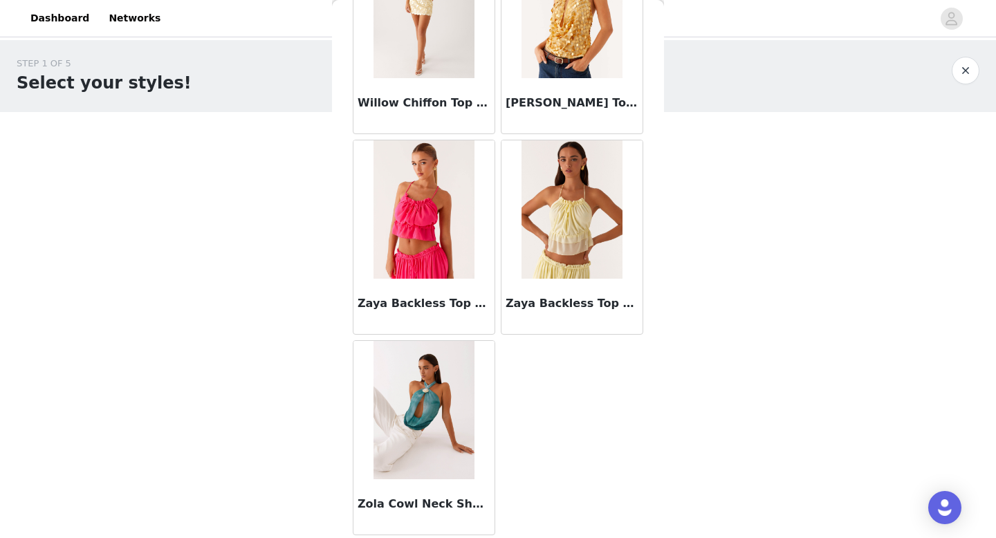
click at [966, 76] on button "button" at bounding box center [966, 71] width 28 height 28
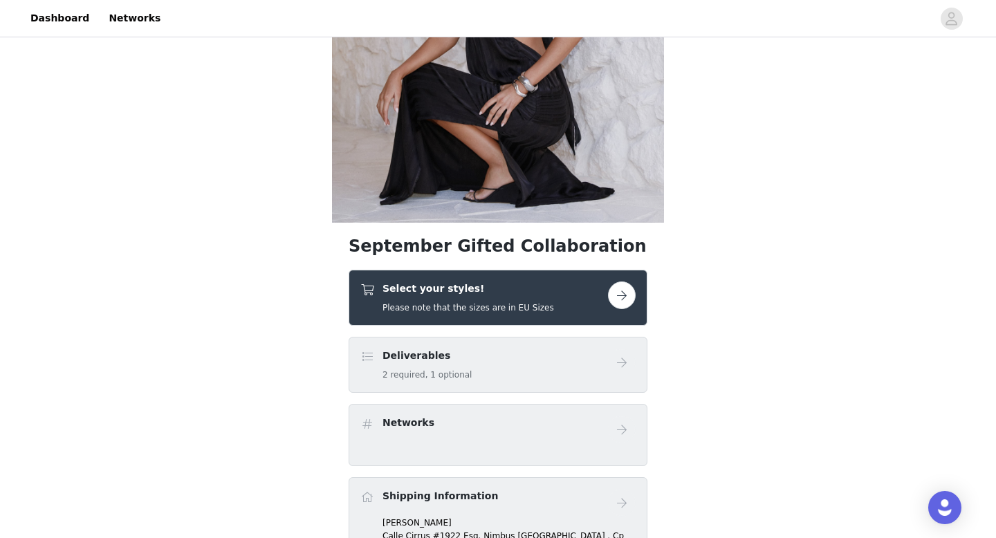
scroll to position [242, 0]
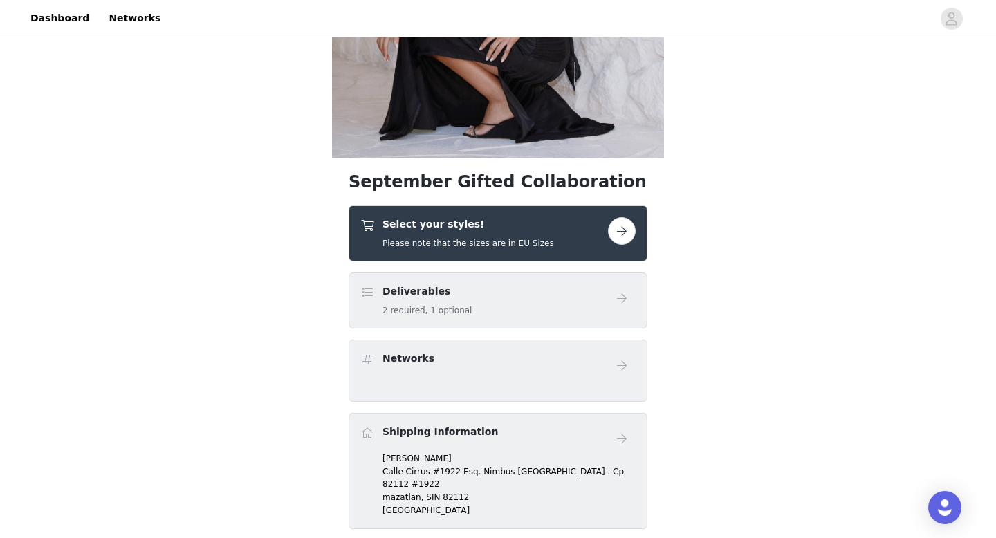
click at [627, 235] on button "button" at bounding box center [622, 231] width 28 height 28
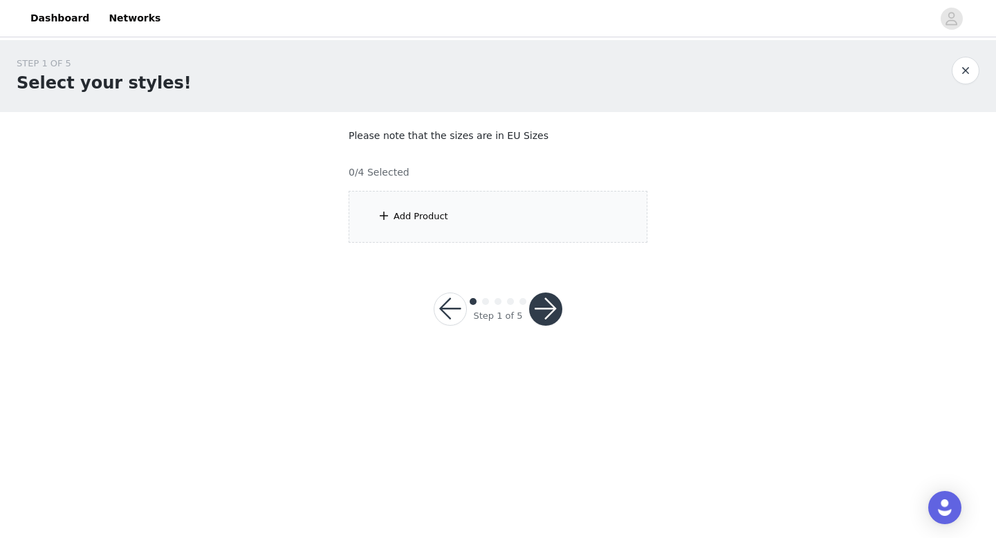
click at [529, 218] on div "Add Product" at bounding box center [498, 217] width 299 height 52
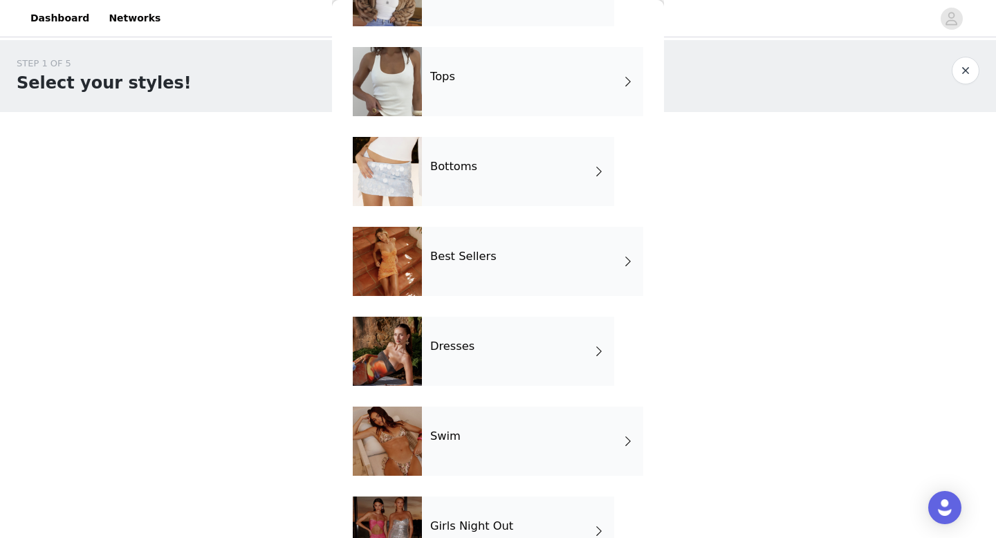
scroll to position [114, 0]
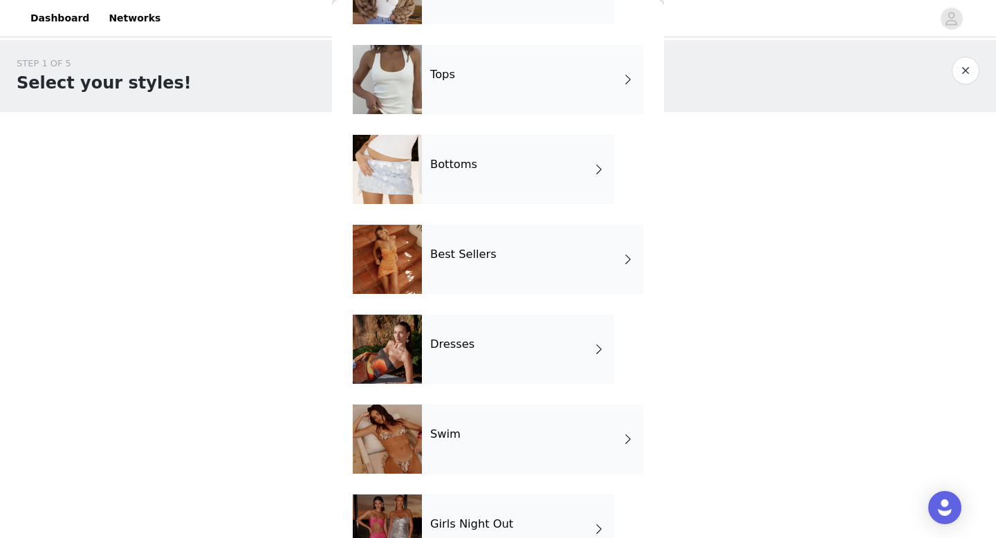
click at [490, 179] on div "Bottoms" at bounding box center [518, 169] width 192 height 69
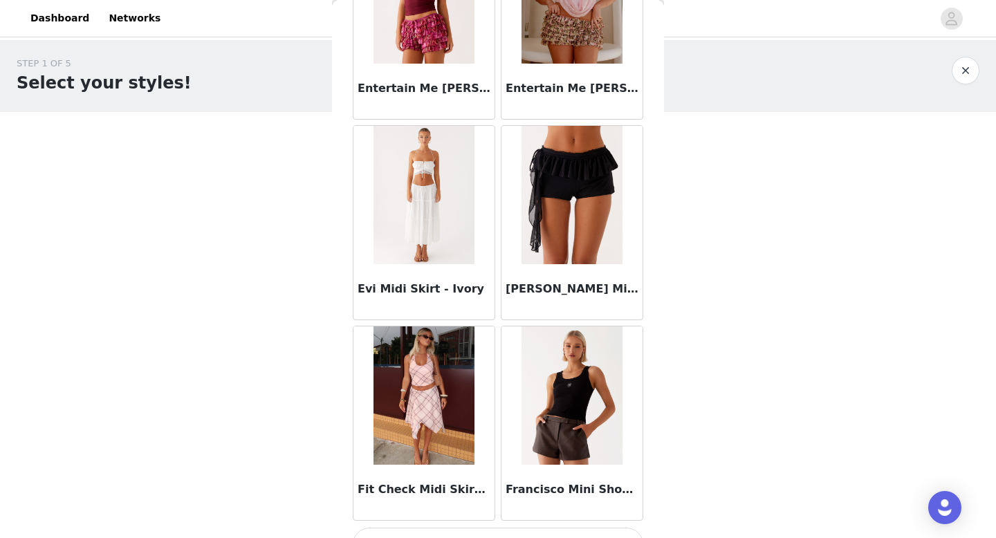
scroll to position [1578, 0]
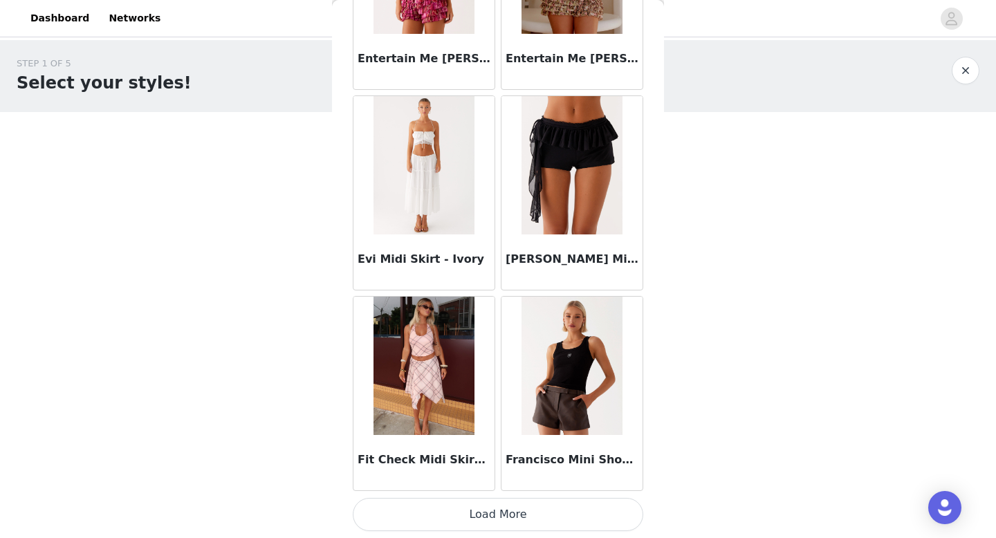
click at [517, 514] on button "Load More" at bounding box center [498, 514] width 291 height 33
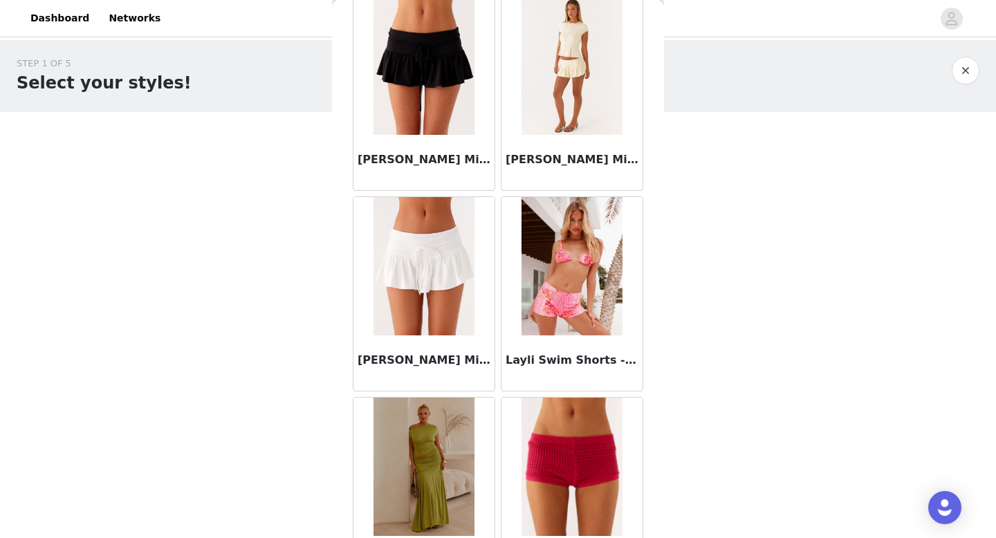
scroll to position [3584, 0]
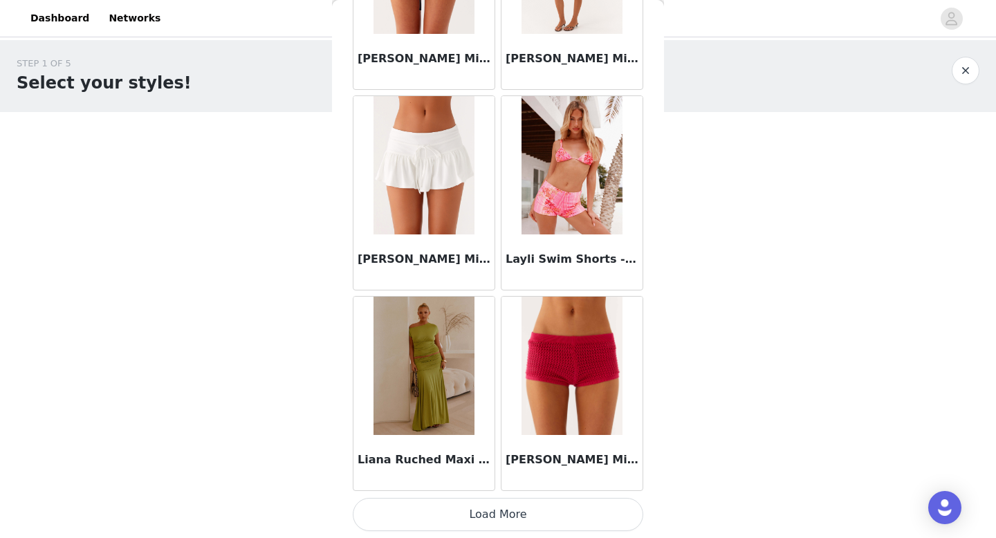
click at [487, 513] on button "Load More" at bounding box center [498, 514] width 291 height 33
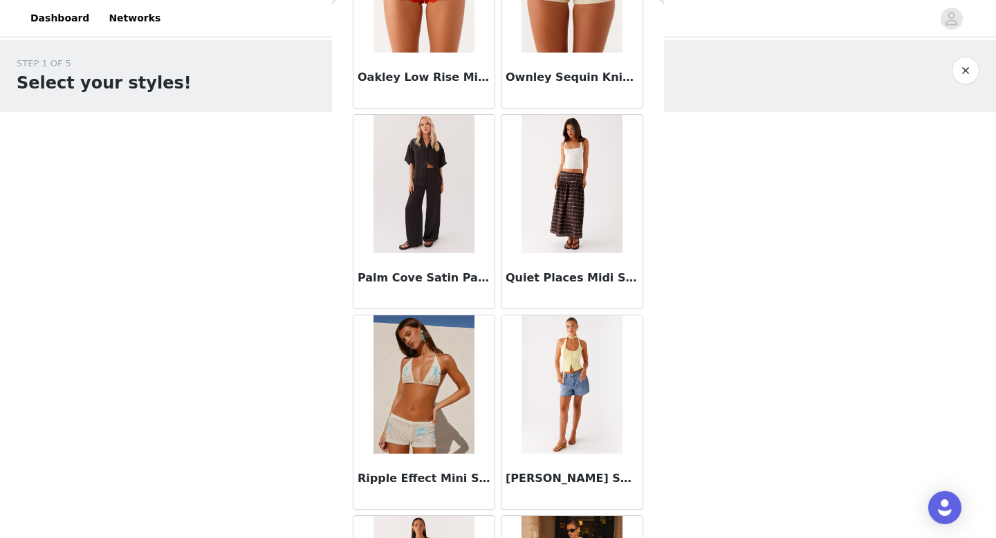
scroll to position [5173, 0]
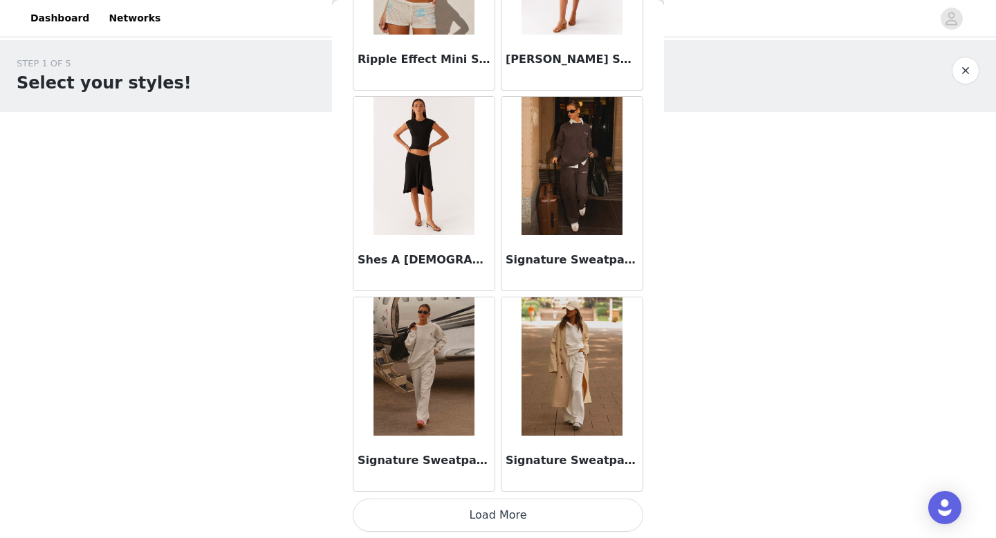
click at [503, 522] on button "Load More" at bounding box center [498, 515] width 291 height 33
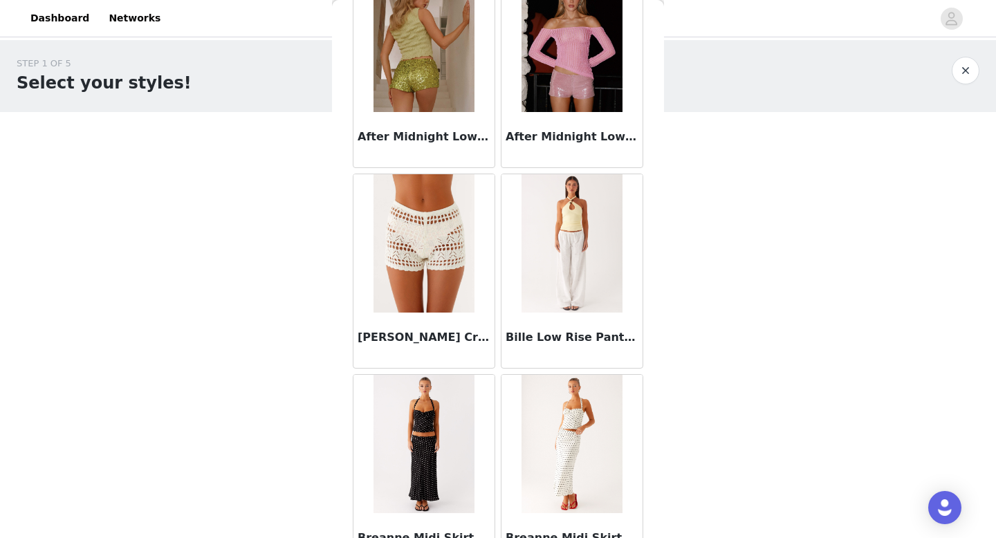
scroll to position [0, 0]
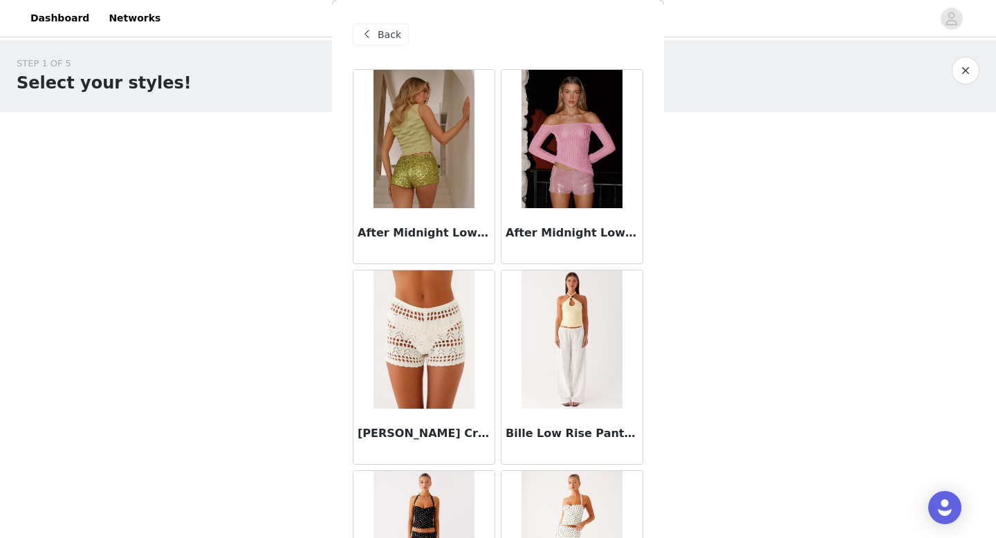
click at [966, 66] on button "button" at bounding box center [966, 71] width 28 height 28
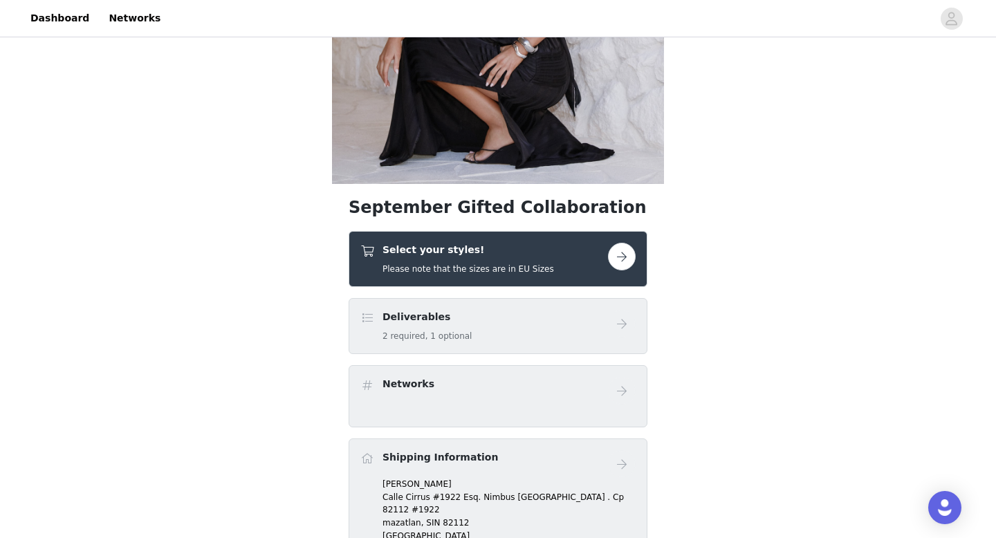
scroll to position [237, 0]
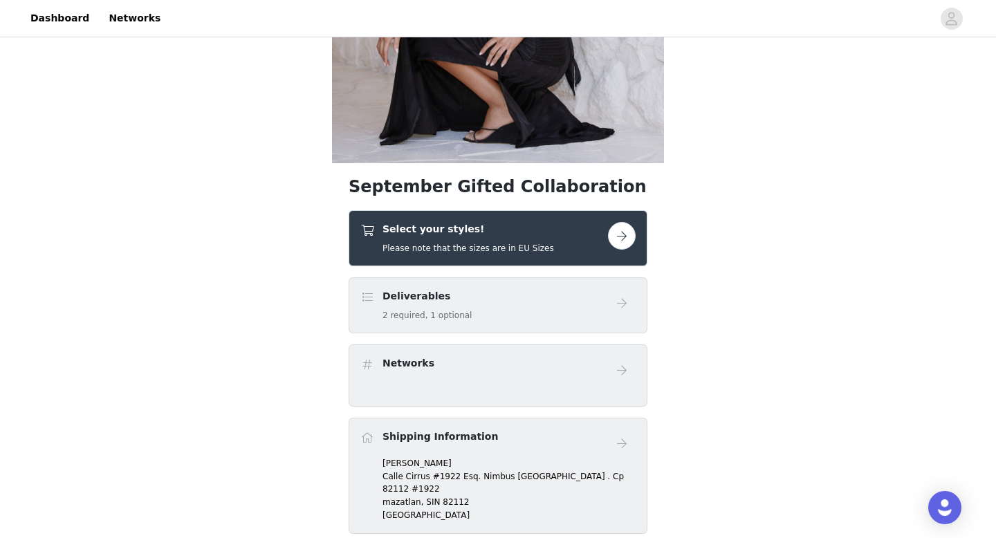
click at [620, 238] on button "button" at bounding box center [622, 236] width 28 height 28
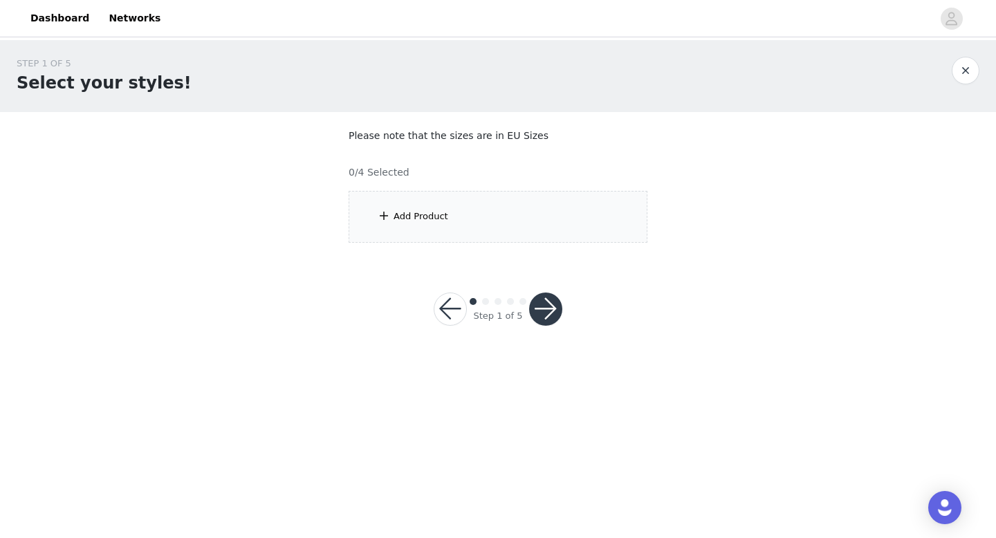
click at [450, 225] on div "Add Product" at bounding box center [498, 217] width 299 height 52
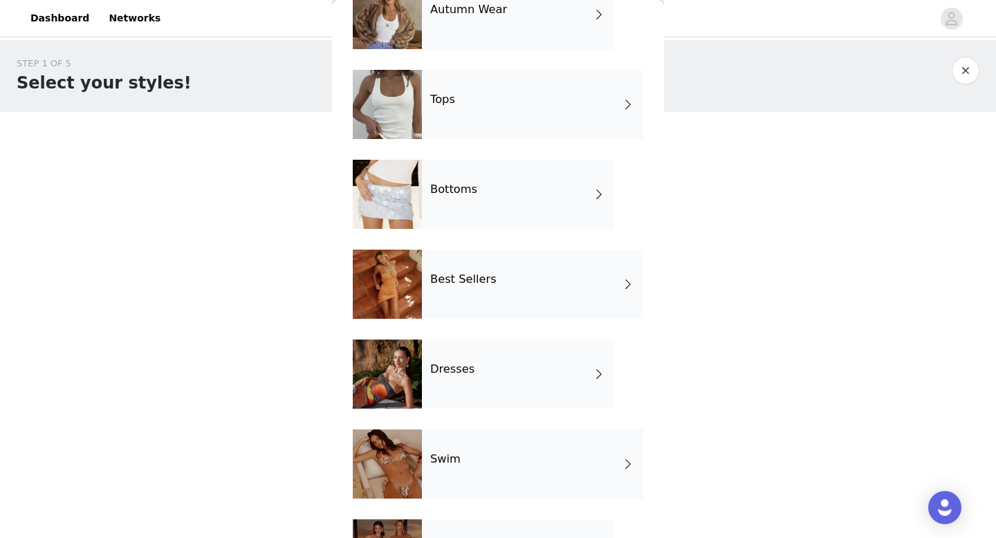
scroll to position [102, 0]
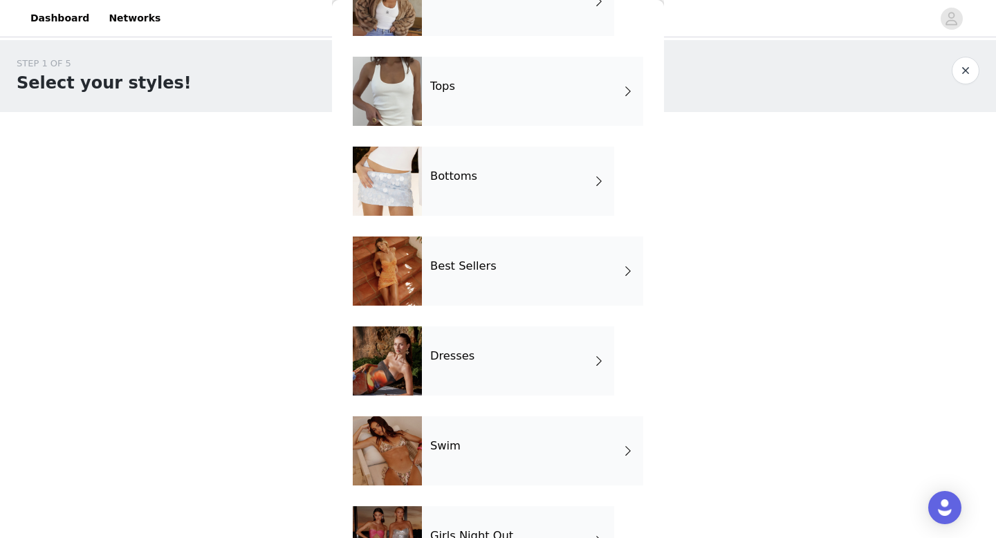
click at [513, 248] on div "Best Sellers" at bounding box center [532, 271] width 221 height 69
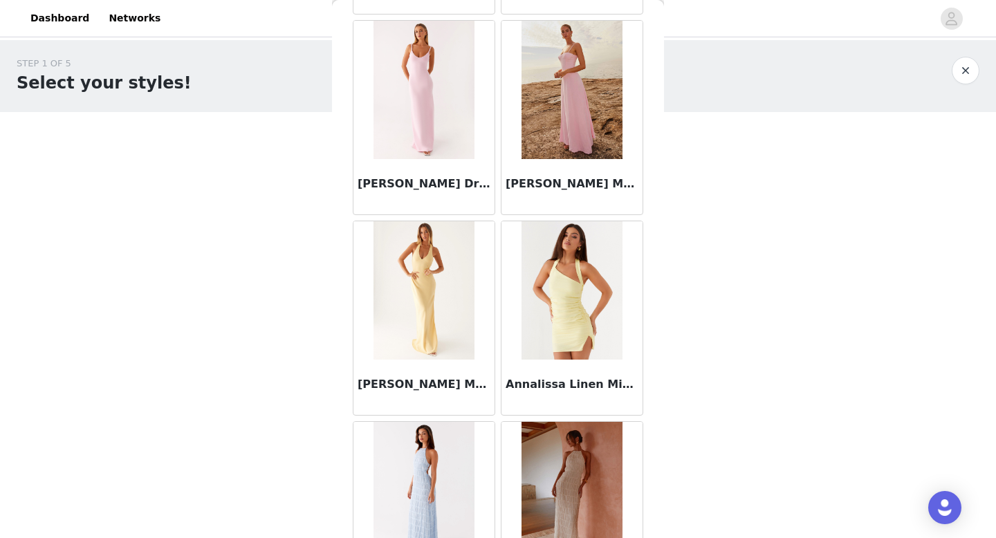
scroll to position [1578, 0]
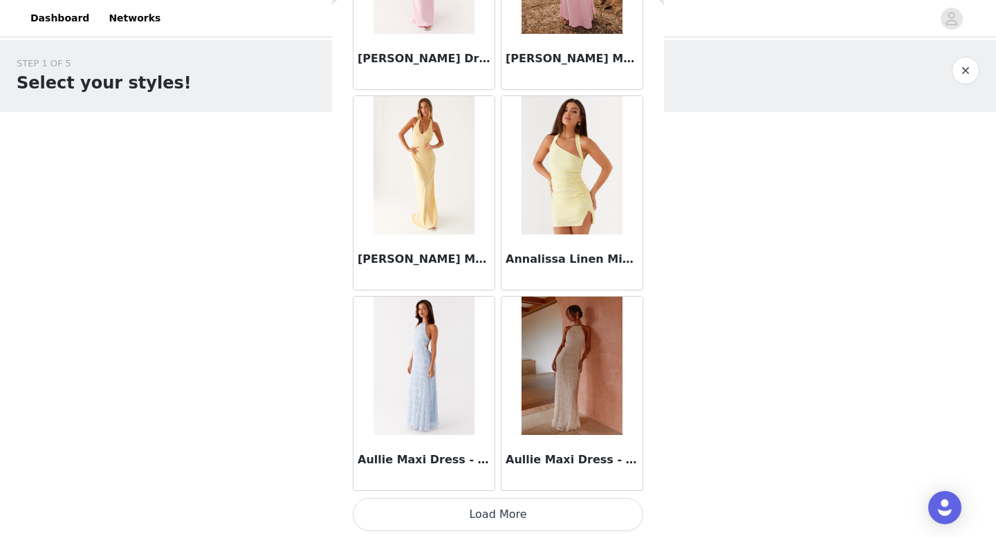
click at [524, 518] on button "Load More" at bounding box center [498, 514] width 291 height 33
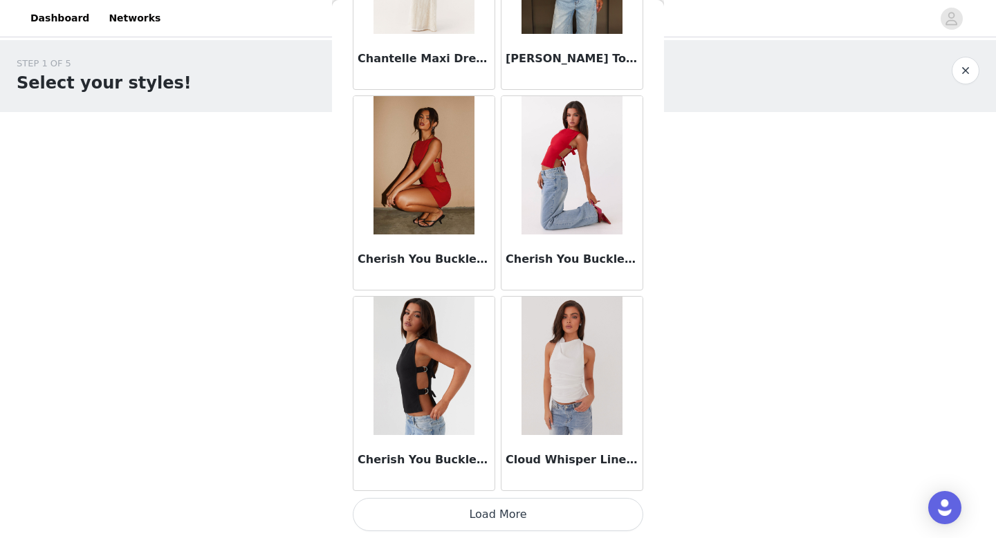
scroll to position [3584, 0]
click at [532, 513] on button "Load More" at bounding box center [498, 515] width 291 height 33
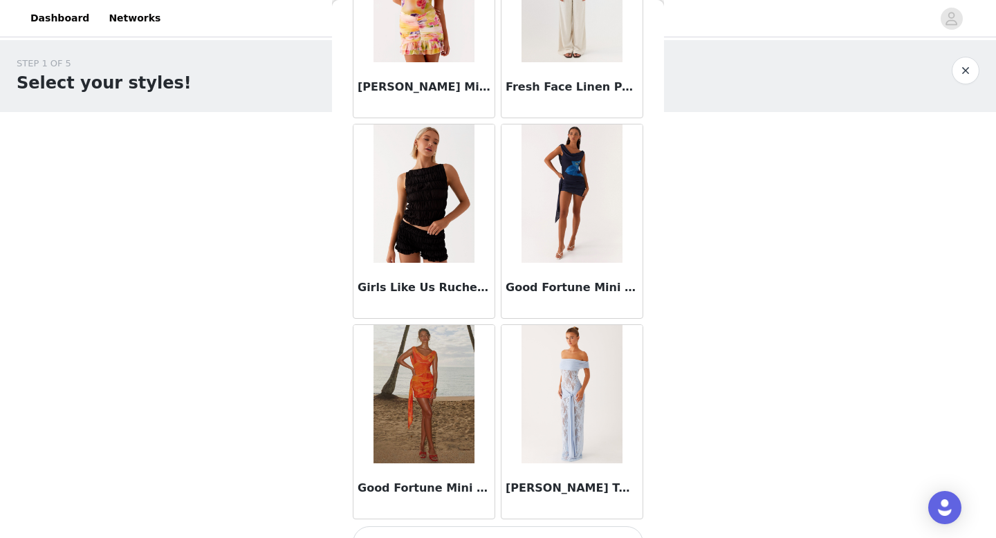
scroll to position [5590, 0]
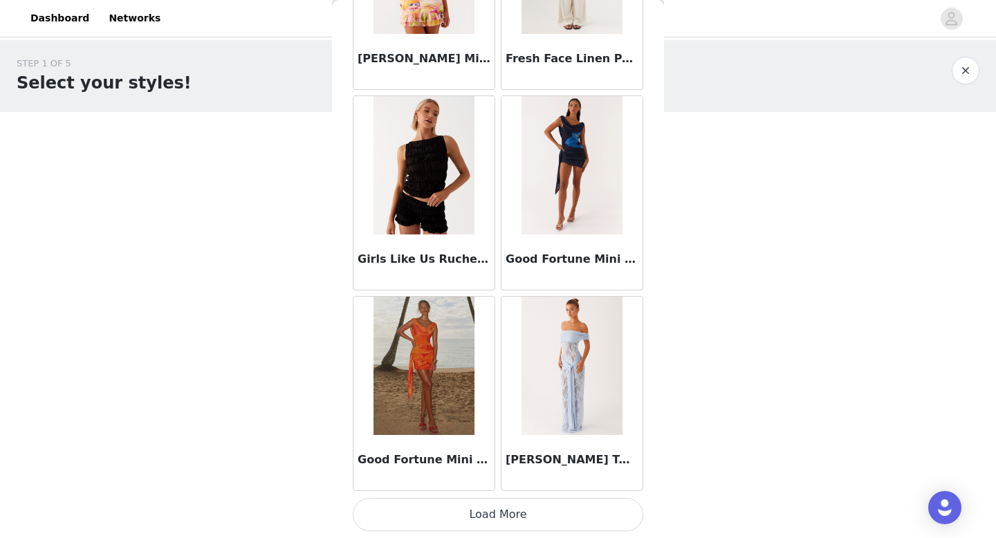
click at [523, 516] on button "Load More" at bounding box center [498, 514] width 291 height 33
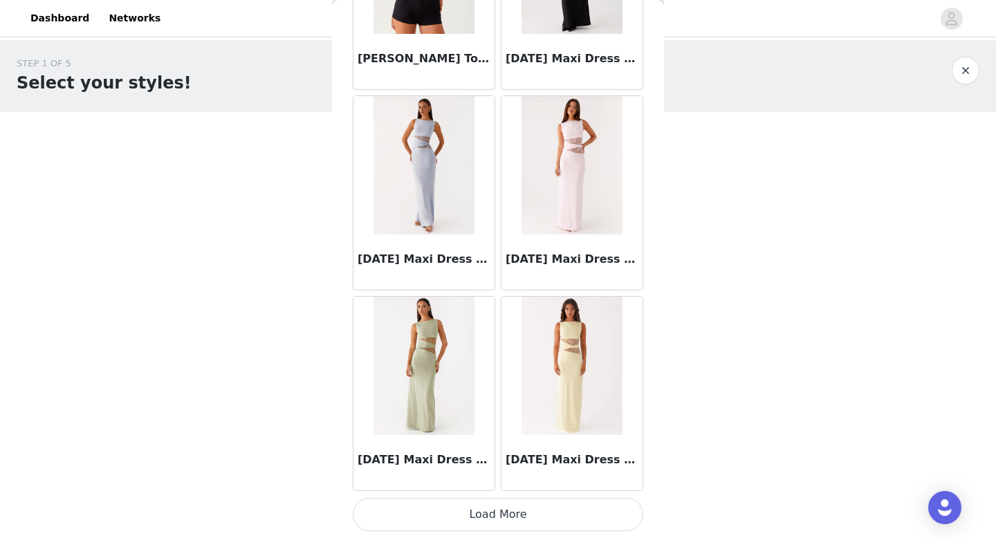
click at [533, 521] on button "Load More" at bounding box center [498, 514] width 291 height 33
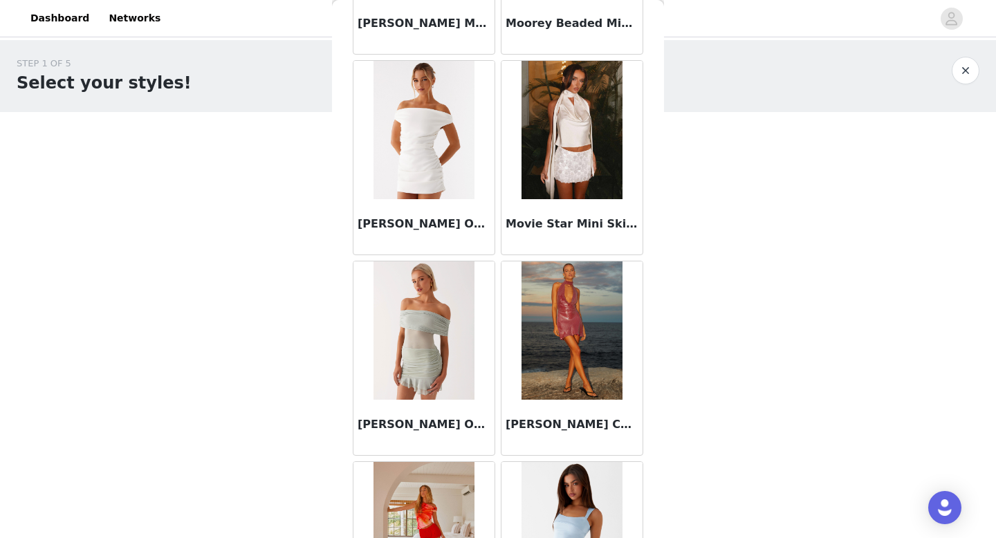
scroll to position [9602, 0]
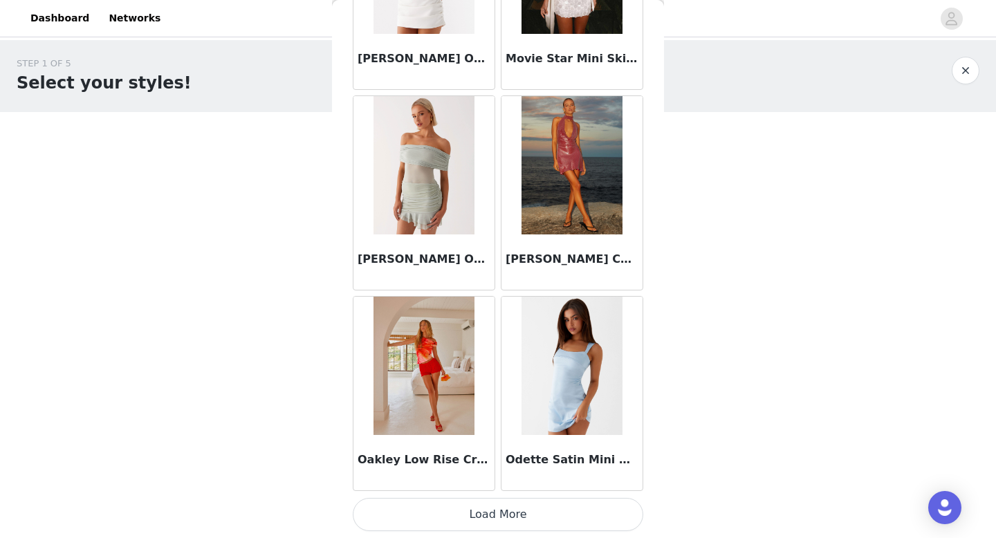
click at [454, 514] on button "Load More" at bounding box center [498, 514] width 291 height 33
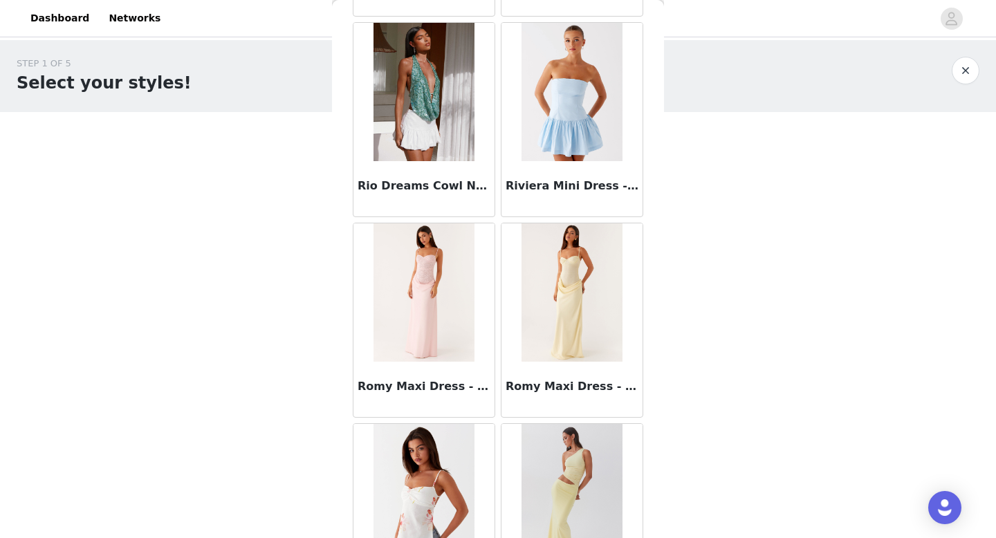
scroll to position [11608, 0]
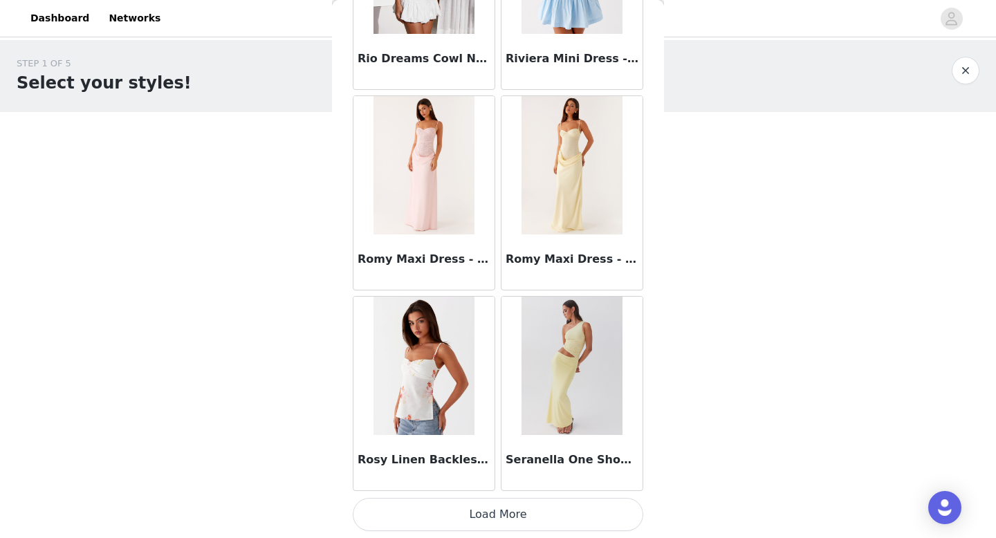
click at [522, 519] on button "Load More" at bounding box center [498, 514] width 291 height 33
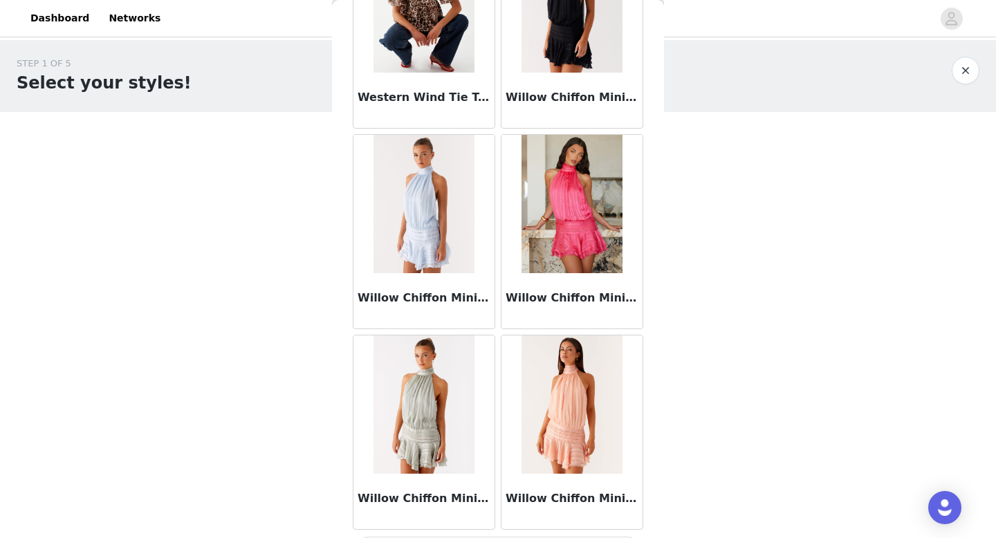
scroll to position [13614, 0]
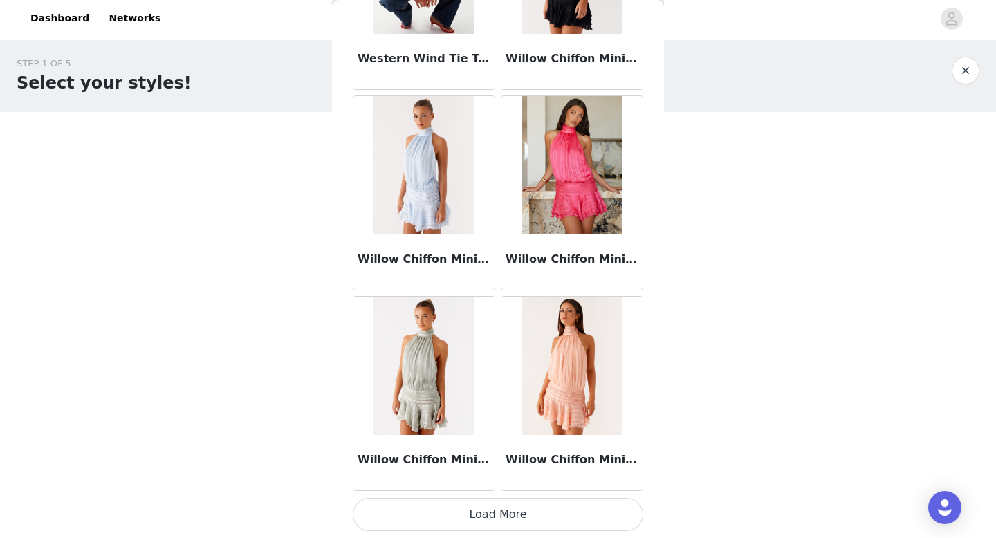
click at [500, 515] on button "Load More" at bounding box center [498, 514] width 291 height 33
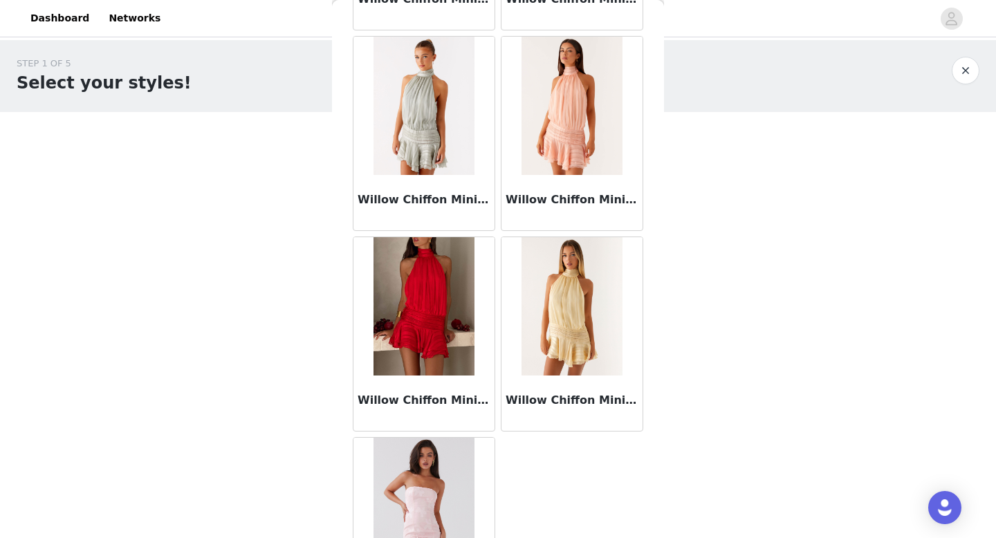
scroll to position [13971, 0]
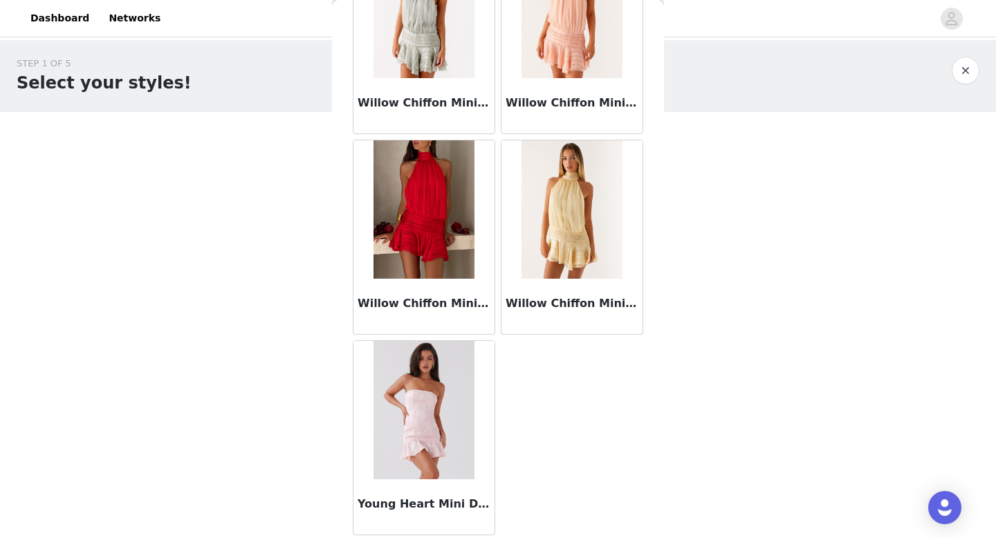
click at [969, 75] on button "button" at bounding box center [966, 71] width 28 height 28
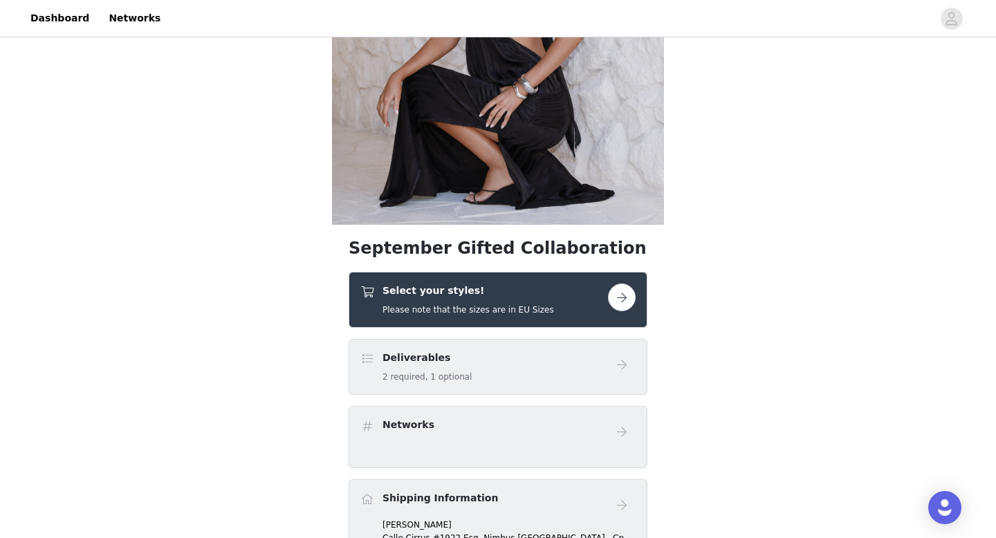
scroll to position [199, 0]
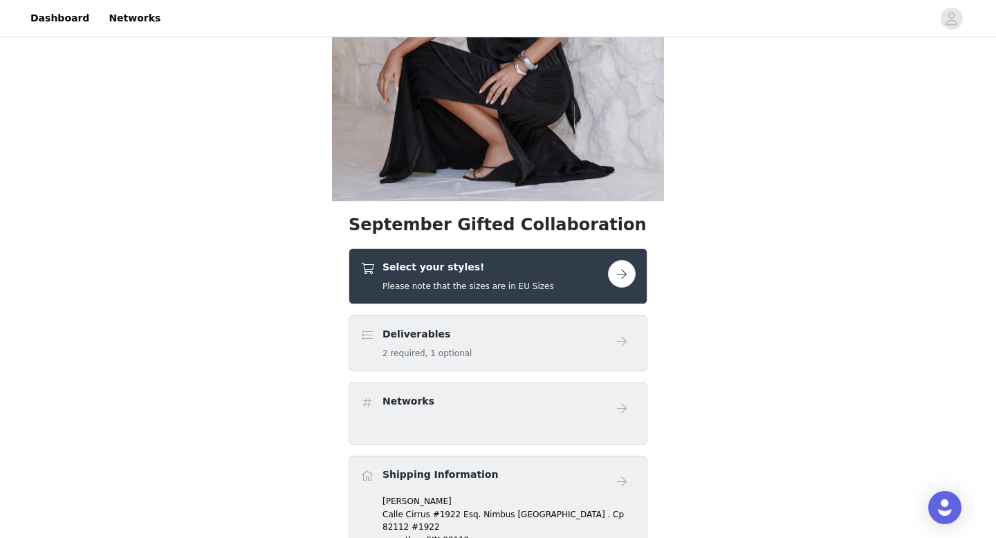
click at [623, 271] on button "button" at bounding box center [622, 274] width 28 height 28
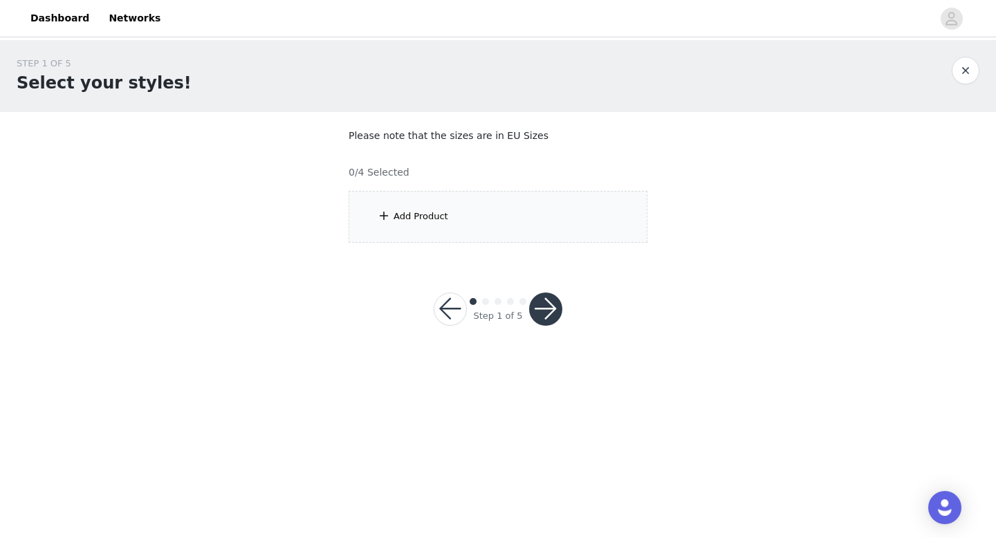
click at [545, 217] on div "Add Product" at bounding box center [498, 217] width 299 height 52
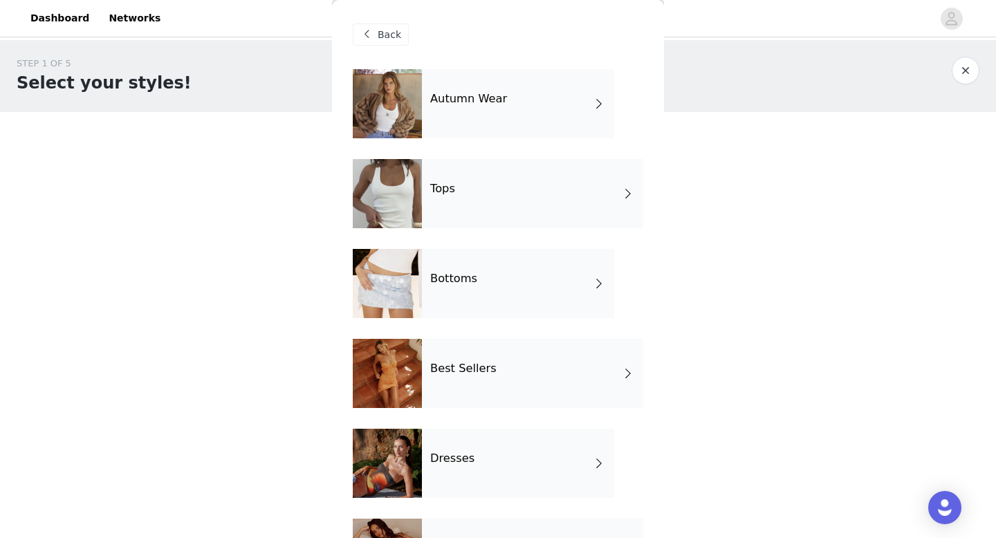
scroll to position [179, 0]
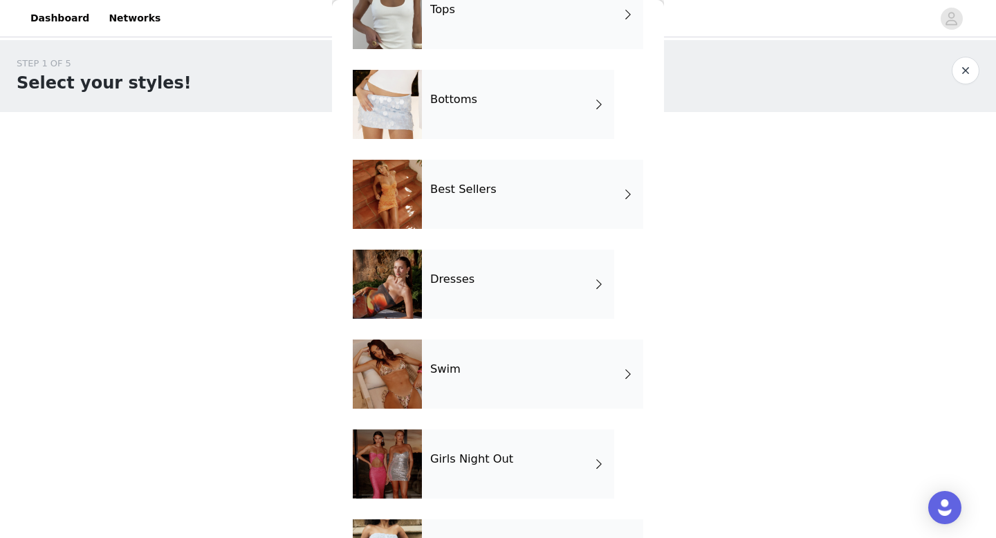
click at [521, 284] on div "Dresses" at bounding box center [518, 284] width 192 height 69
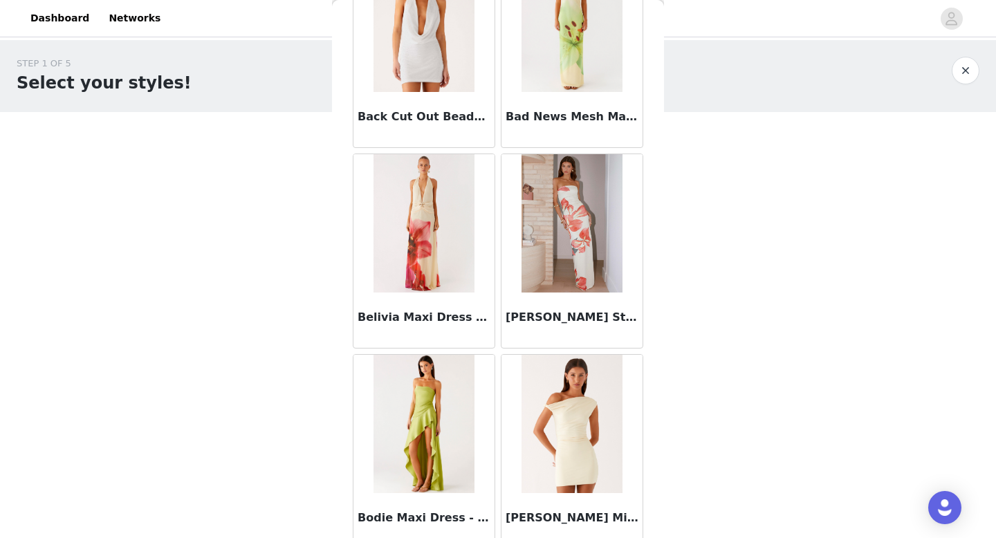
scroll to position [1578, 0]
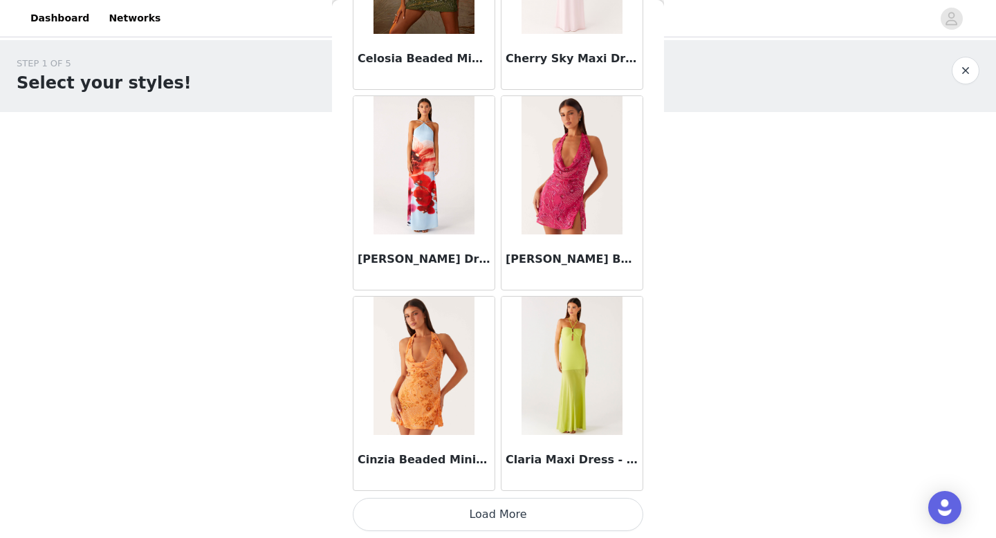
click at [544, 510] on button "Load More" at bounding box center [498, 514] width 291 height 33
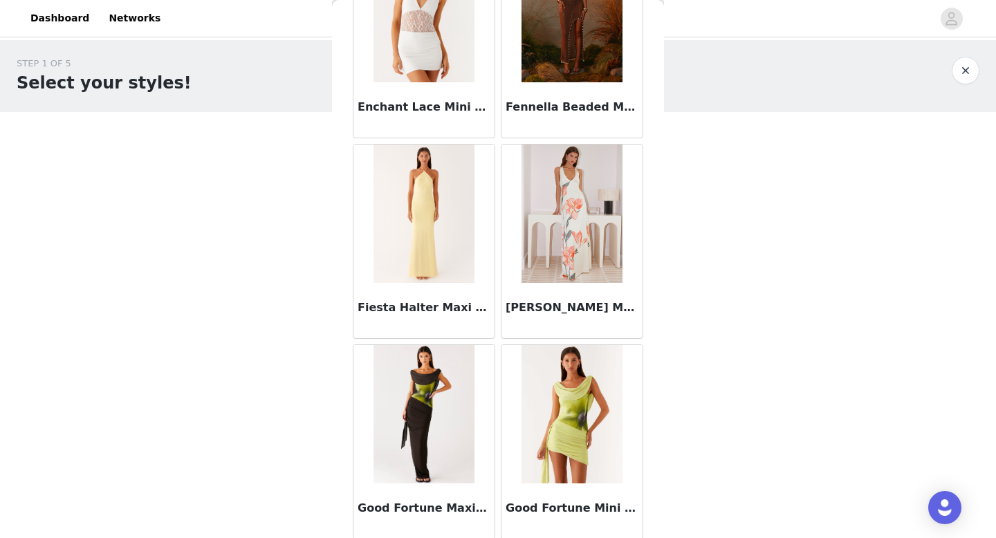
scroll to position [3584, 0]
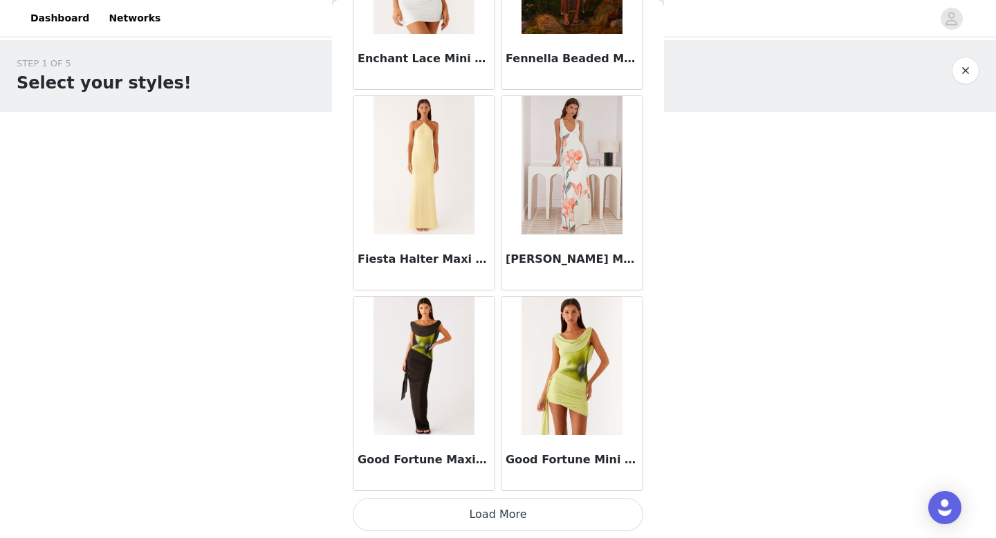
click at [490, 521] on button "Load More" at bounding box center [498, 514] width 291 height 33
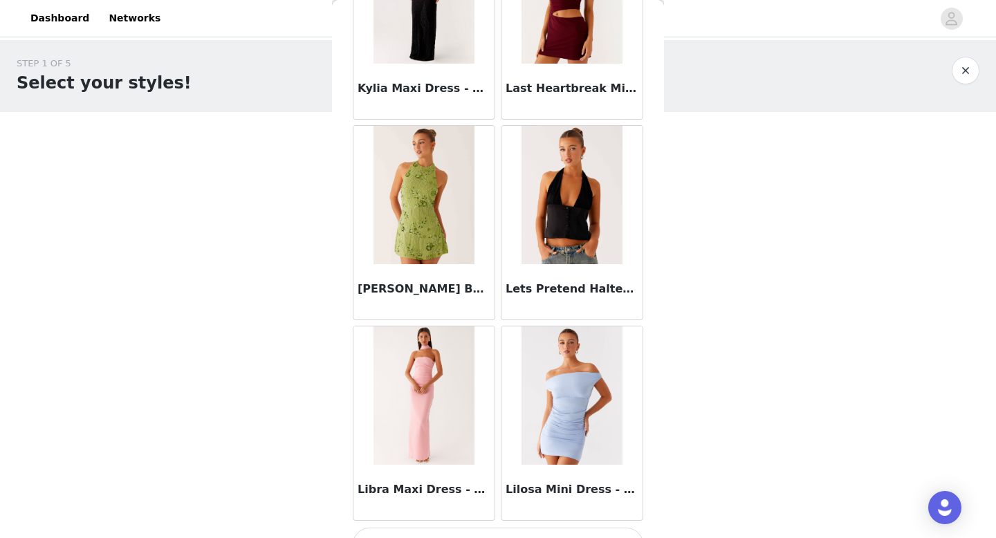
scroll to position [5590, 0]
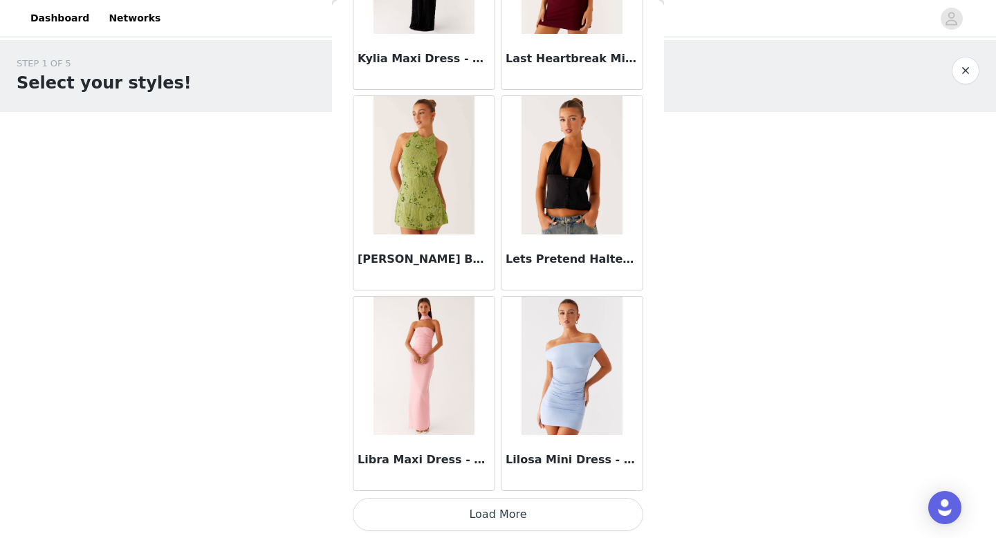
click at [508, 510] on button "Load More" at bounding box center [498, 514] width 291 height 33
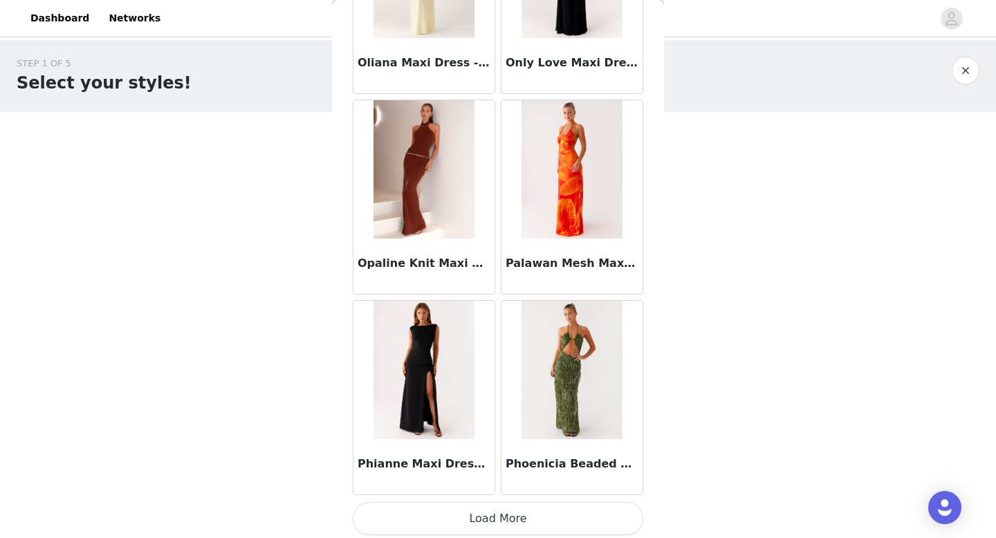
scroll to position [7596, 0]
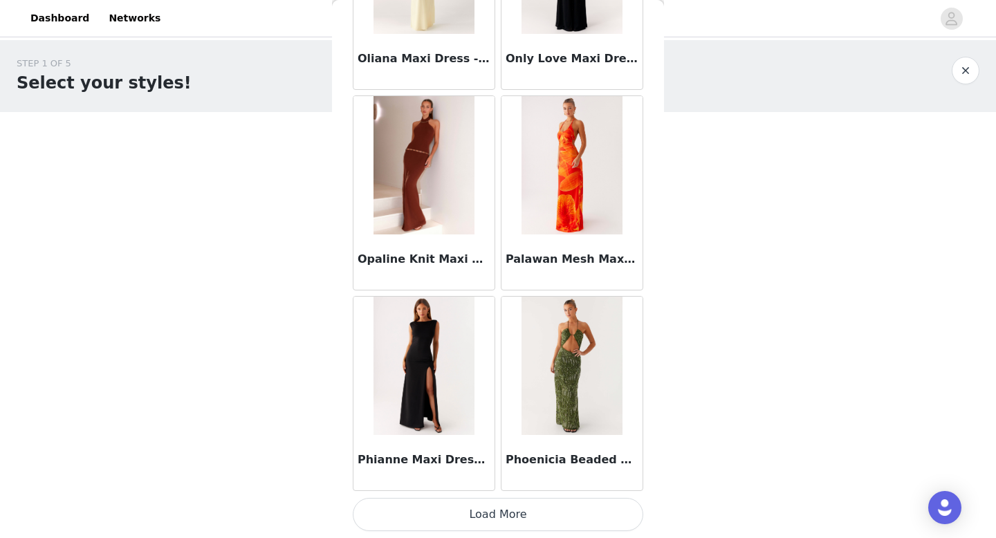
click at [547, 518] on button "Load More" at bounding box center [498, 514] width 291 height 33
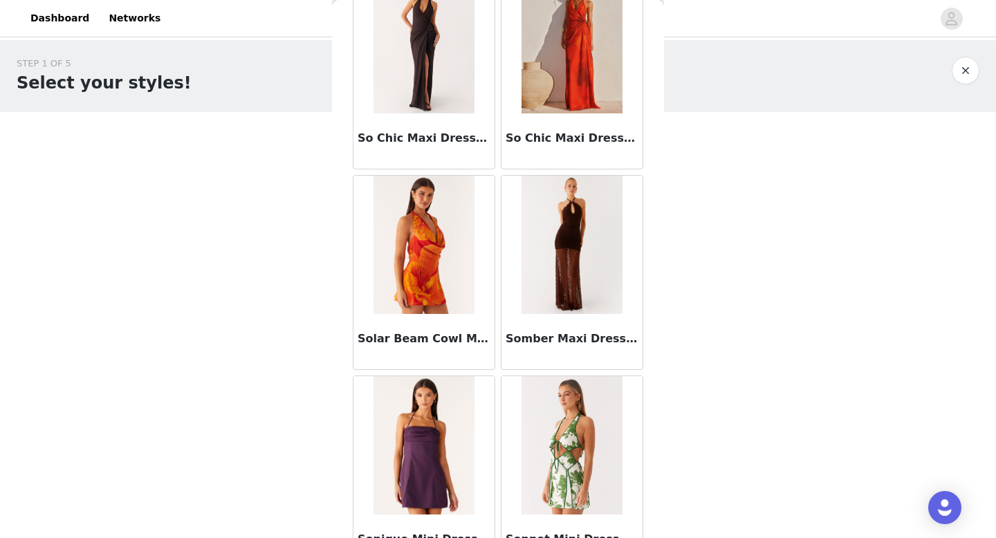
scroll to position [9602, 0]
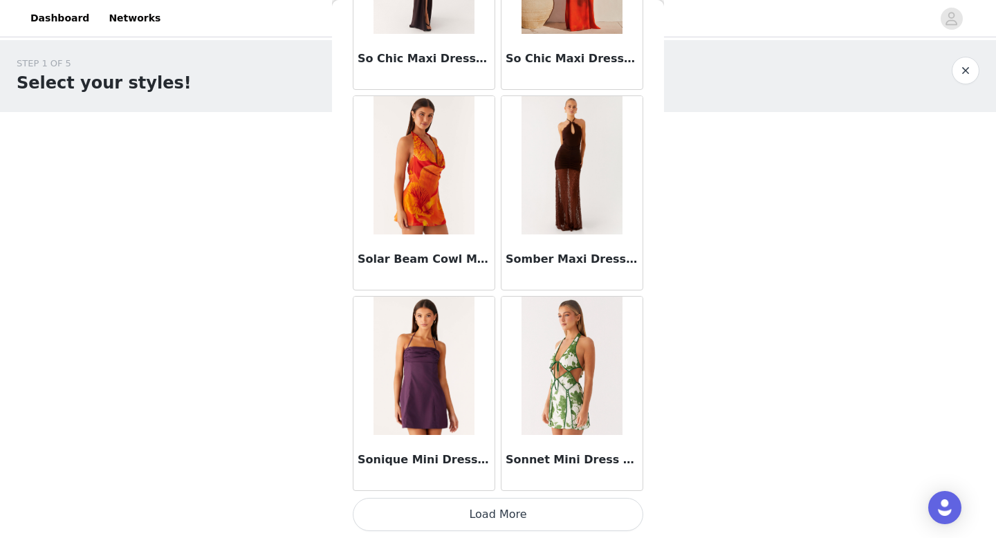
click at [549, 509] on button "Load More" at bounding box center [498, 514] width 291 height 33
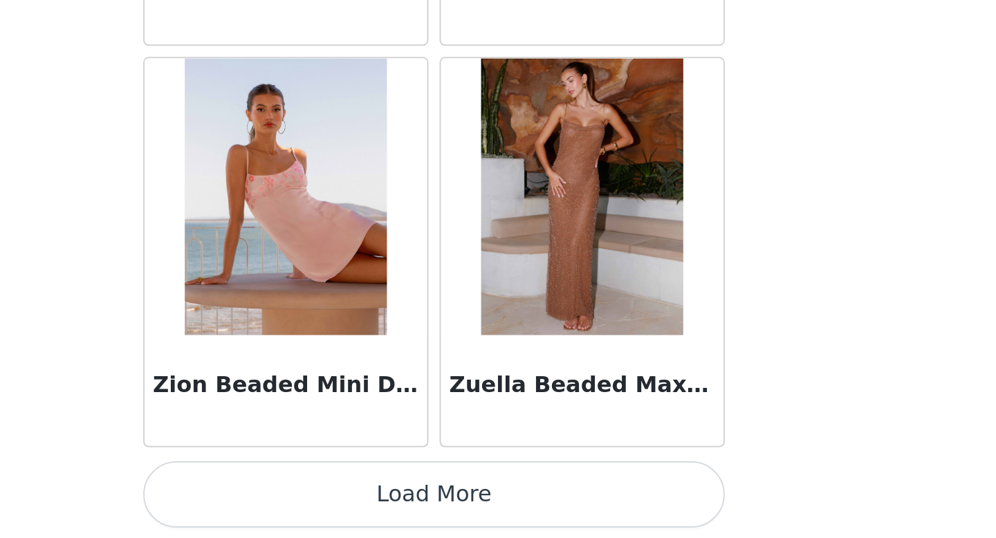
scroll to position [0, 0]
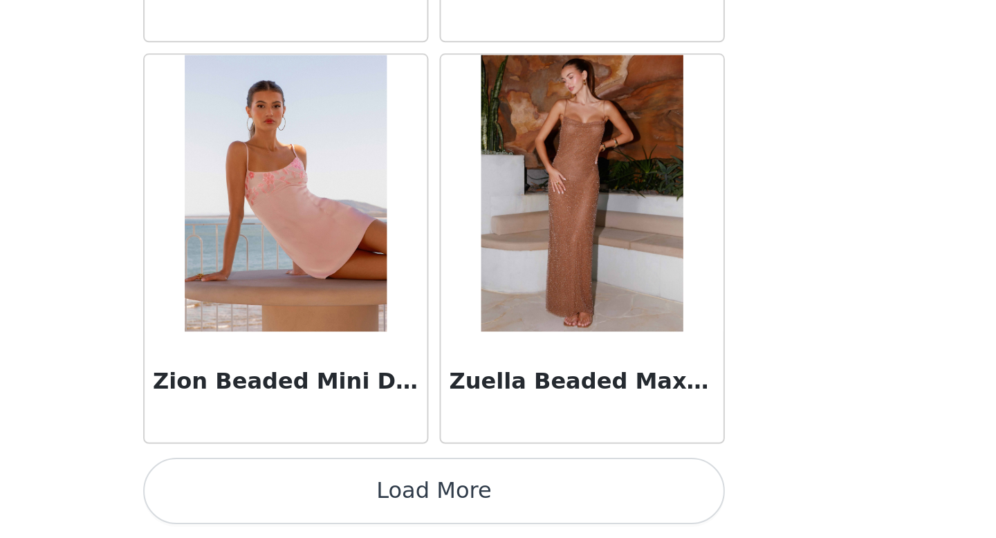
click at [584, 522] on button "Load More" at bounding box center [498, 514] width 291 height 33
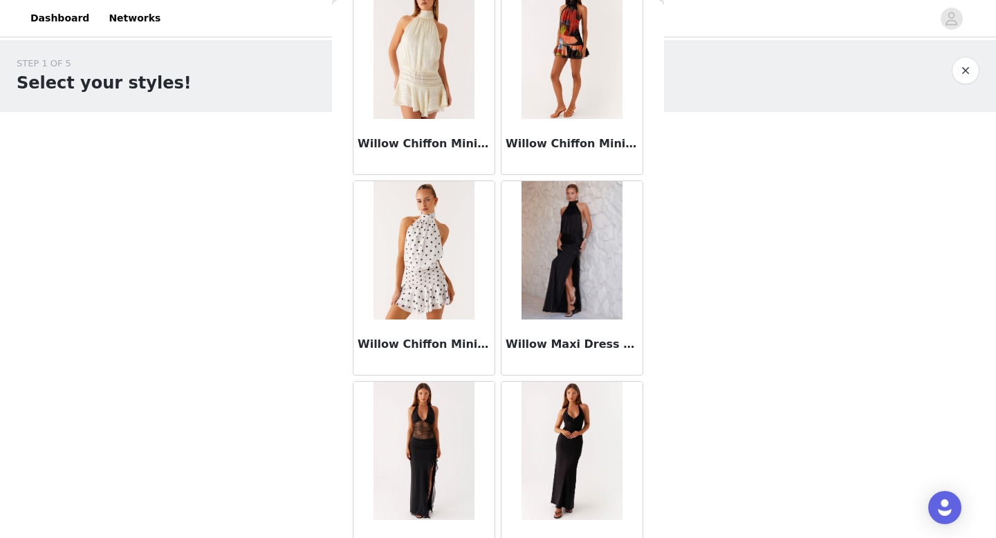
scroll to position [11377, 0]
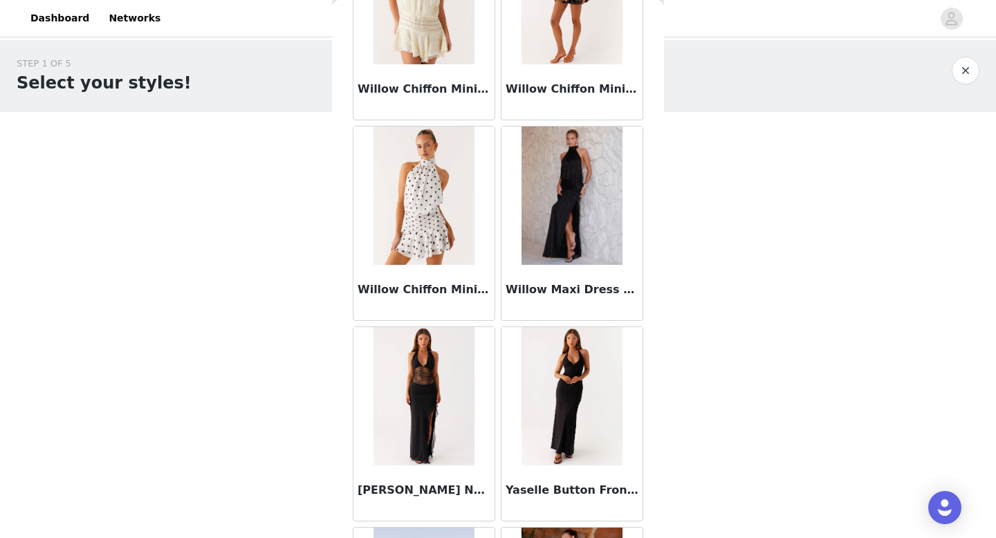
click at [971, 64] on button "button" at bounding box center [966, 71] width 28 height 28
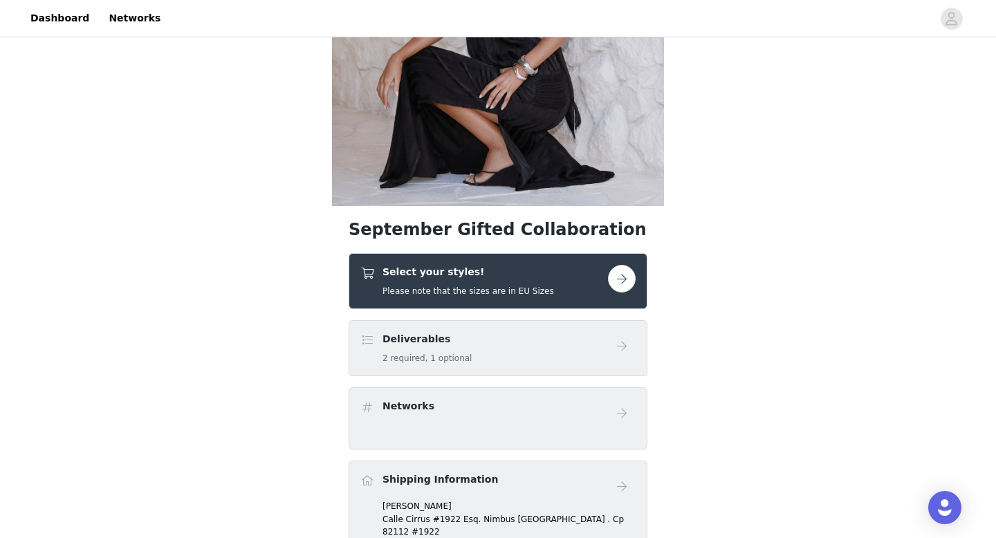
scroll to position [196, 0]
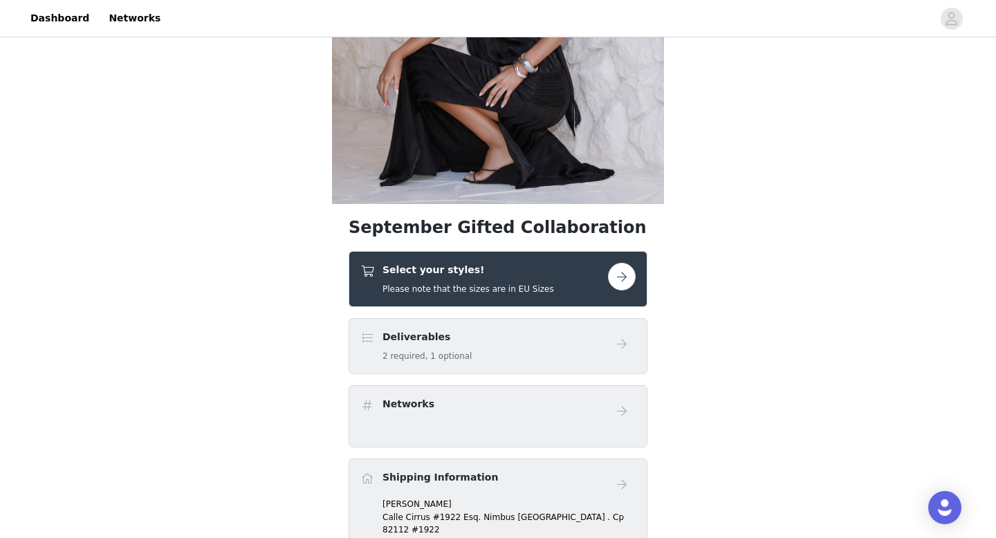
click at [616, 276] on button "button" at bounding box center [622, 277] width 28 height 28
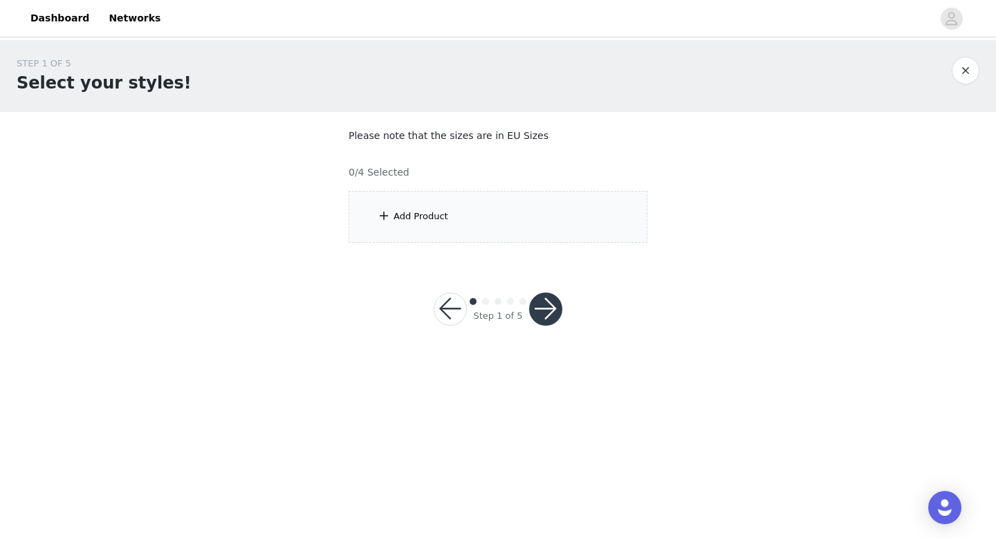
click at [403, 229] on div "Add Product" at bounding box center [498, 217] width 299 height 52
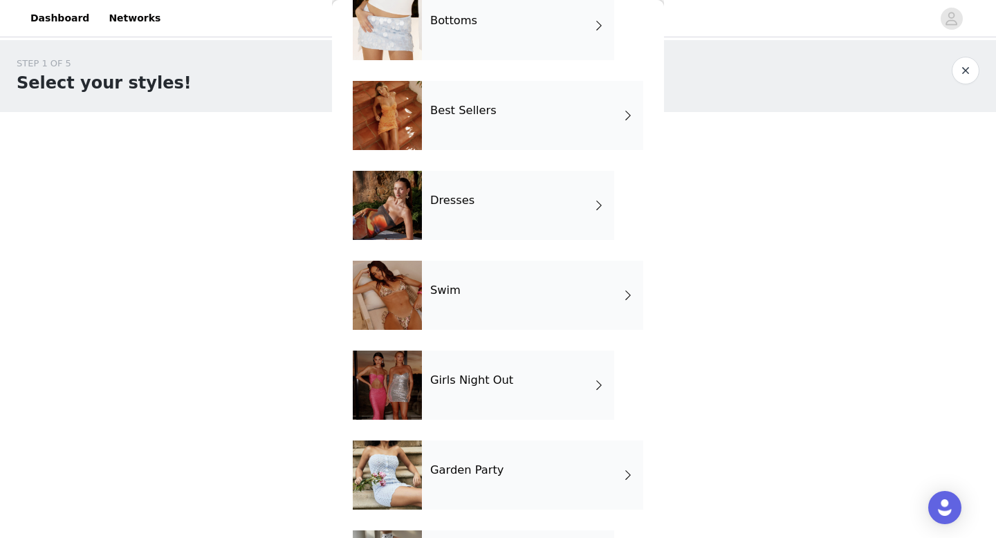
scroll to position [340, 0]
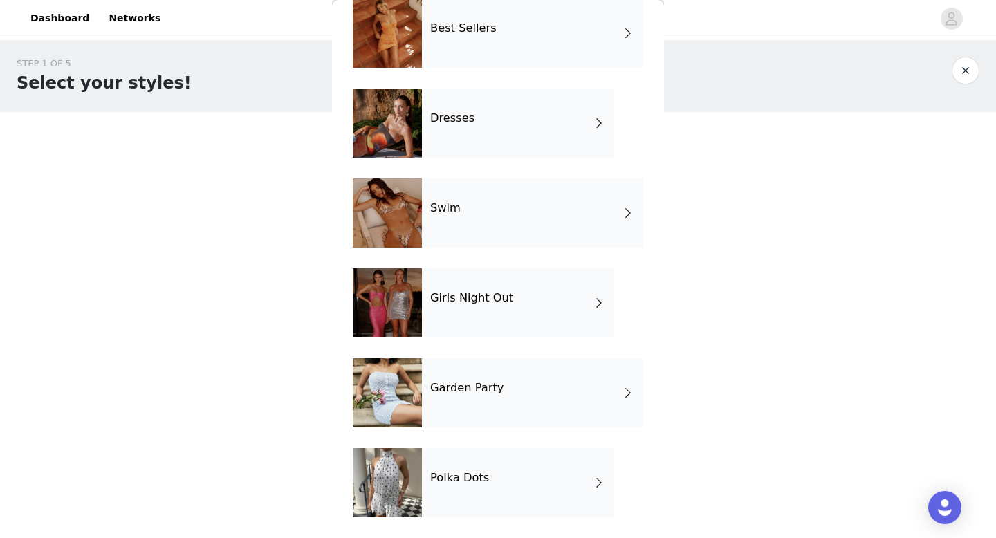
click at [528, 317] on div "Girls Night Out" at bounding box center [518, 302] width 192 height 69
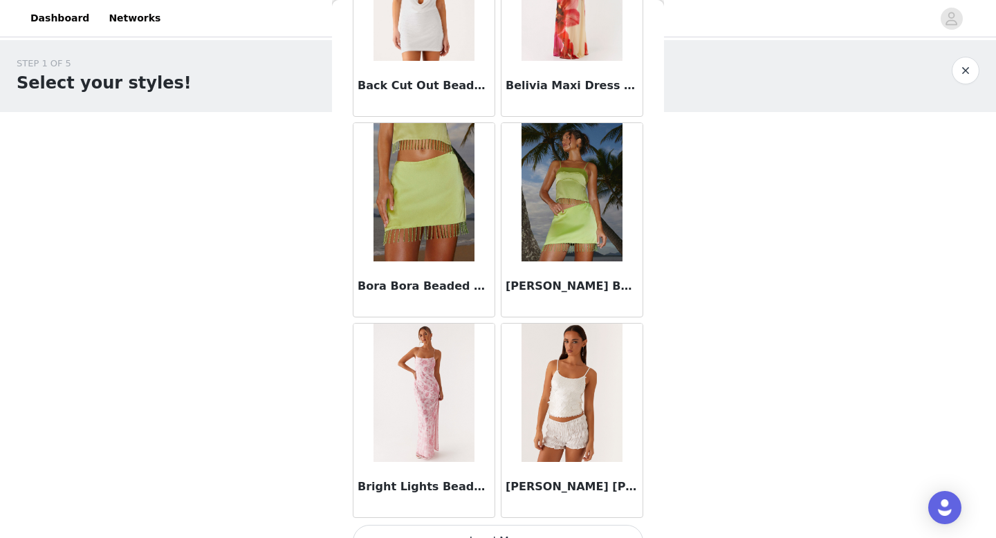
scroll to position [1578, 0]
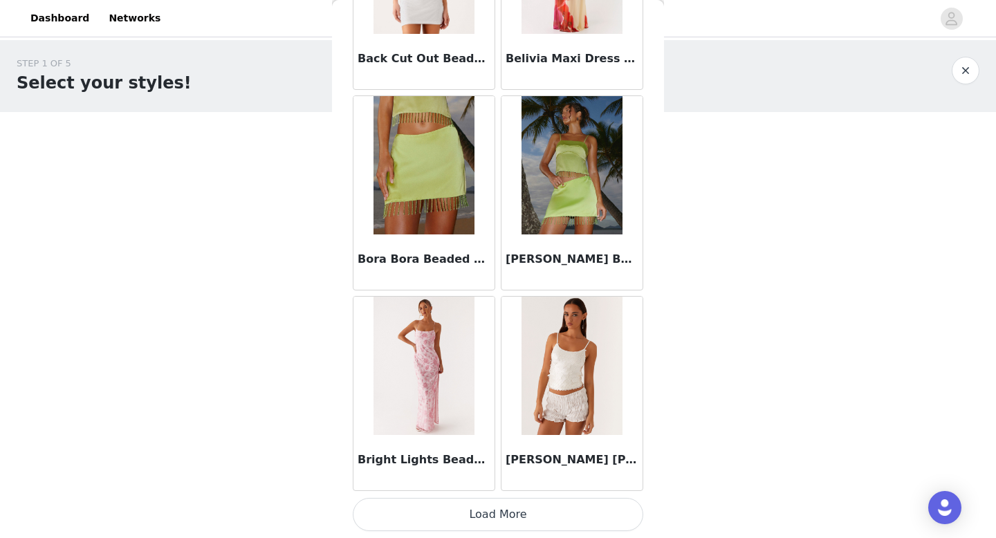
click at [539, 514] on button "Load More" at bounding box center [498, 514] width 291 height 33
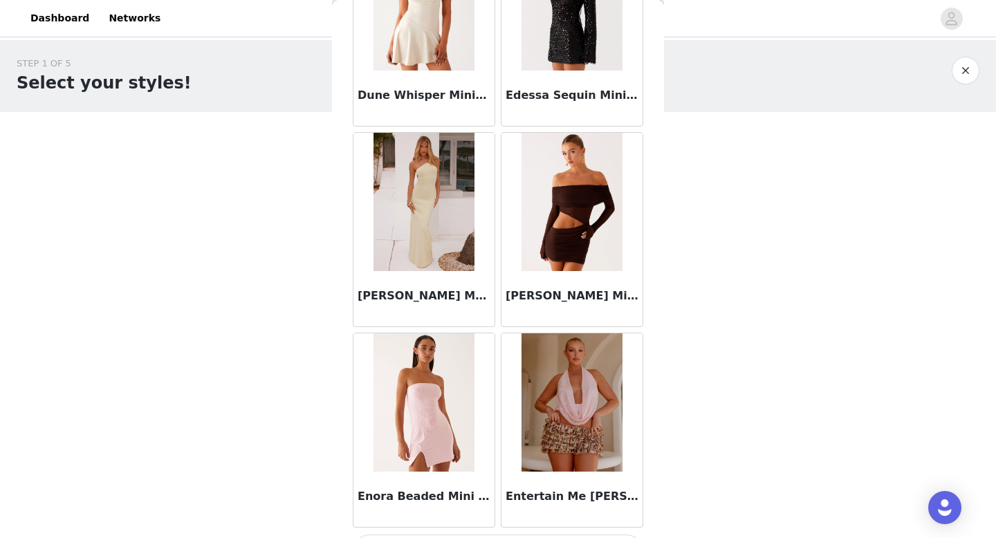
scroll to position [3584, 0]
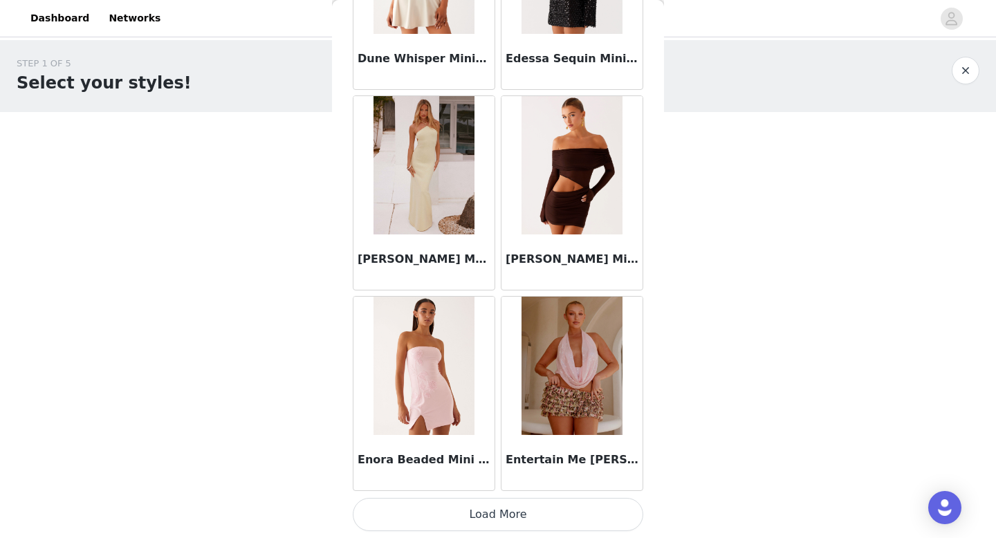
click at [593, 518] on button "Load More" at bounding box center [498, 514] width 291 height 33
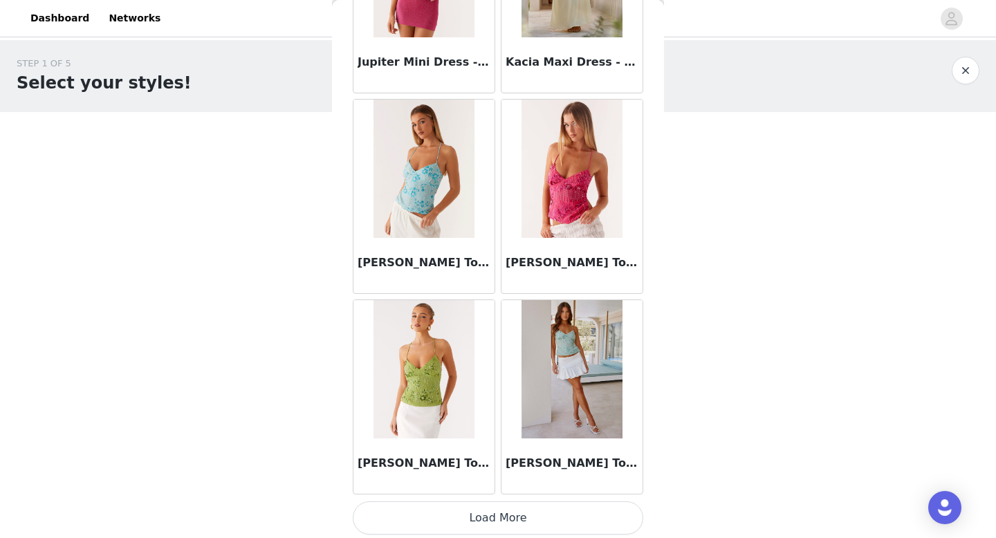
scroll to position [5590, 0]
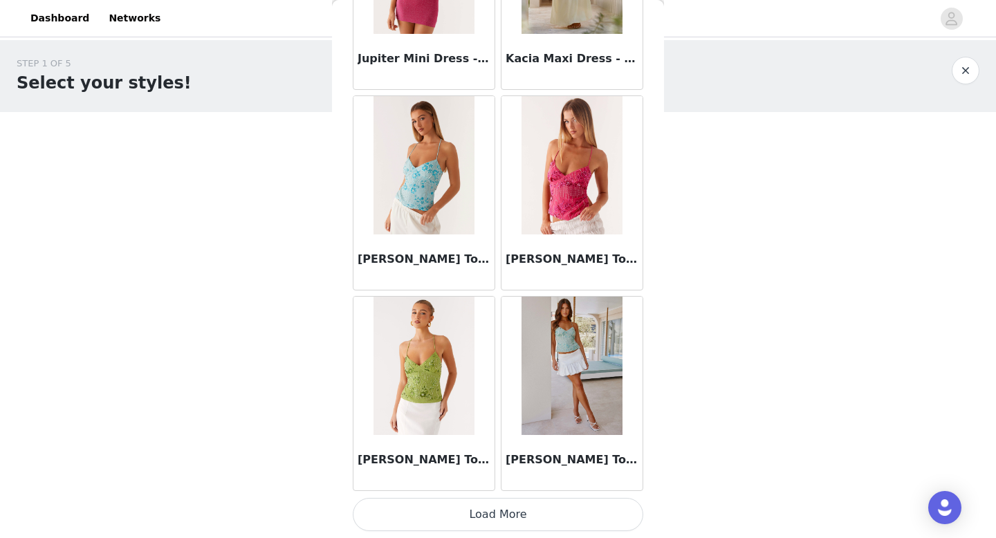
click at [520, 515] on button "Load More" at bounding box center [498, 514] width 291 height 33
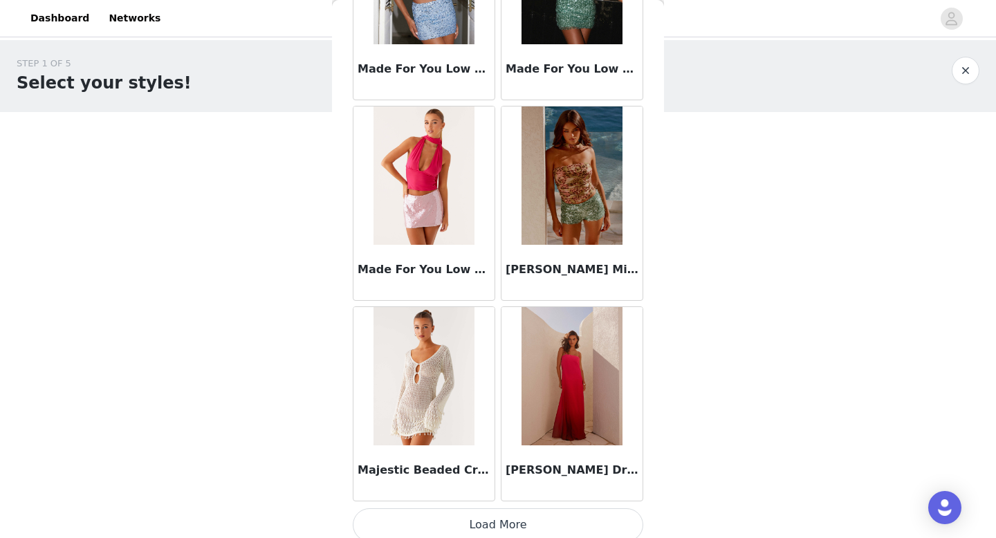
scroll to position [7596, 0]
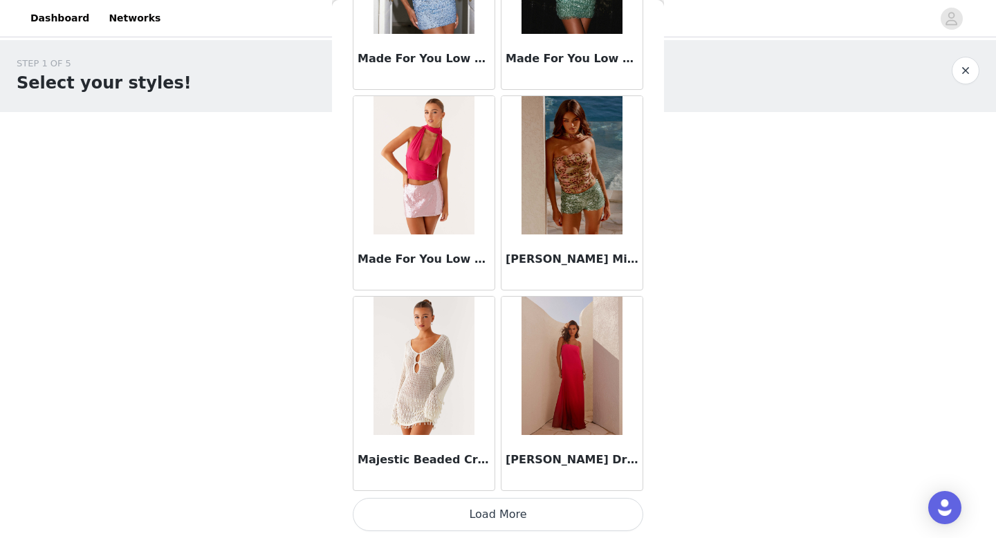
click at [520, 515] on button "Load More" at bounding box center [498, 514] width 291 height 33
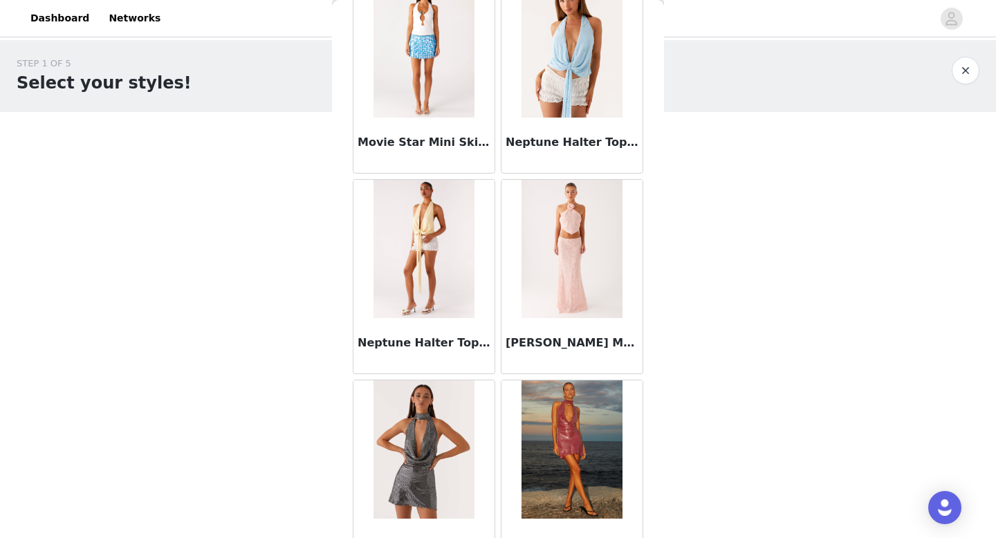
scroll to position [9118, 0]
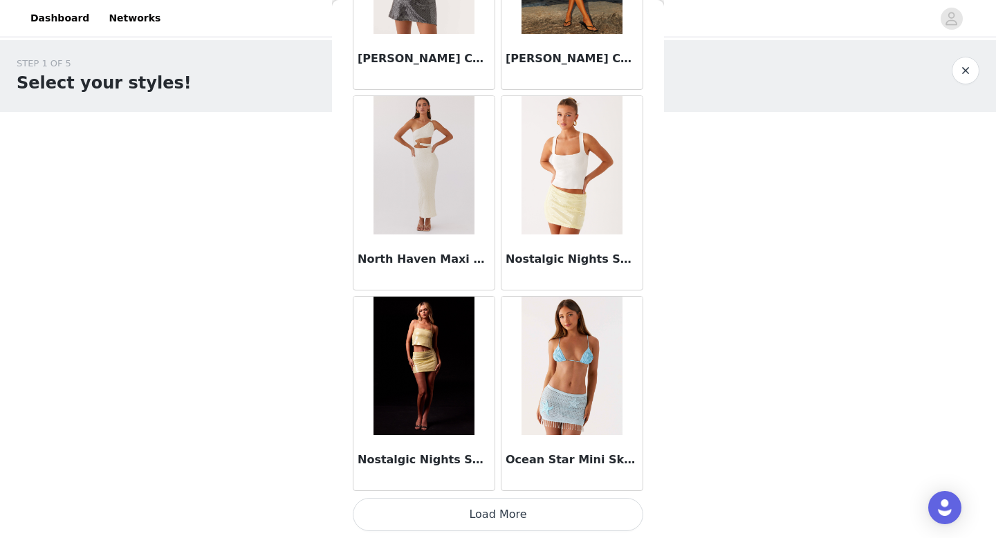
click at [520, 515] on button "Load More" at bounding box center [498, 514] width 291 height 33
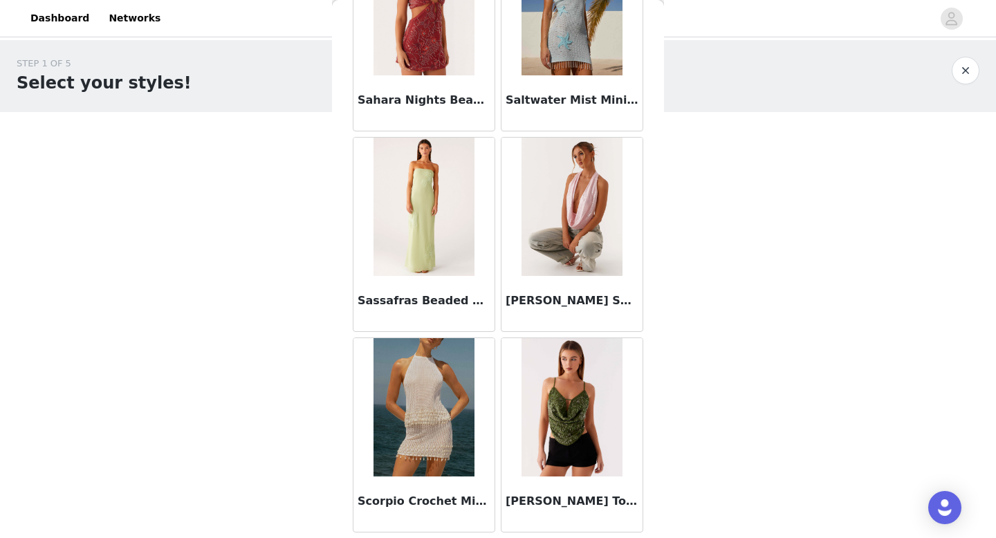
scroll to position [11608, 0]
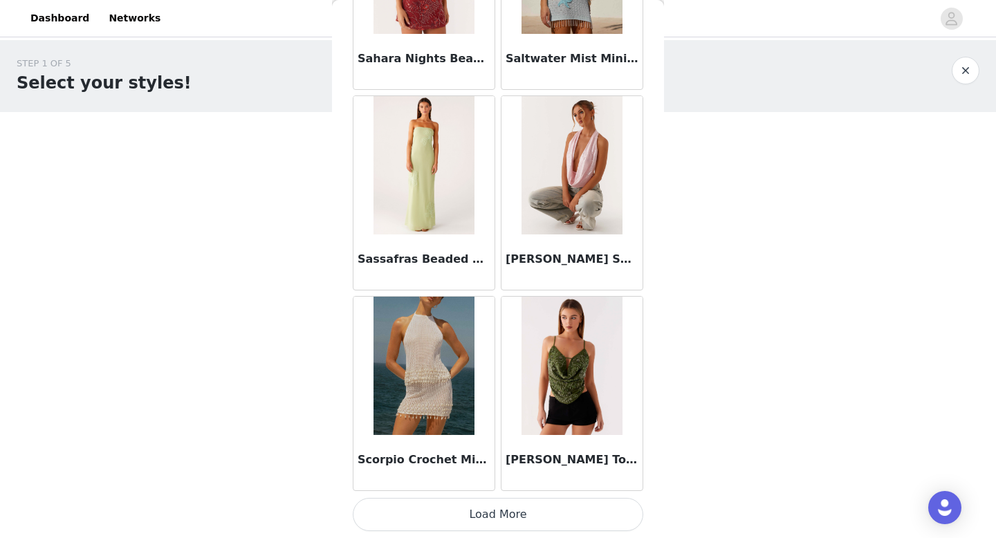
click at [520, 515] on button "Load More" at bounding box center [498, 514] width 291 height 33
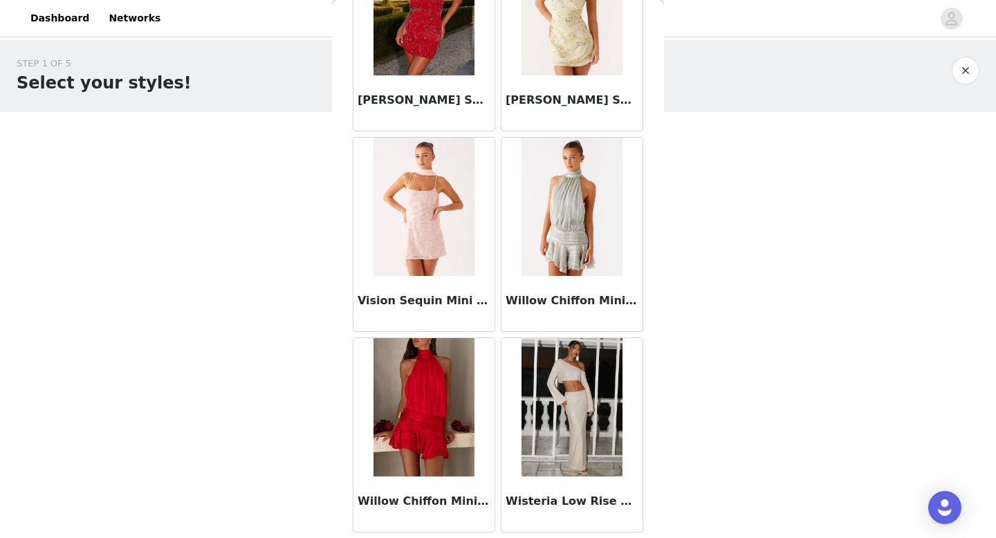
scroll to position [13614, 0]
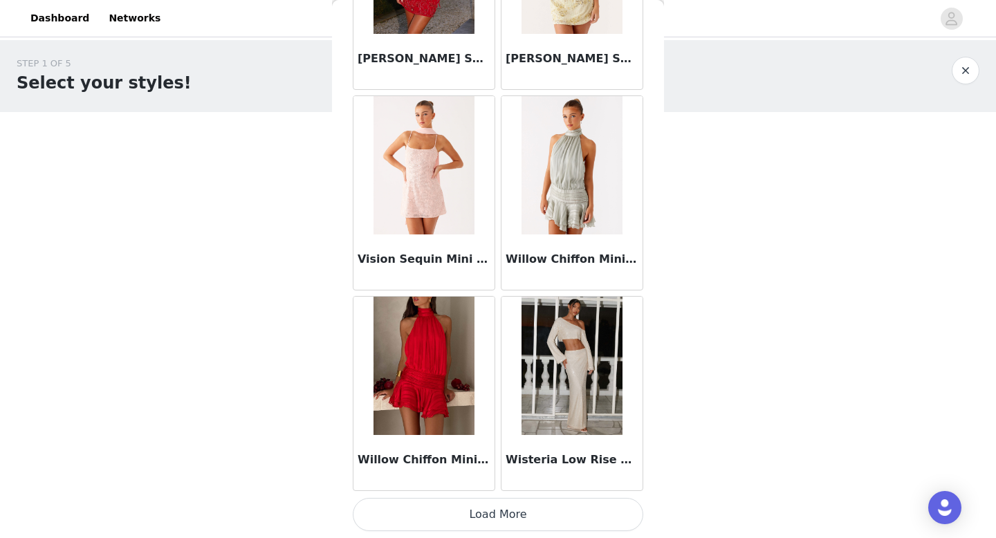
click at [520, 515] on button "Load More" at bounding box center [498, 514] width 291 height 33
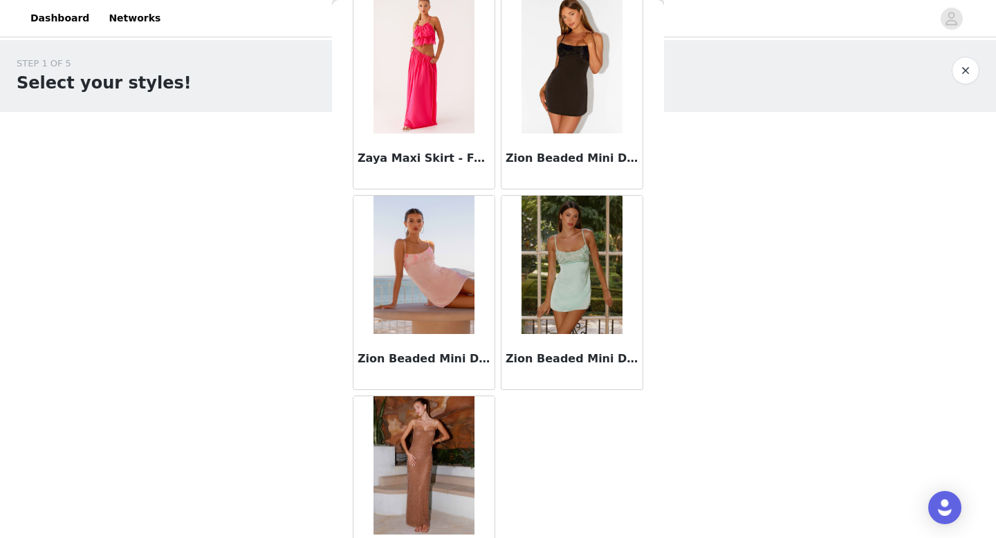
scroll to position [14573, 0]
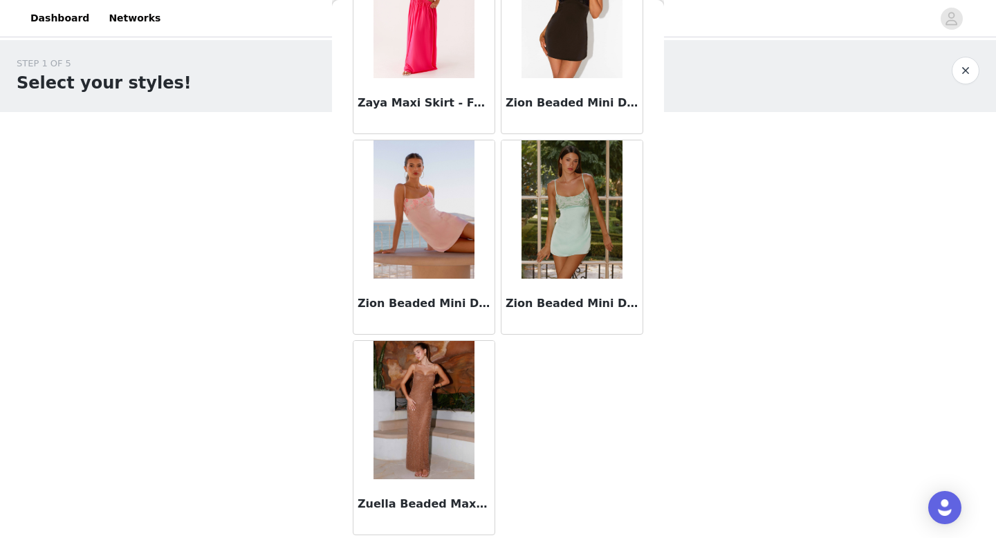
click at [967, 66] on button "button" at bounding box center [966, 71] width 28 height 28
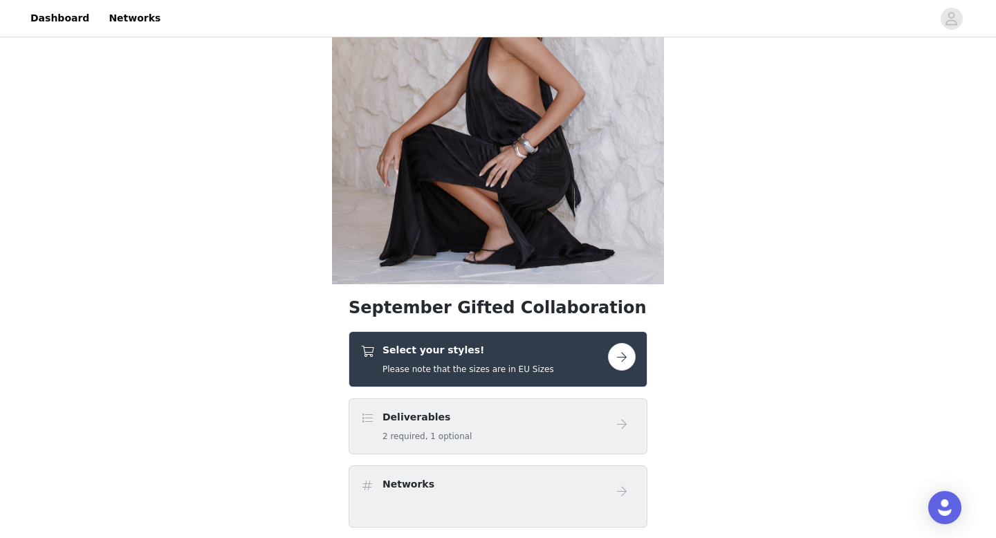
scroll to position [136, 0]
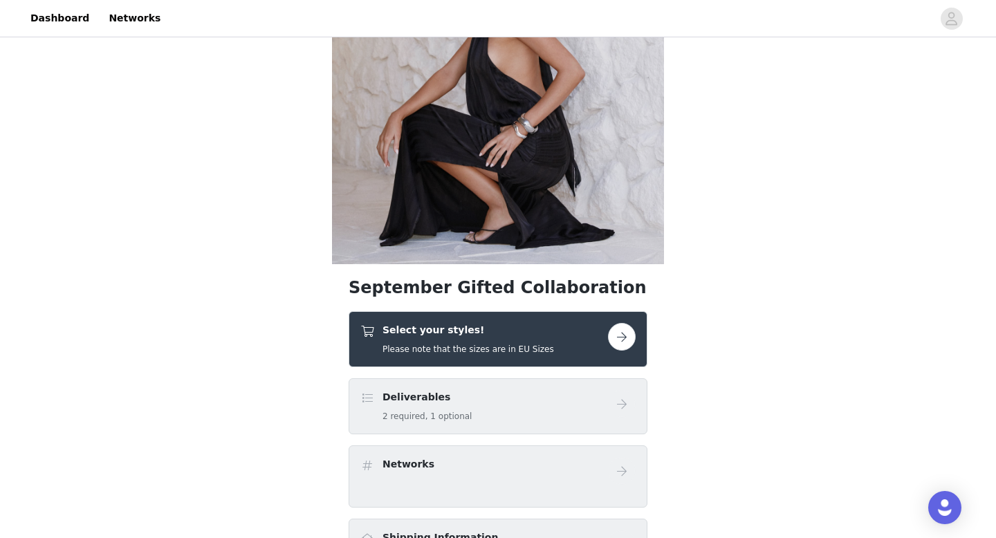
click at [625, 333] on button "button" at bounding box center [622, 337] width 28 height 28
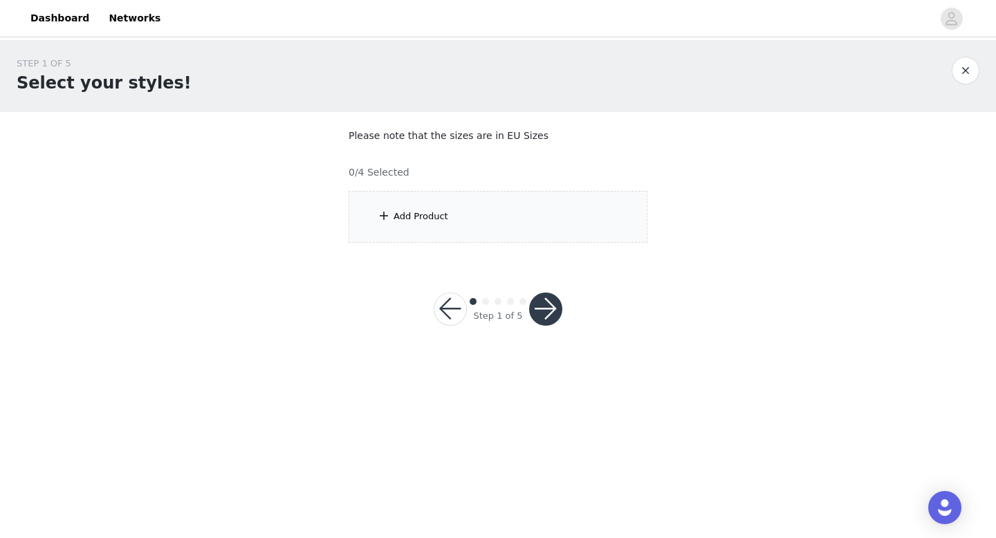
click at [499, 204] on div "Add Product" at bounding box center [498, 217] width 299 height 52
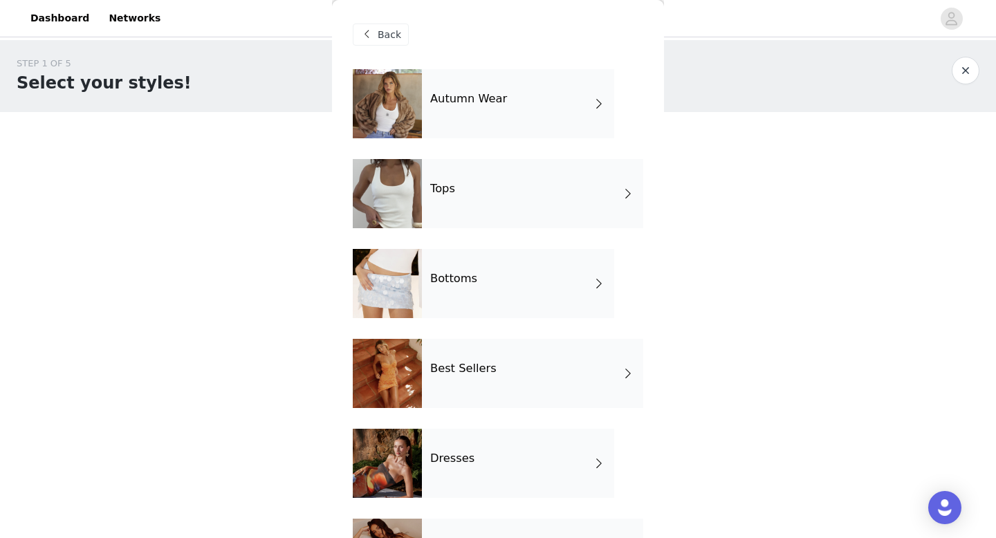
scroll to position [340, 0]
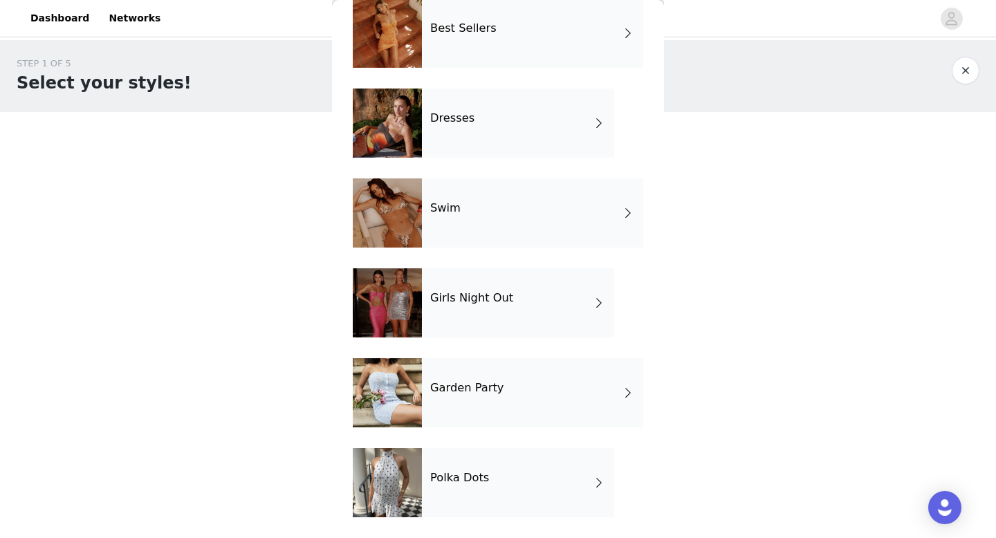
click at [490, 385] on h4 "Garden Party" at bounding box center [466, 388] width 73 height 12
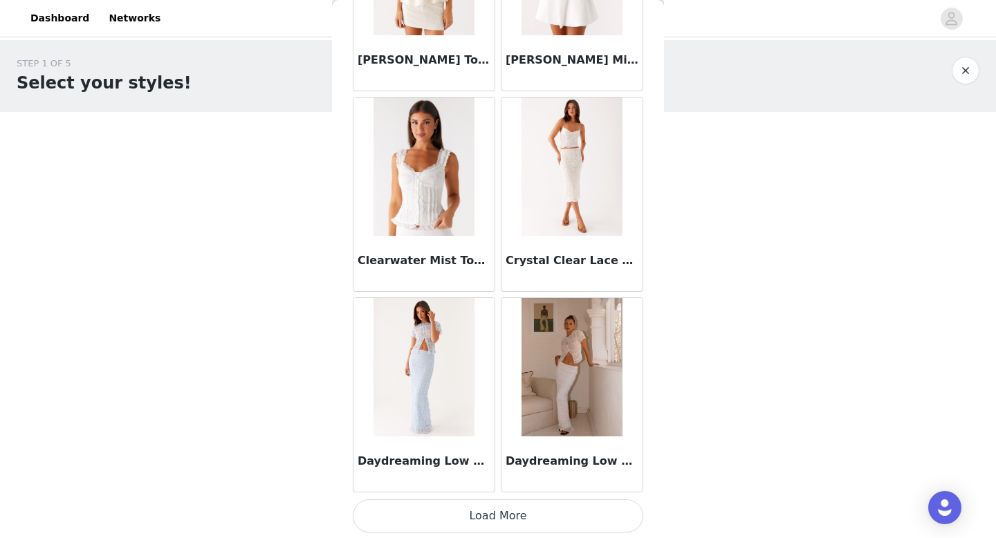
scroll to position [1578, 0]
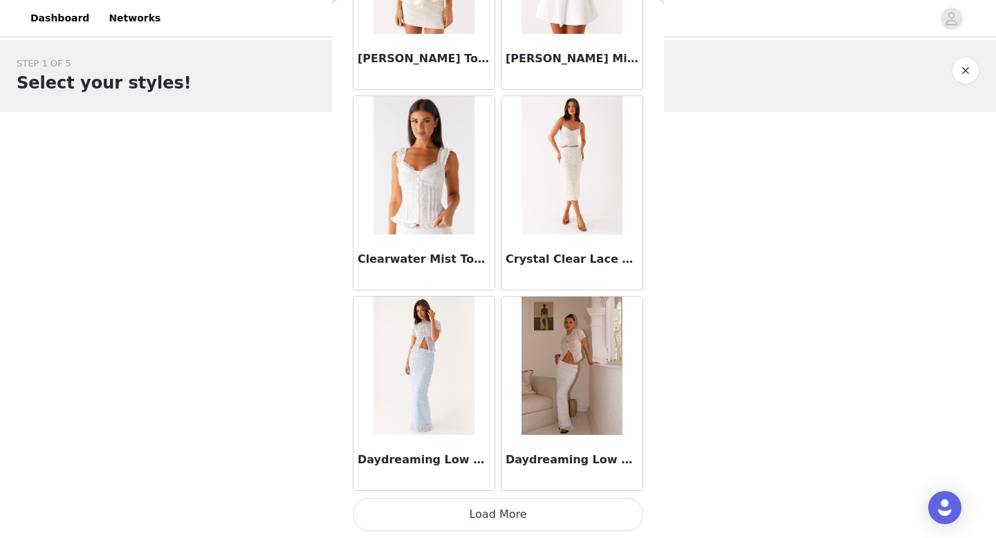
click at [616, 506] on button "Load More" at bounding box center [498, 514] width 291 height 33
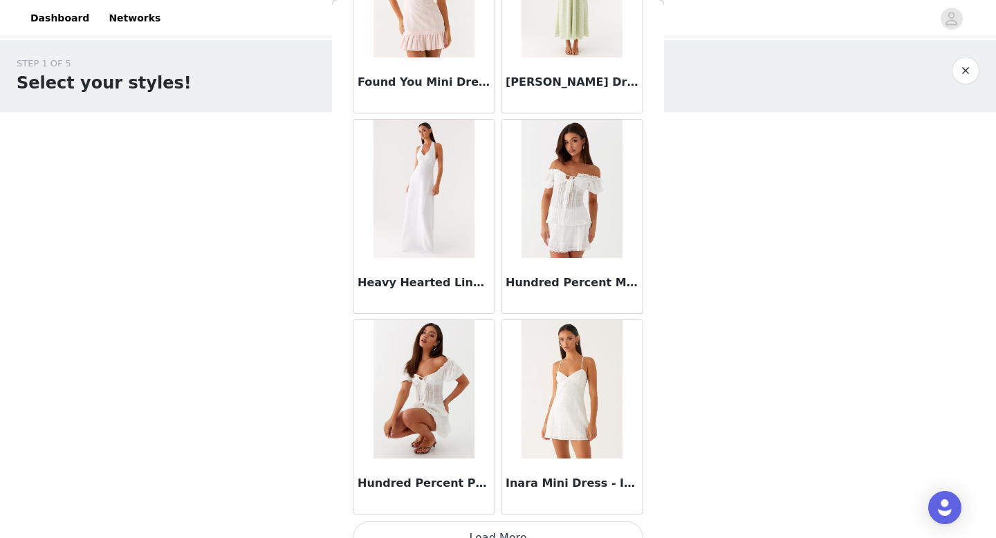
scroll to position [3584, 0]
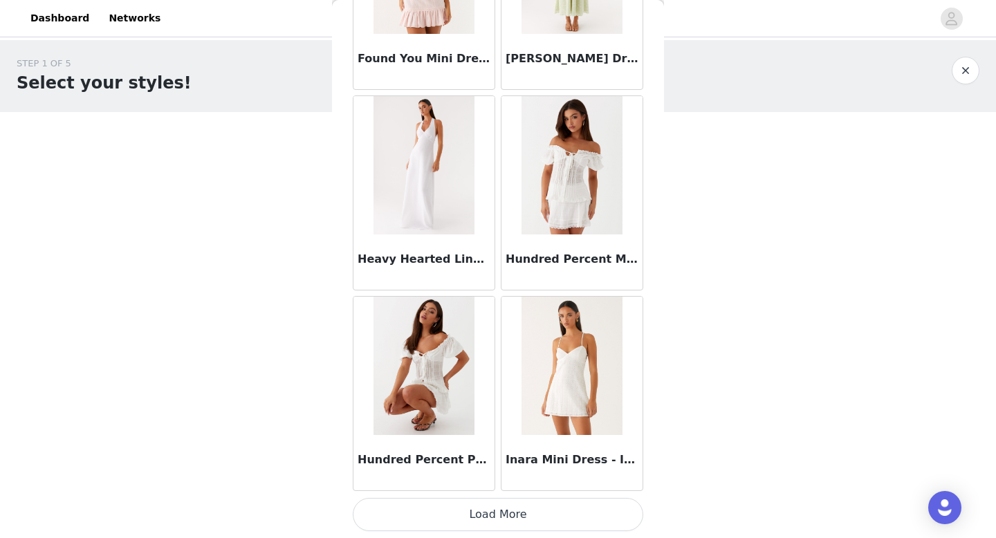
click at [587, 526] on button "Load More" at bounding box center [498, 514] width 291 height 33
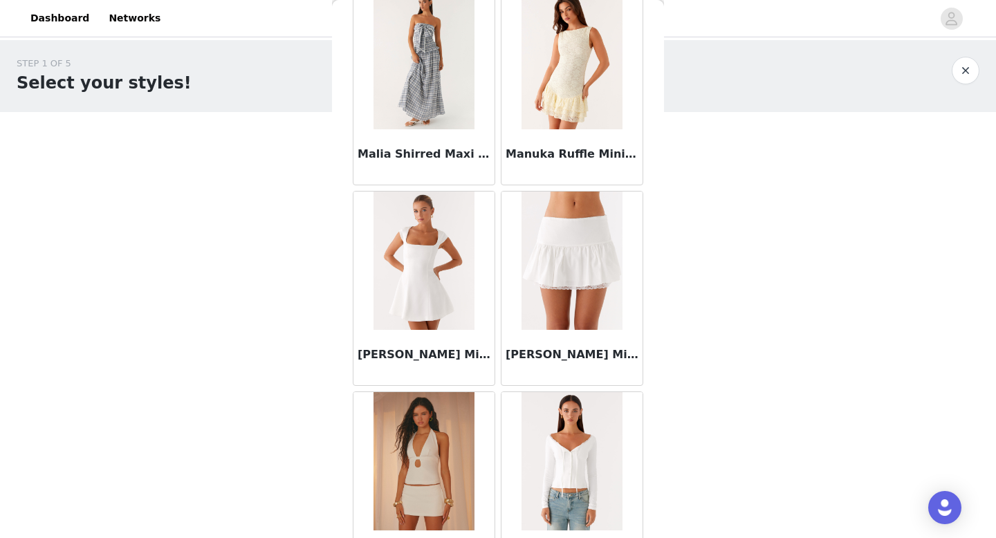
scroll to position [5590, 0]
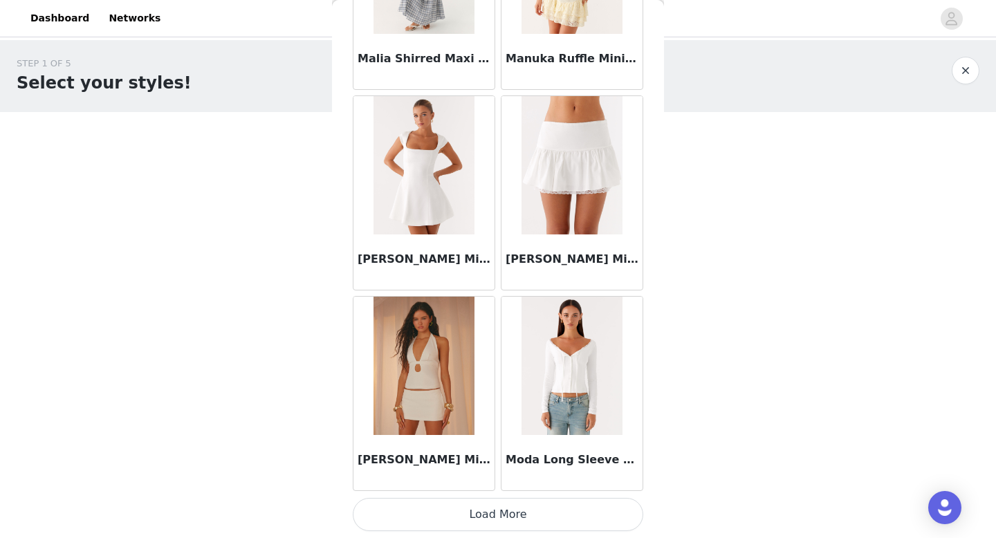
click at [572, 511] on button "Load More" at bounding box center [498, 514] width 291 height 33
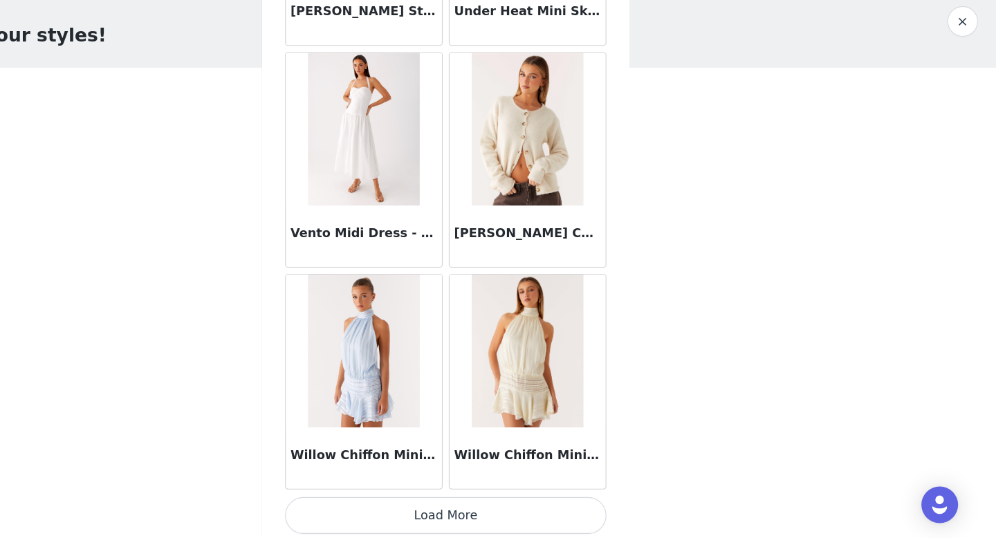
scroll to position [7596, 0]
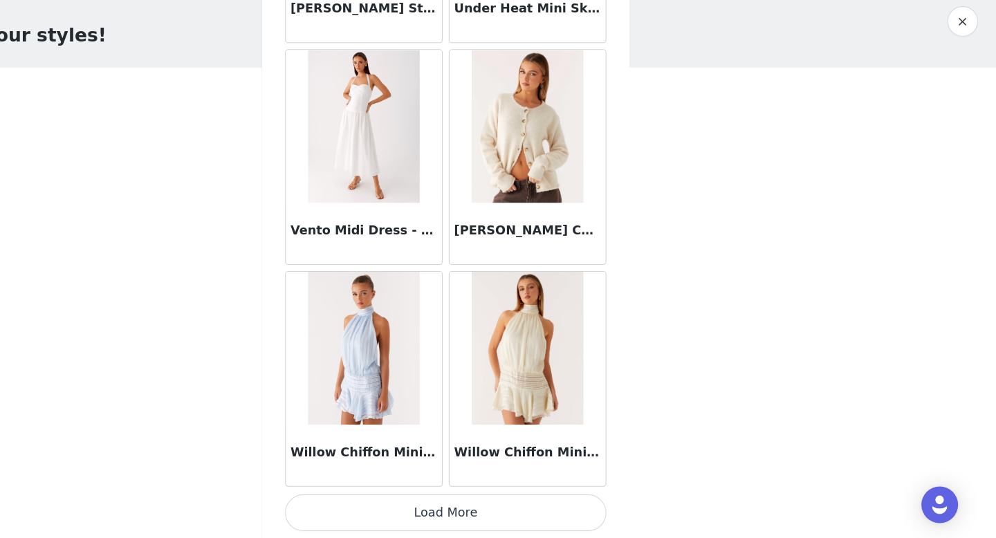
click at [513, 516] on button "Load More" at bounding box center [498, 514] width 291 height 33
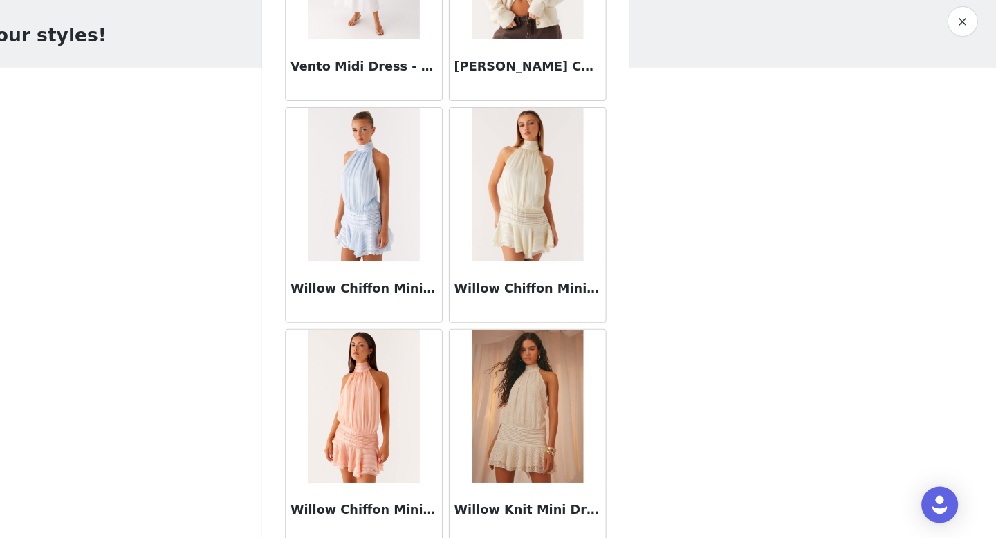
scroll to position [7753, 0]
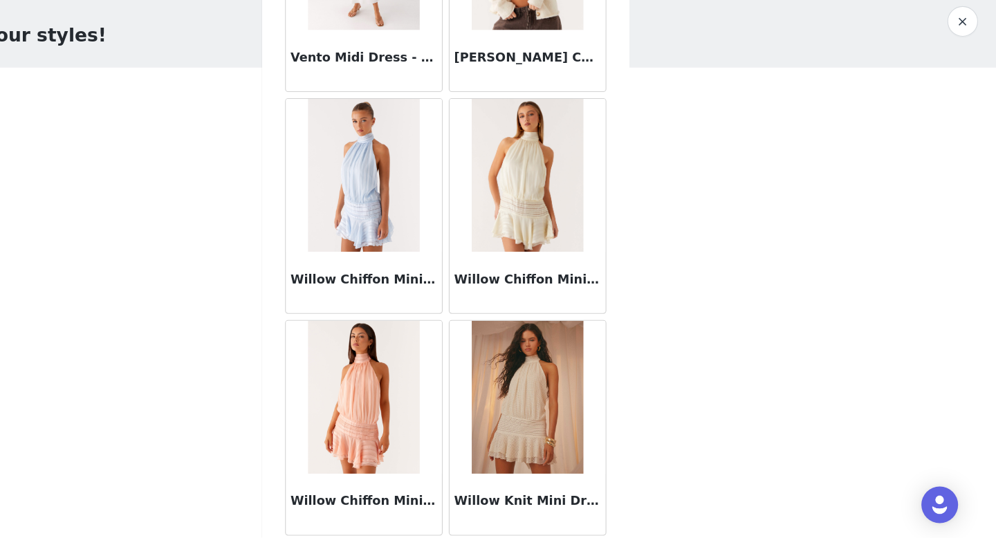
click at [966, 66] on button "button" at bounding box center [966, 71] width 28 height 28
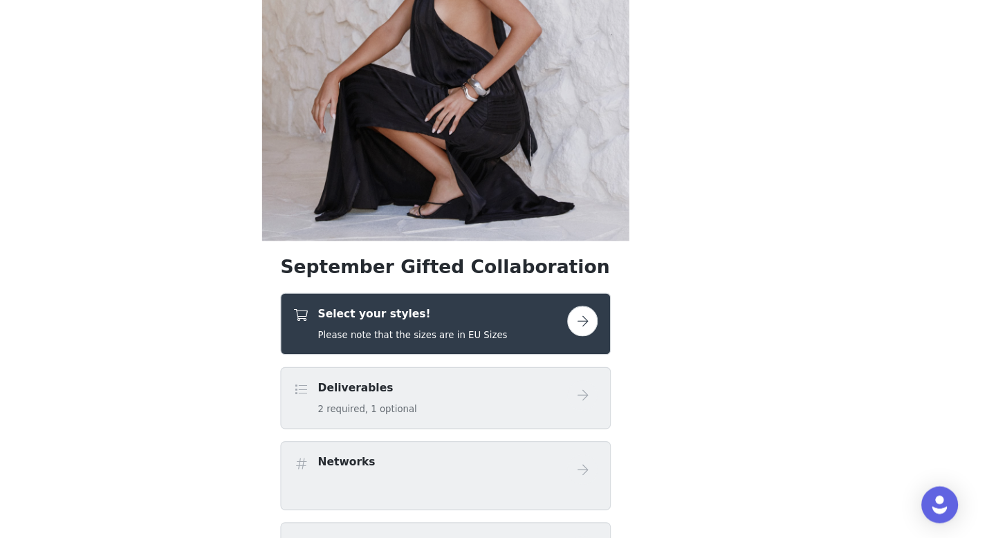
scroll to position [136, 0]
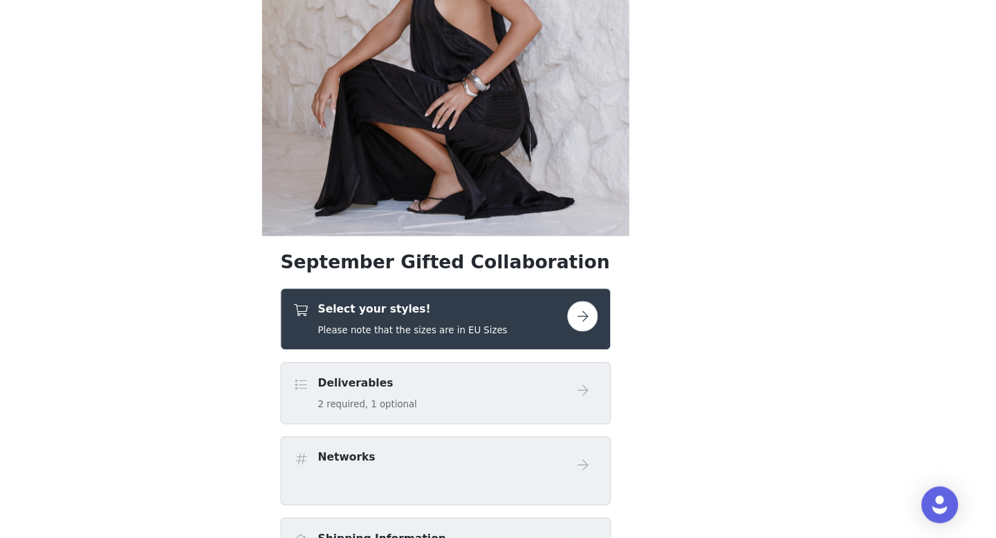
click at [585, 348] on div "Select your styles! Please note that the sizes are in EU Sizes" at bounding box center [484, 340] width 248 height 33
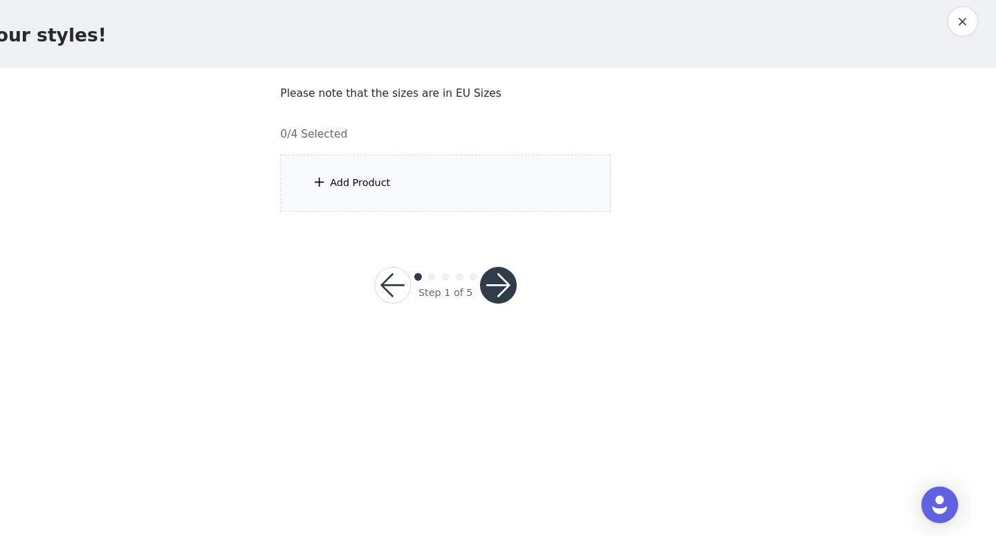
click at [452, 213] on div "Add Product" at bounding box center [498, 217] width 299 height 52
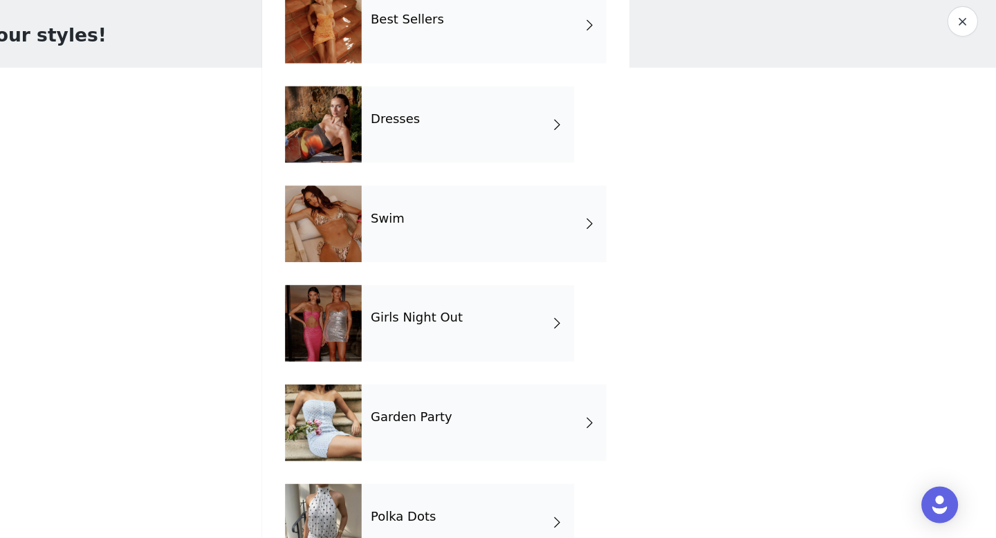
scroll to position [340, 0]
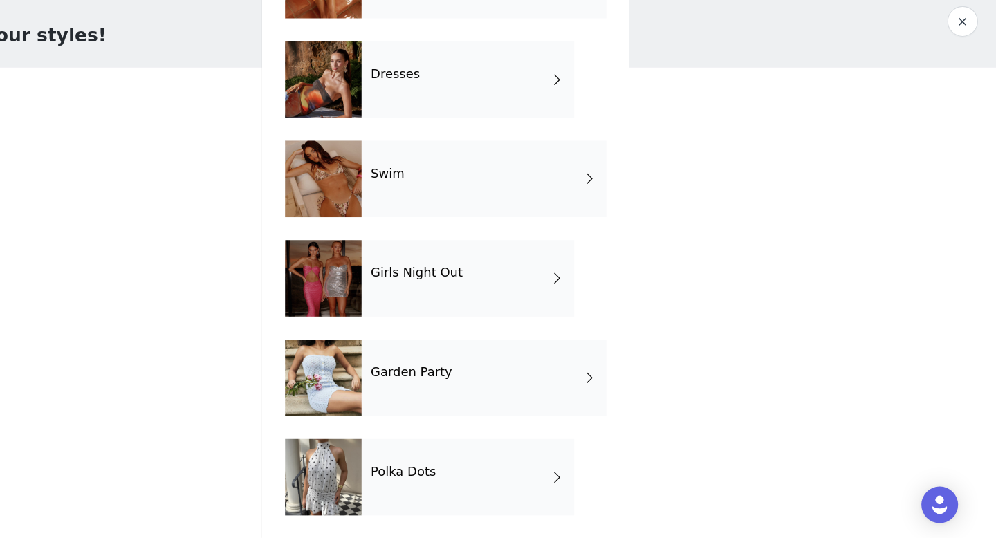
click at [497, 483] on div "Polka Dots" at bounding box center [518, 482] width 192 height 69
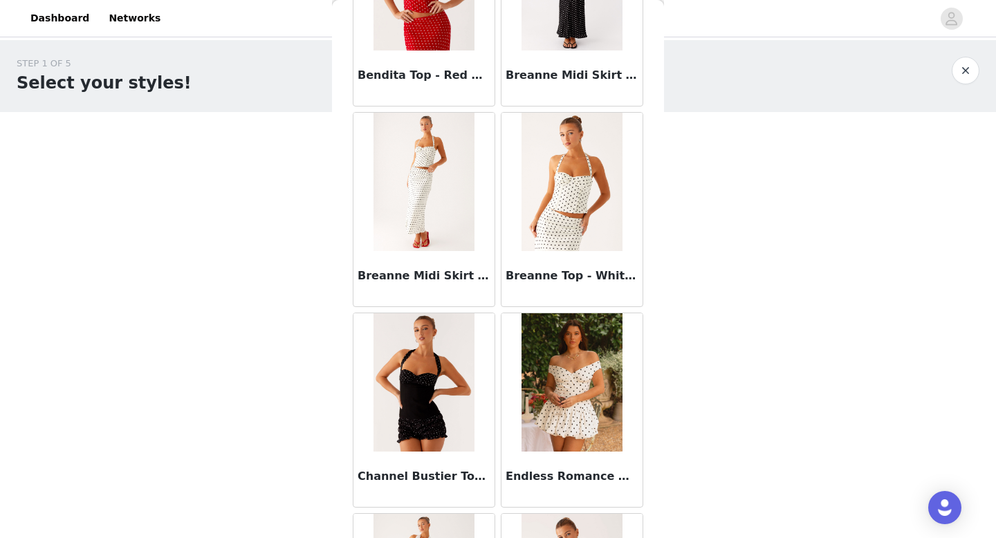
scroll to position [0, 0]
